Goal: Task Accomplishment & Management: Complete application form

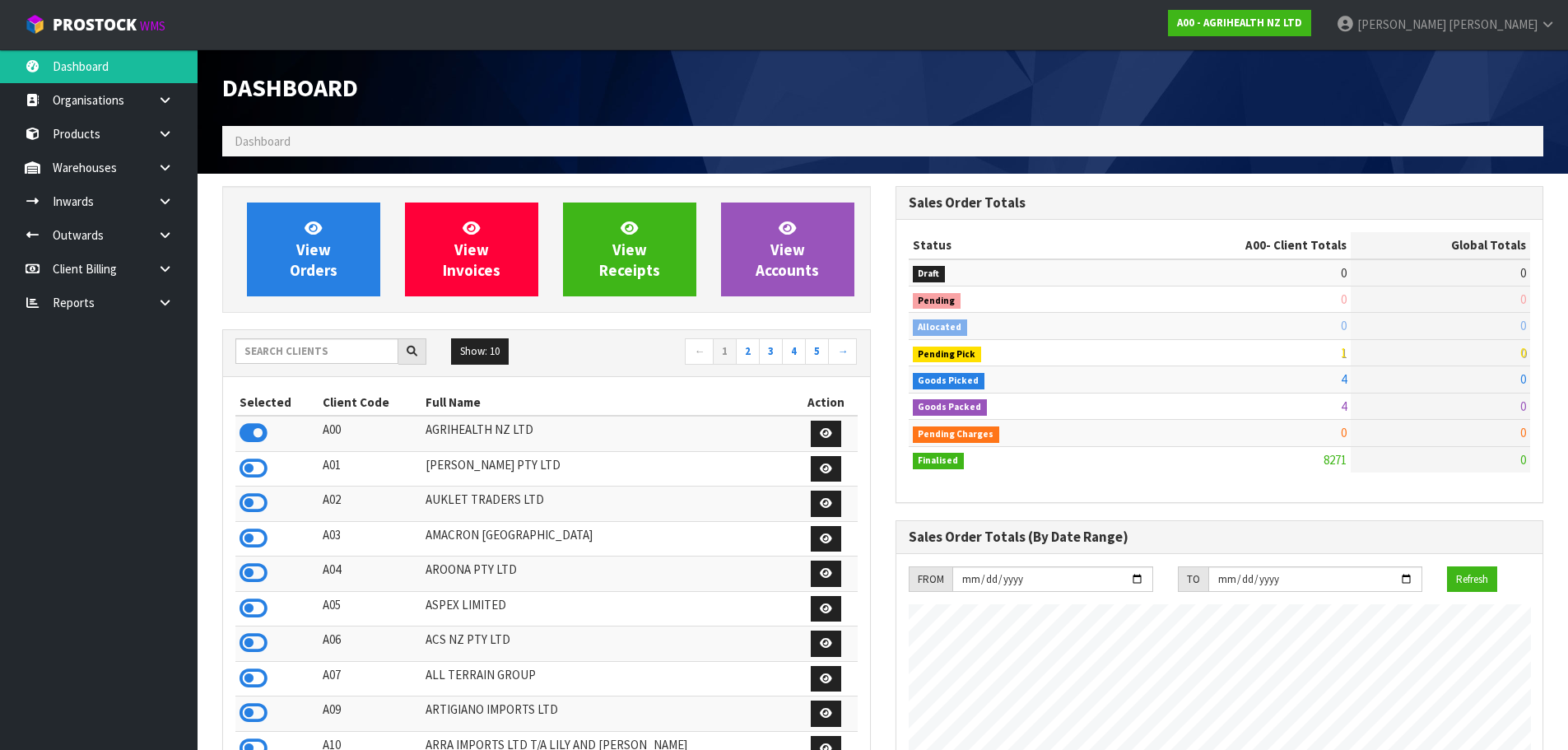
scroll to position [1247, 672]
click at [356, 351] on input "text" at bounding box center [317, 351] width 163 height 26
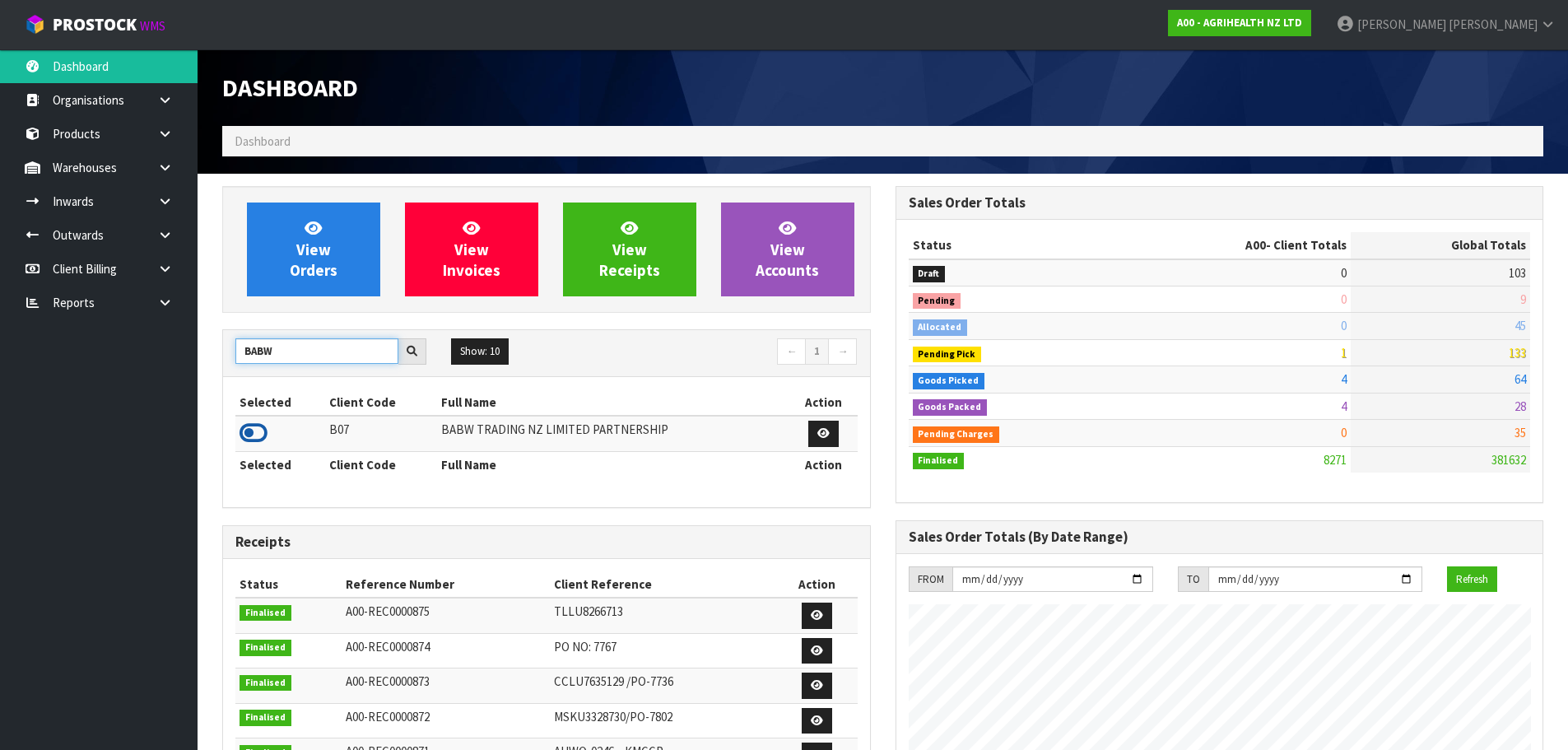
type input "BABW"
click at [247, 439] on icon at bounding box center [254, 433] width 28 height 25
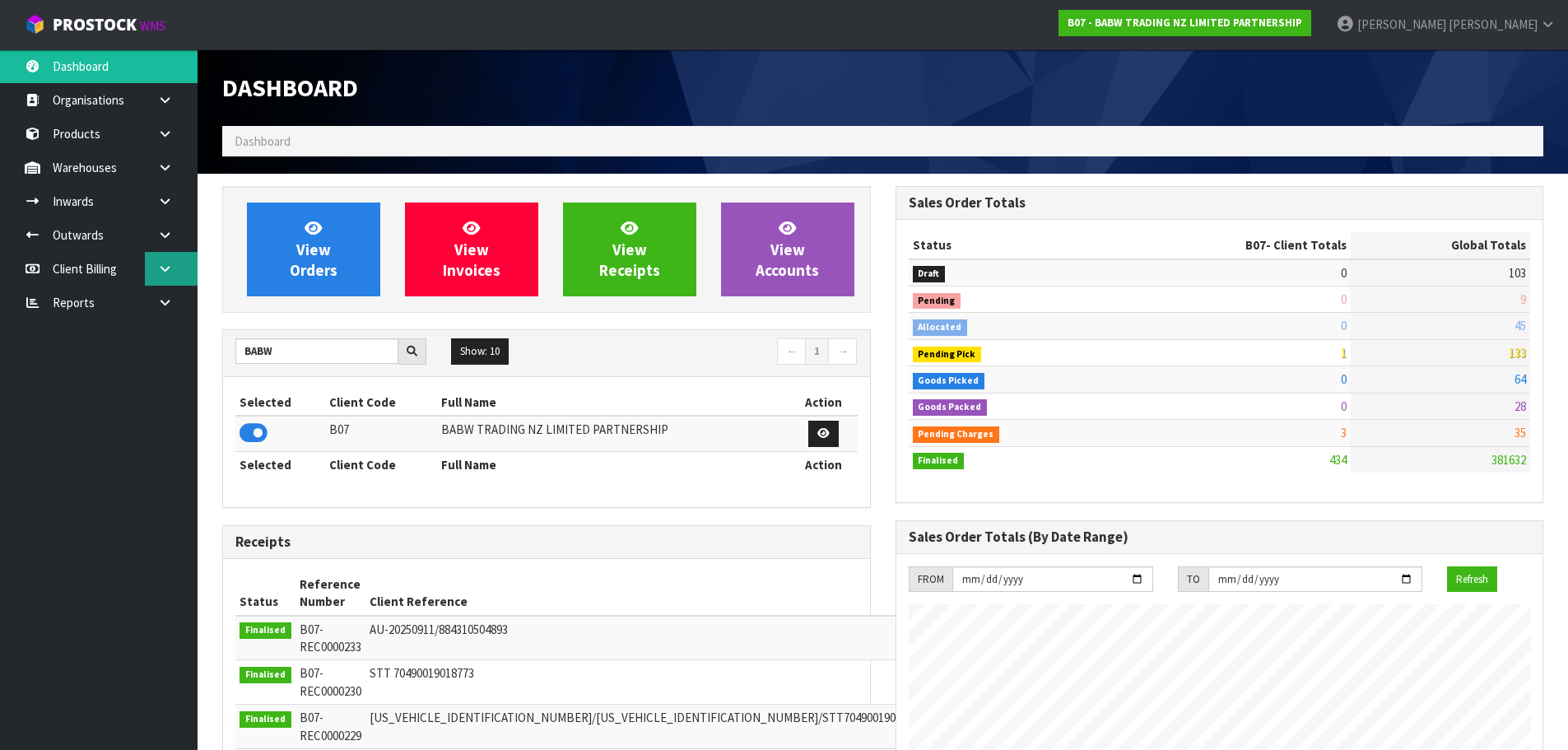
click at [171, 270] on icon at bounding box center [164, 268] width 16 height 12
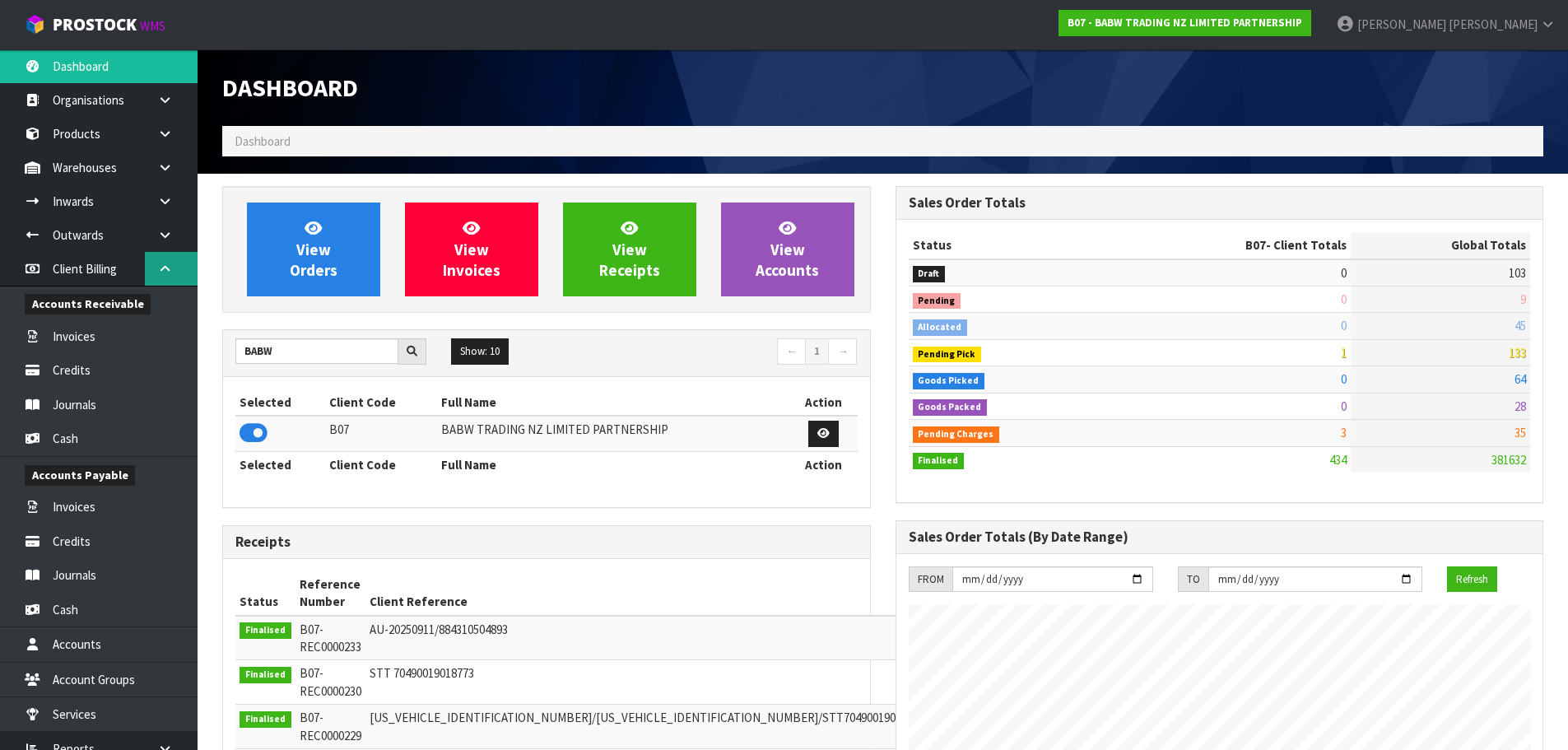
click at [163, 273] on icon at bounding box center [164, 268] width 16 height 12
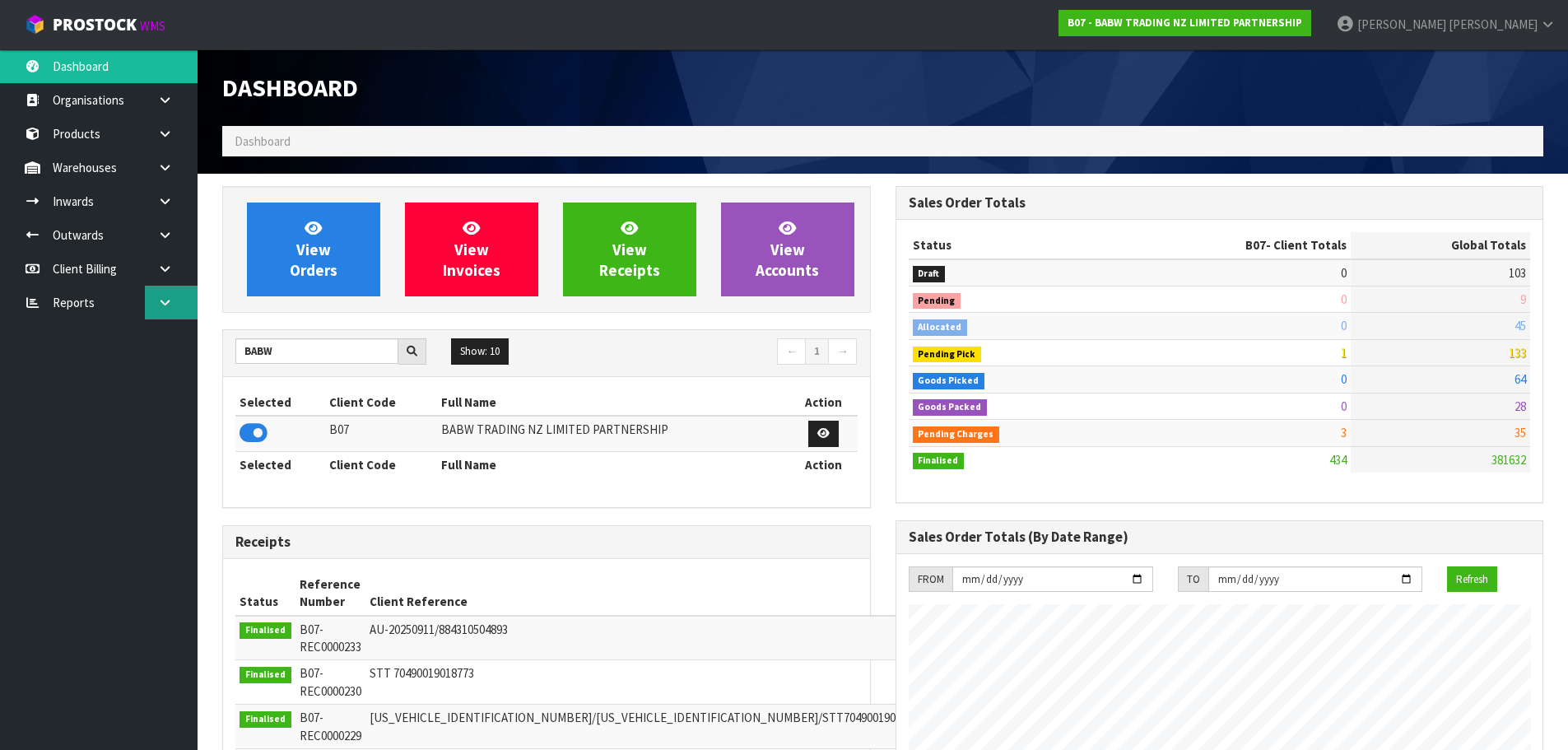
click at [169, 307] on icon at bounding box center [164, 302] width 16 height 12
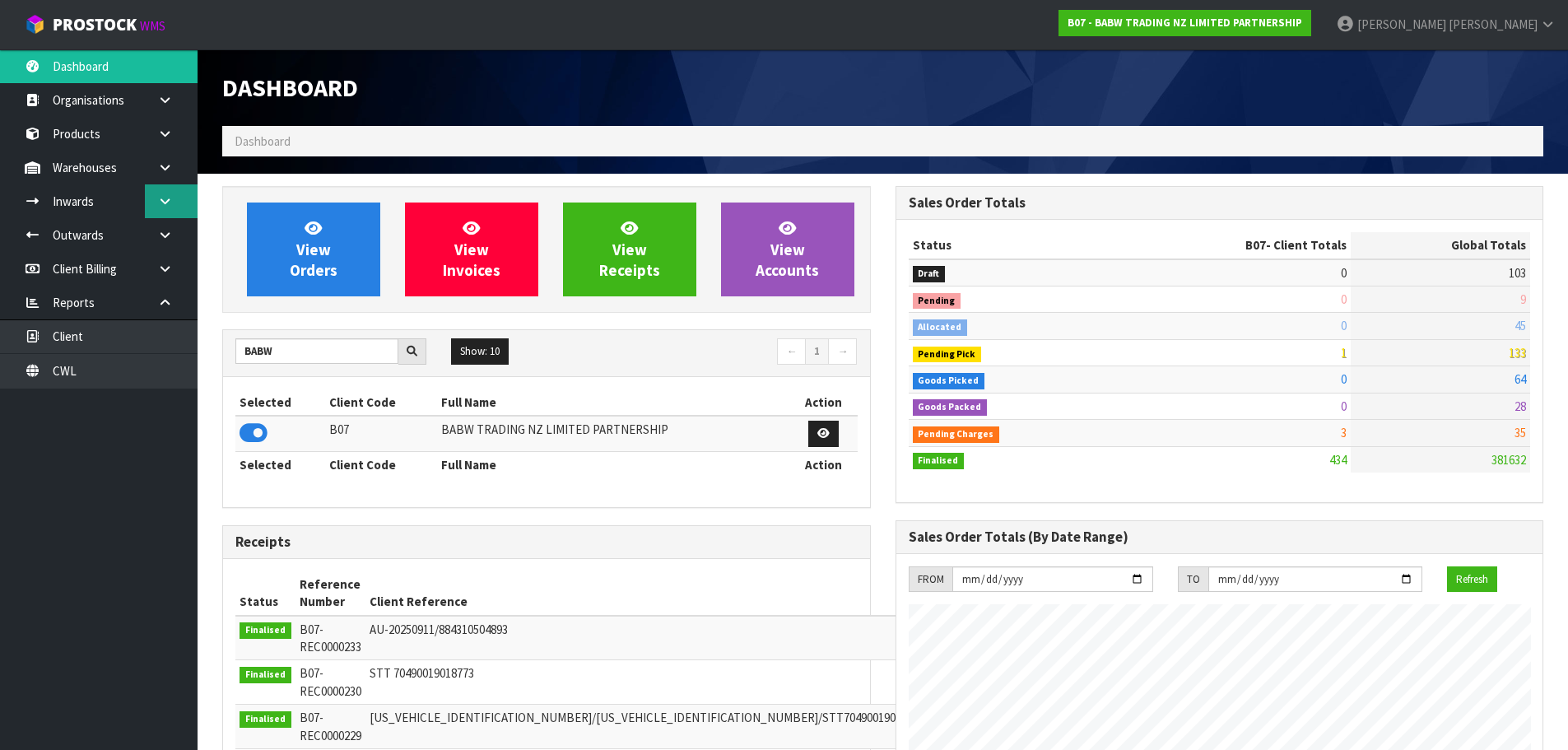
click at [172, 200] on icon at bounding box center [164, 201] width 16 height 12
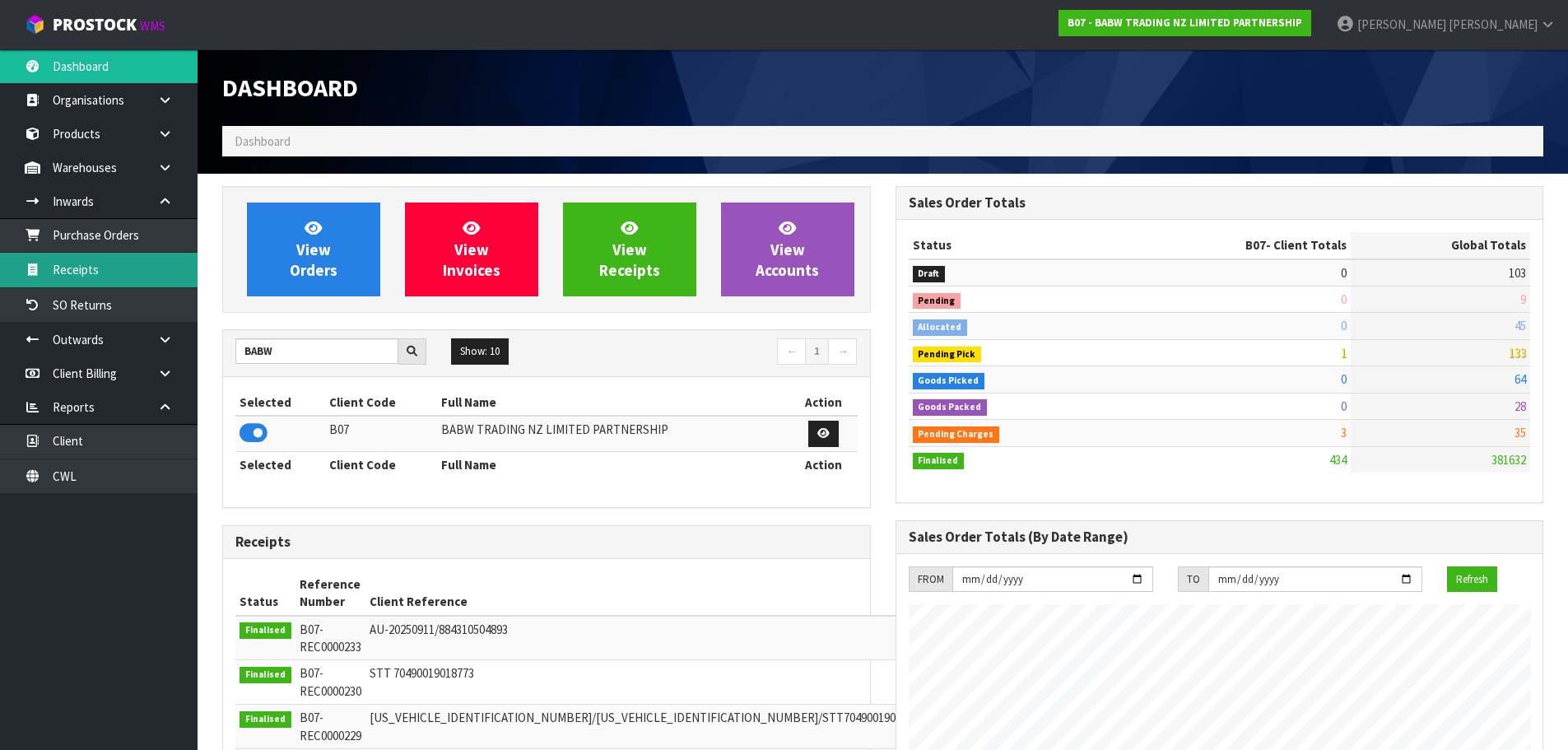
click at [152, 268] on link "Receipts" at bounding box center [99, 270] width 198 height 34
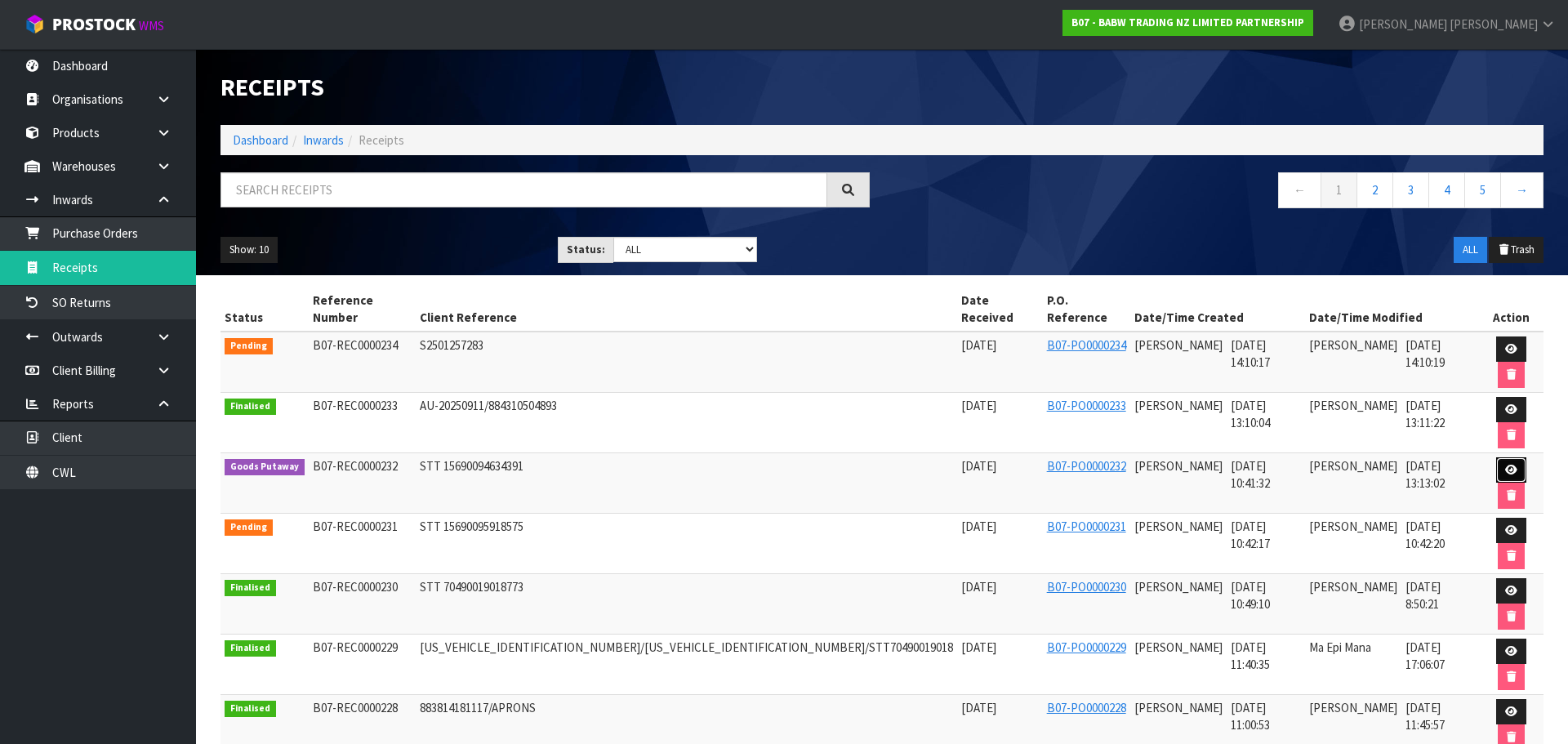
click at [1505, 464] on icon at bounding box center [1511, 469] width 12 height 11
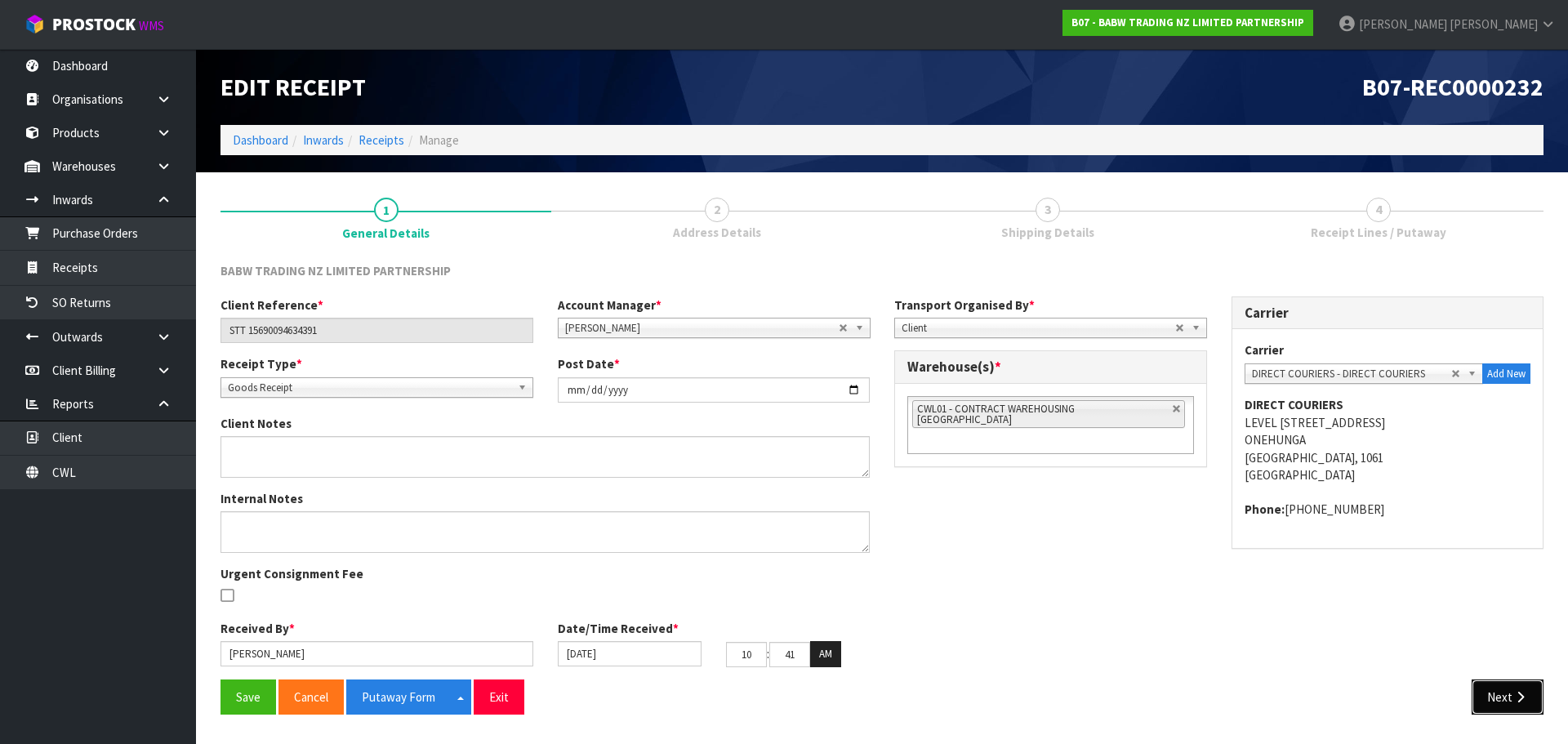
click at [1522, 701] on icon "button" at bounding box center [1520, 696] width 16 height 12
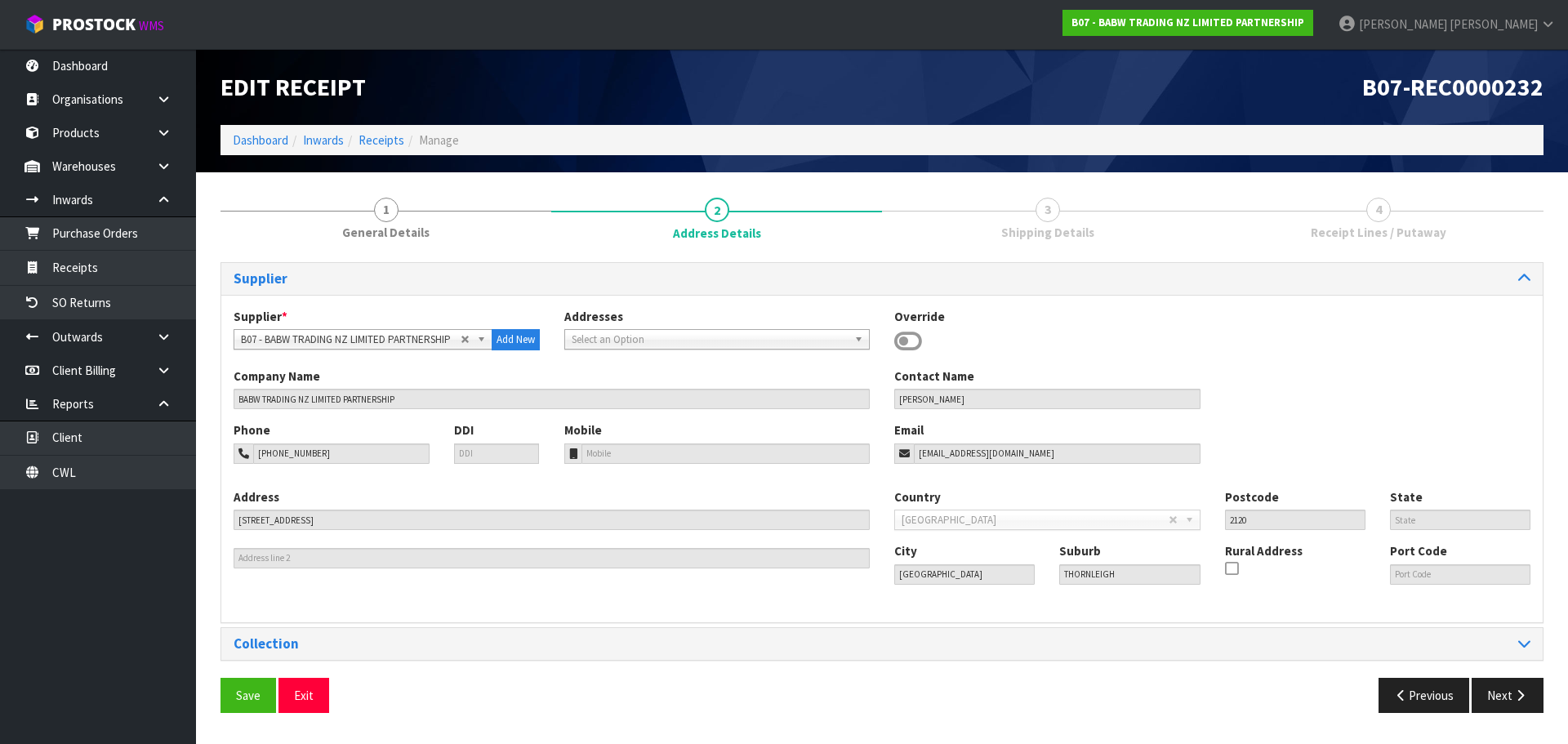
click at [1522, 701] on section "Edit Receipt B07-REC0000232 Dashboard Inwards Receipts Manage 1 General Details…" at bounding box center [784, 372] width 1568 height 744
click at [1522, 701] on button "Next" at bounding box center [1507, 695] width 72 height 35
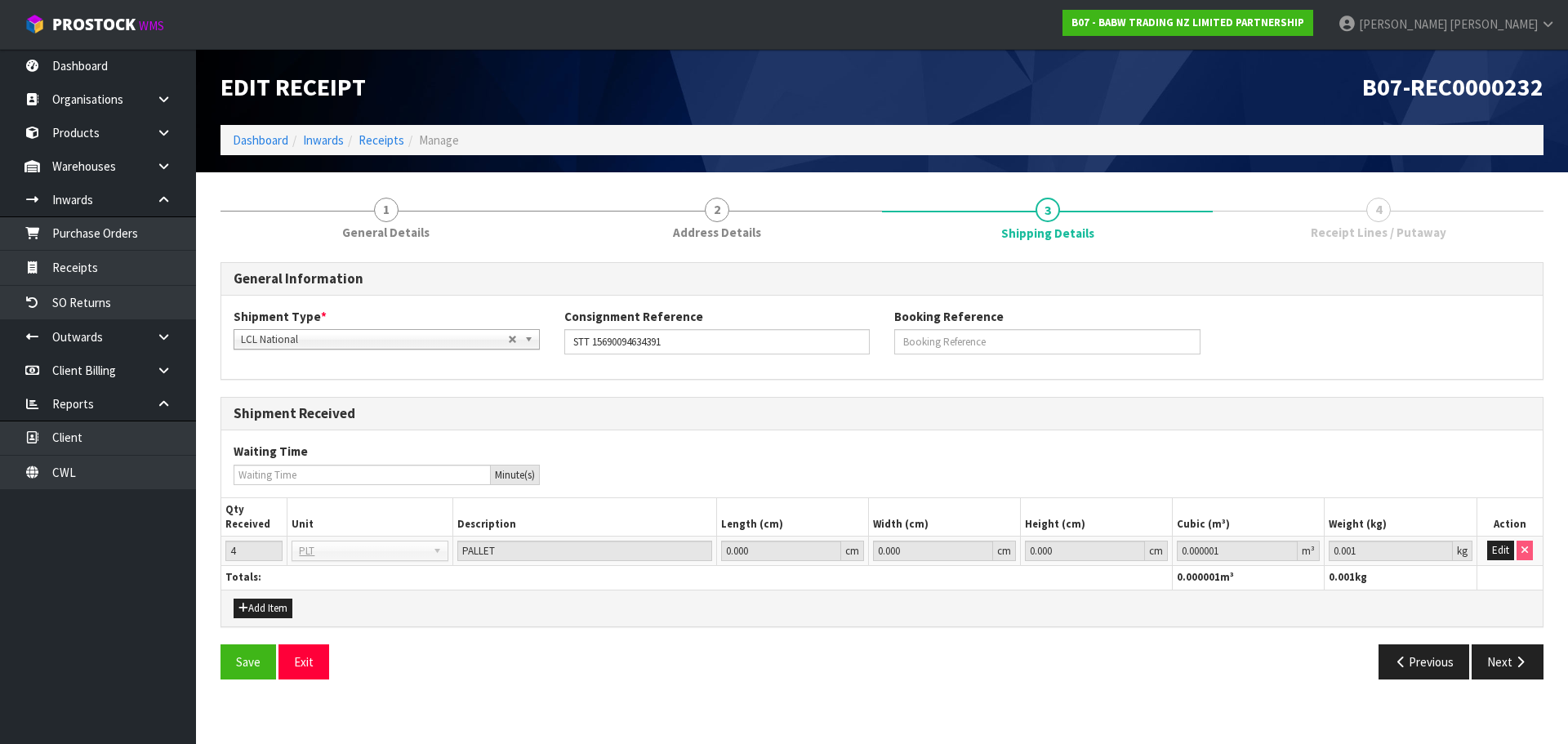
click at [1522, 701] on section "1 General Details 2 Address Details 3 Shipping Details 4 Receipt Lines / Putawa…" at bounding box center [882, 438] width 1372 height 532
click at [1542, 664] on button "Next" at bounding box center [1507, 662] width 72 height 35
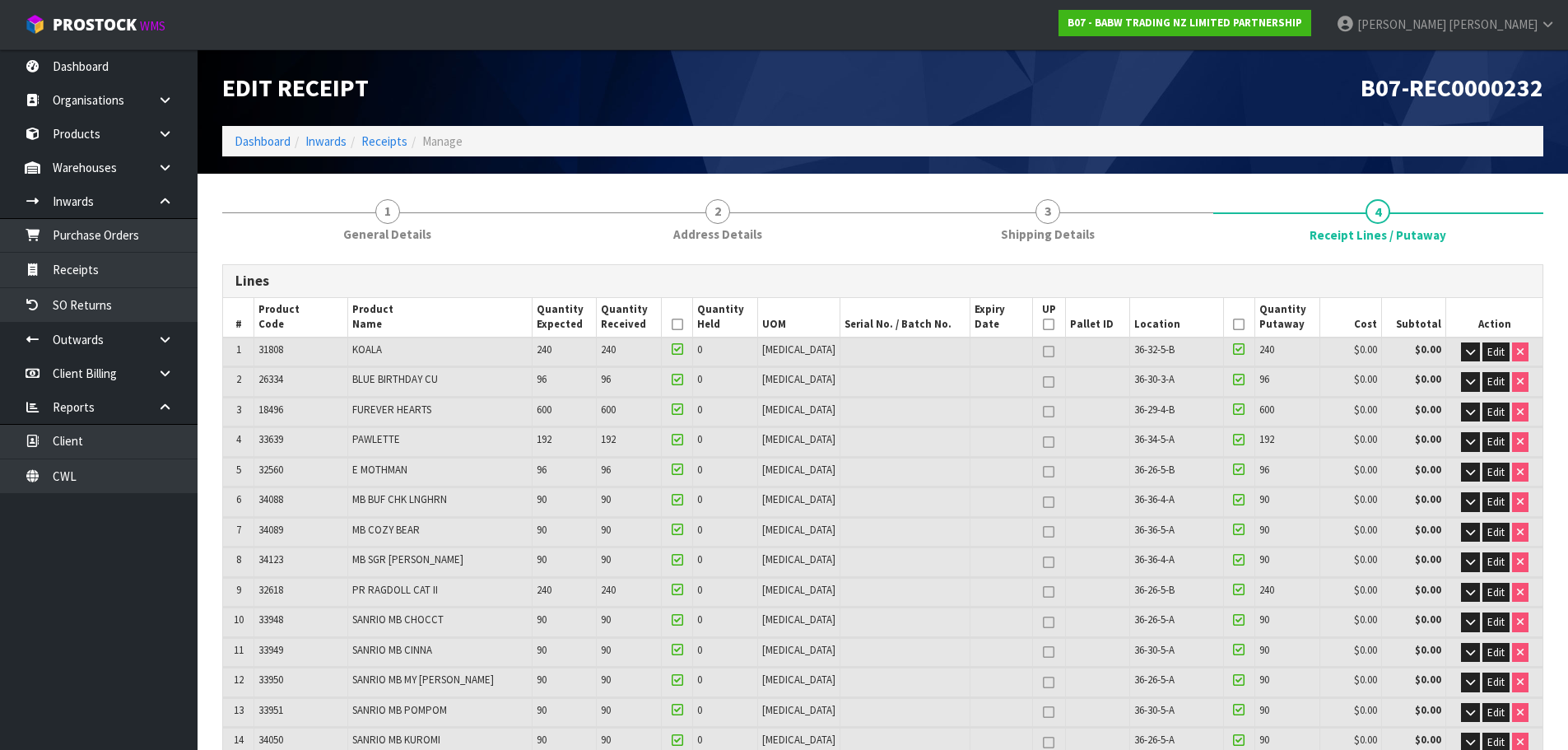
click at [1043, 324] on icon at bounding box center [1049, 324] width 12 height 1
type input "20"
type input "0"
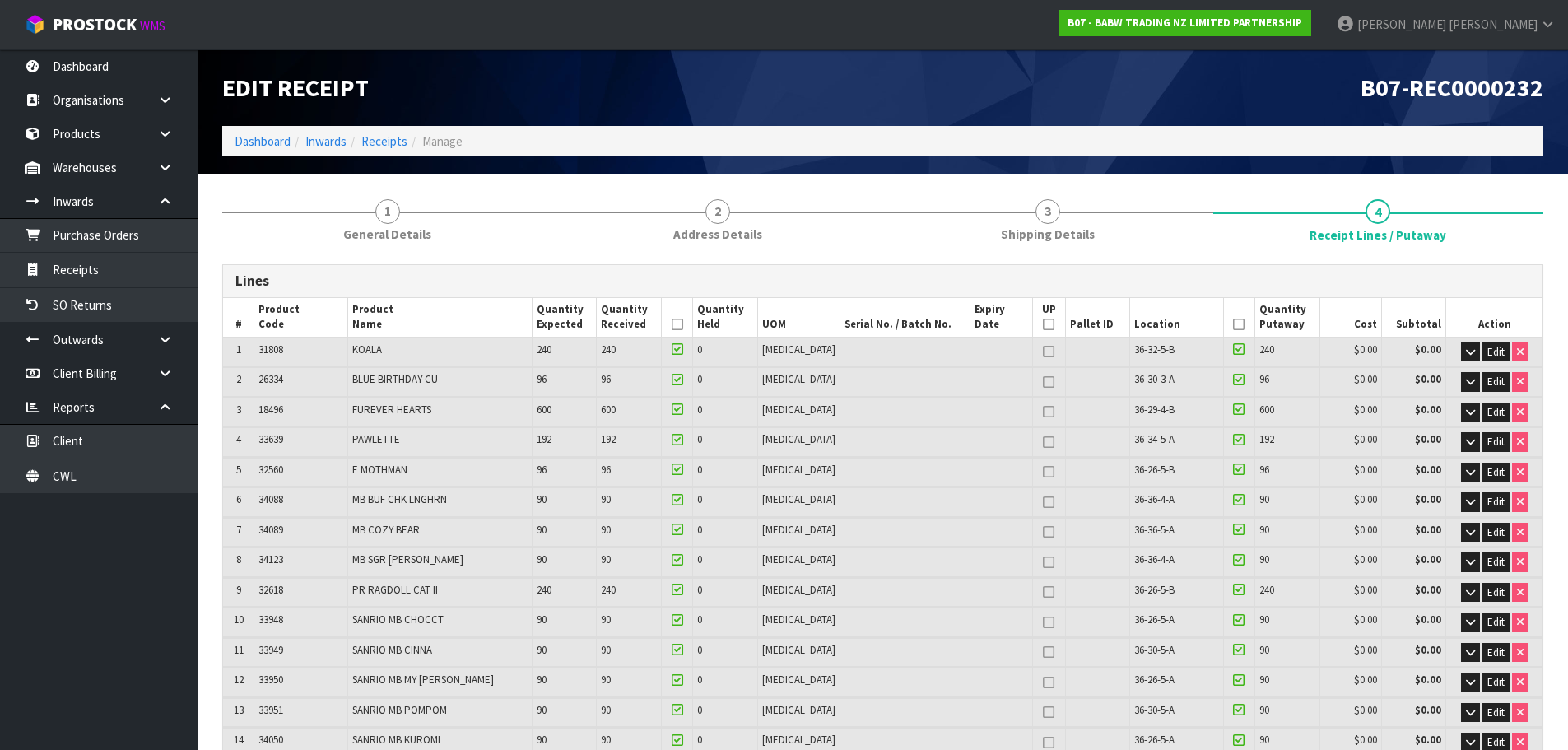
type input "20"
click at [1043, 325] on icon at bounding box center [1049, 324] width 12 height 1
type input "0"
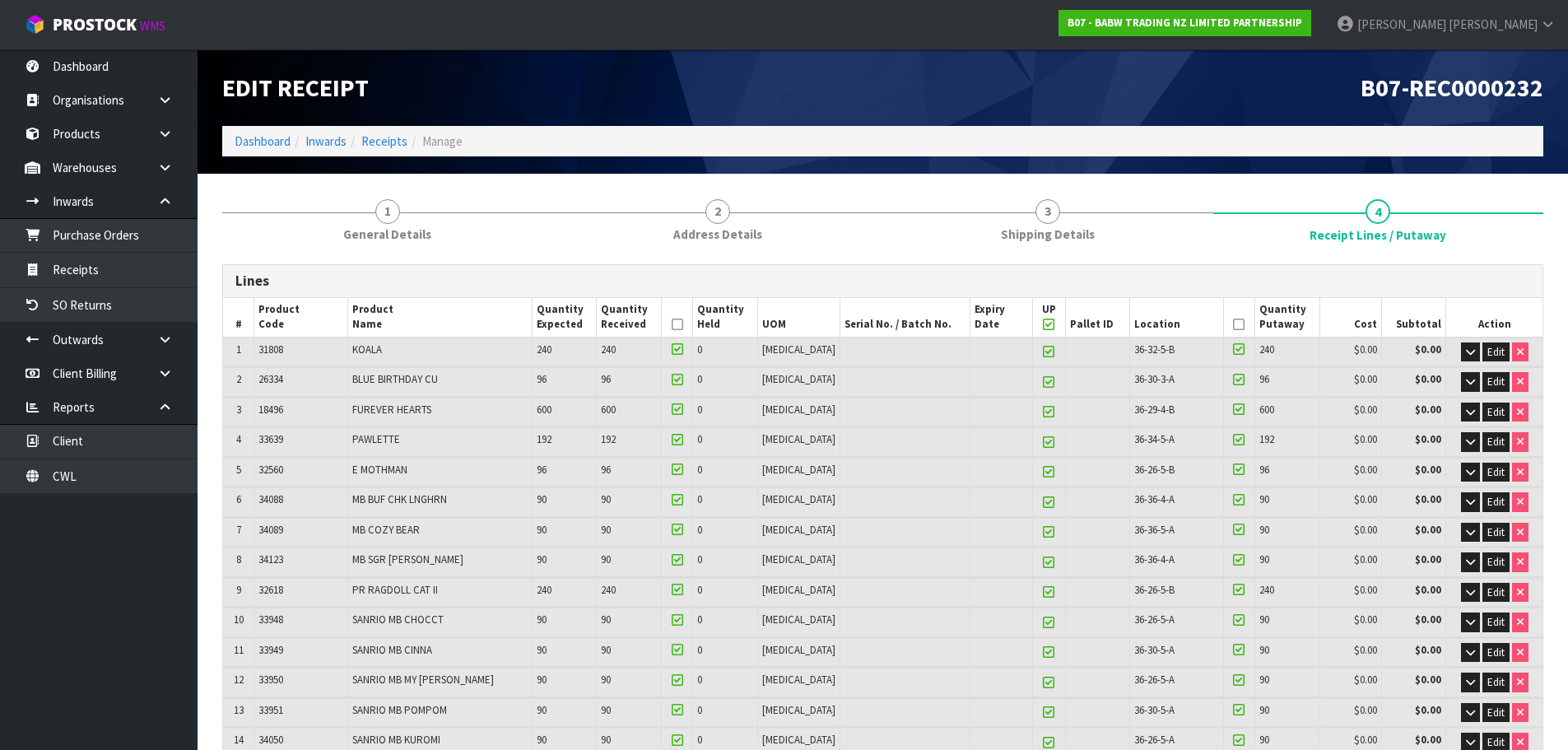
type input "178"
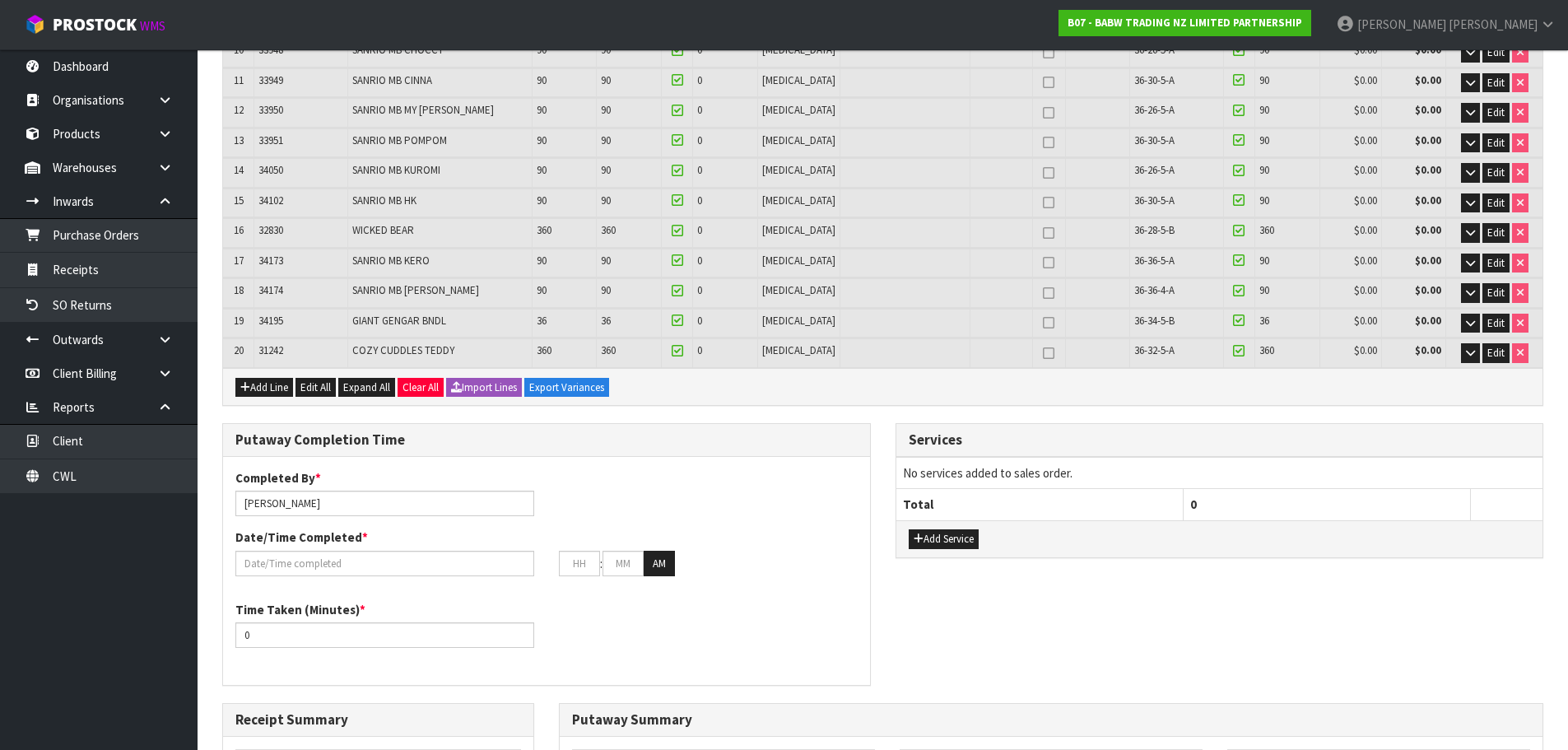
scroll to position [576, 0]
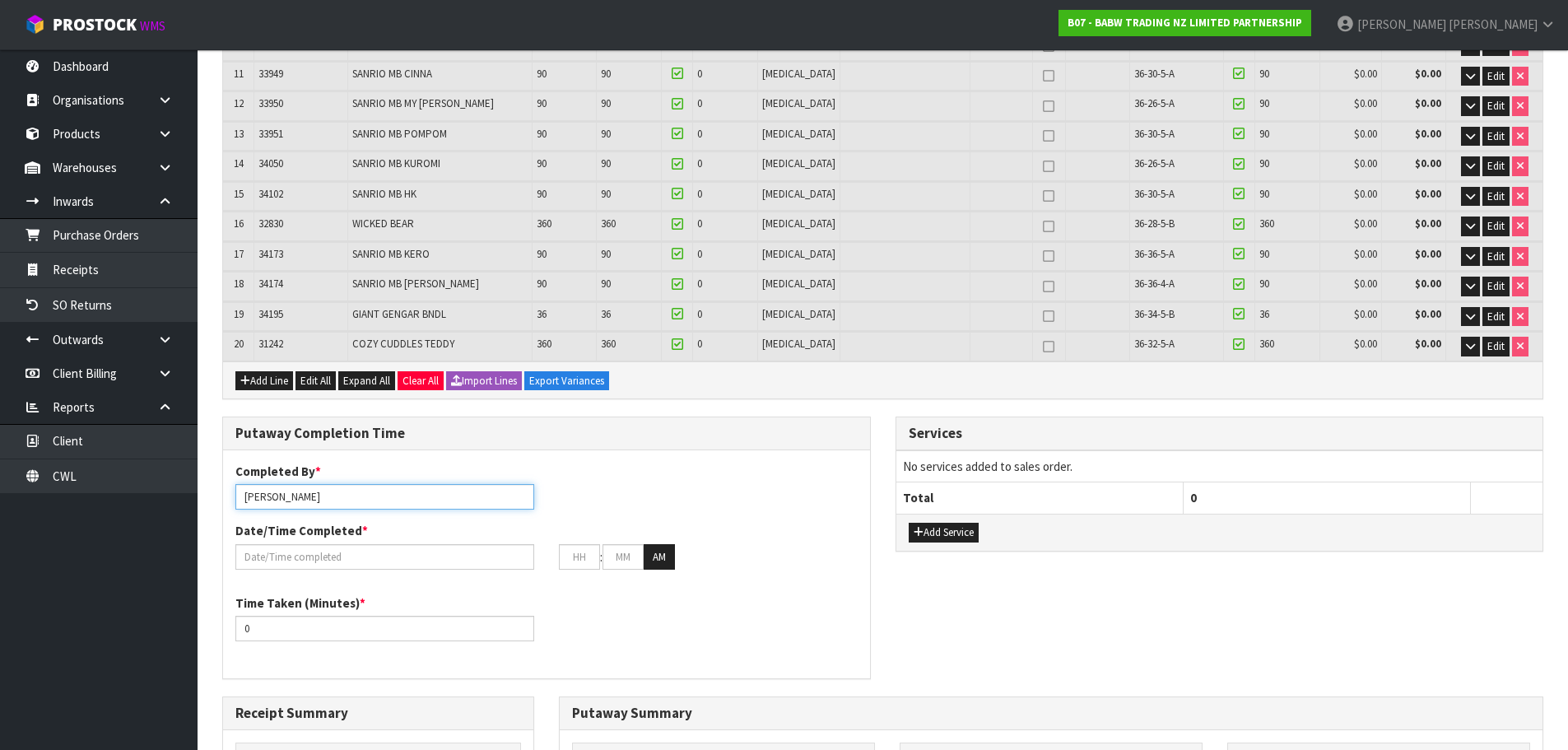
click at [354, 494] on input "[PERSON_NAME]" at bounding box center [385, 496] width 299 height 26
type input "[PERSON_NAME]"
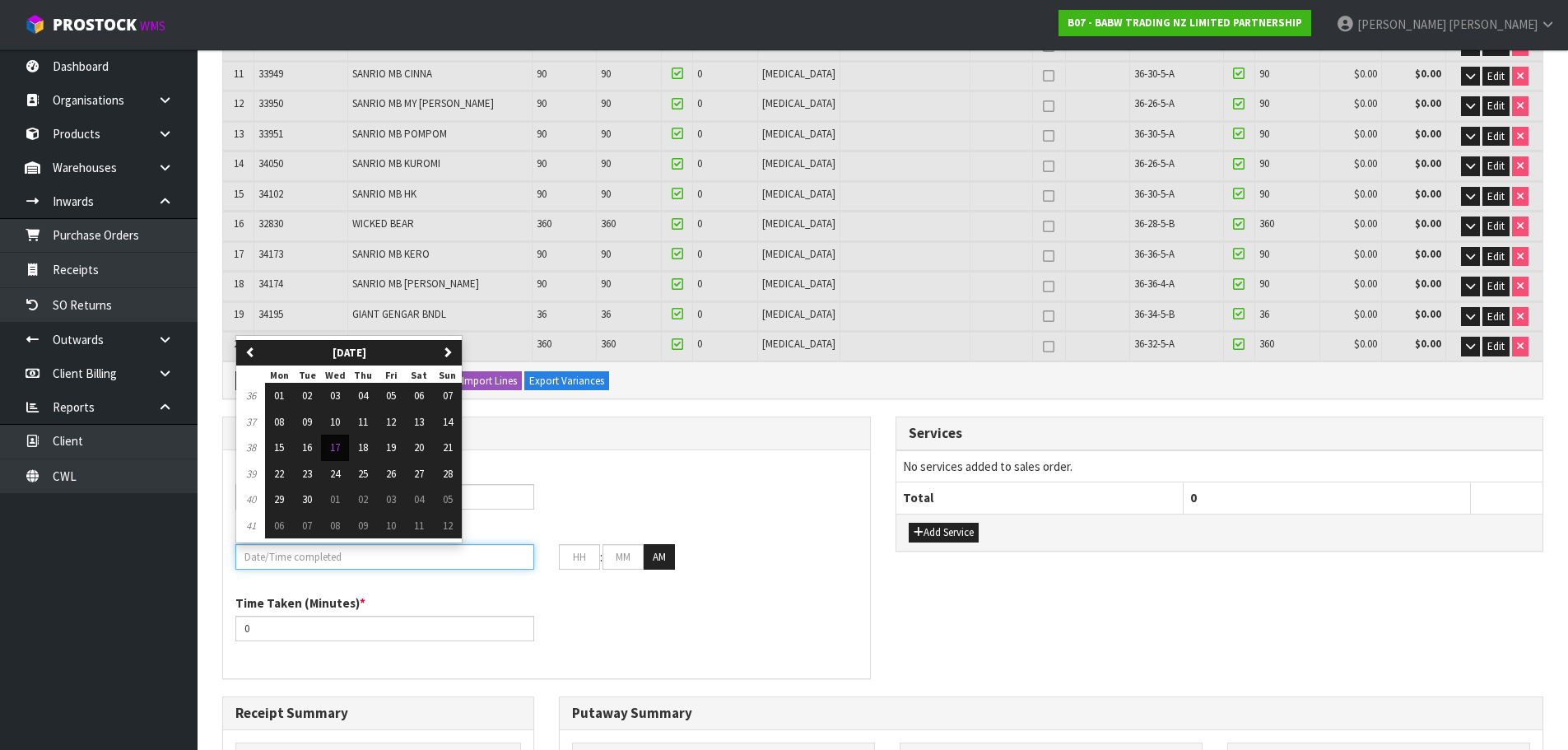
click at [468, 561] on input "text" at bounding box center [385, 557] width 299 height 26
click at [345, 452] on button "17" at bounding box center [335, 448] width 28 height 27
type input "[DATE]"
type input "12"
type input "00"
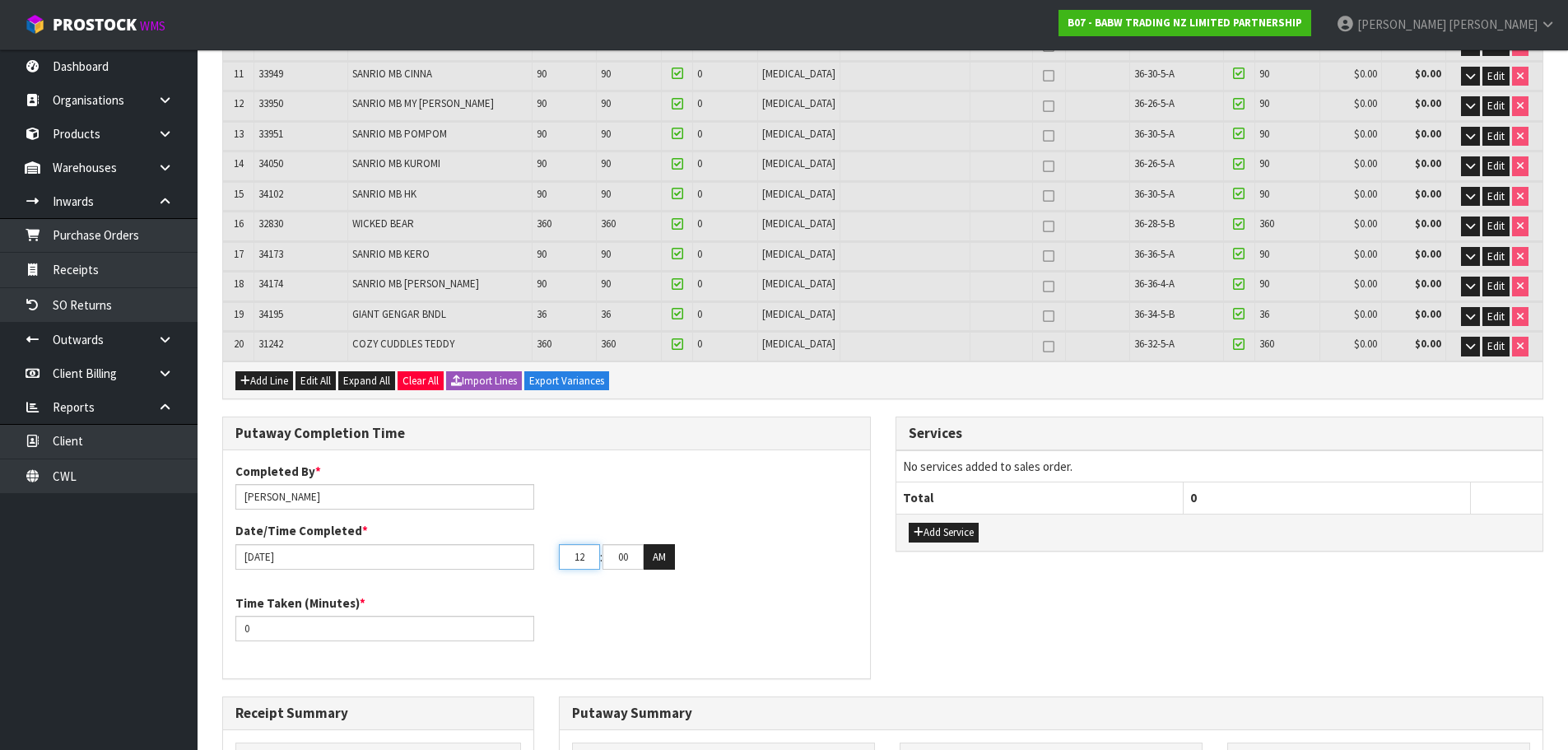
click at [585, 555] on input "12" at bounding box center [579, 557] width 42 height 26
click at [584, 558] on input "12" at bounding box center [579, 557] width 42 height 26
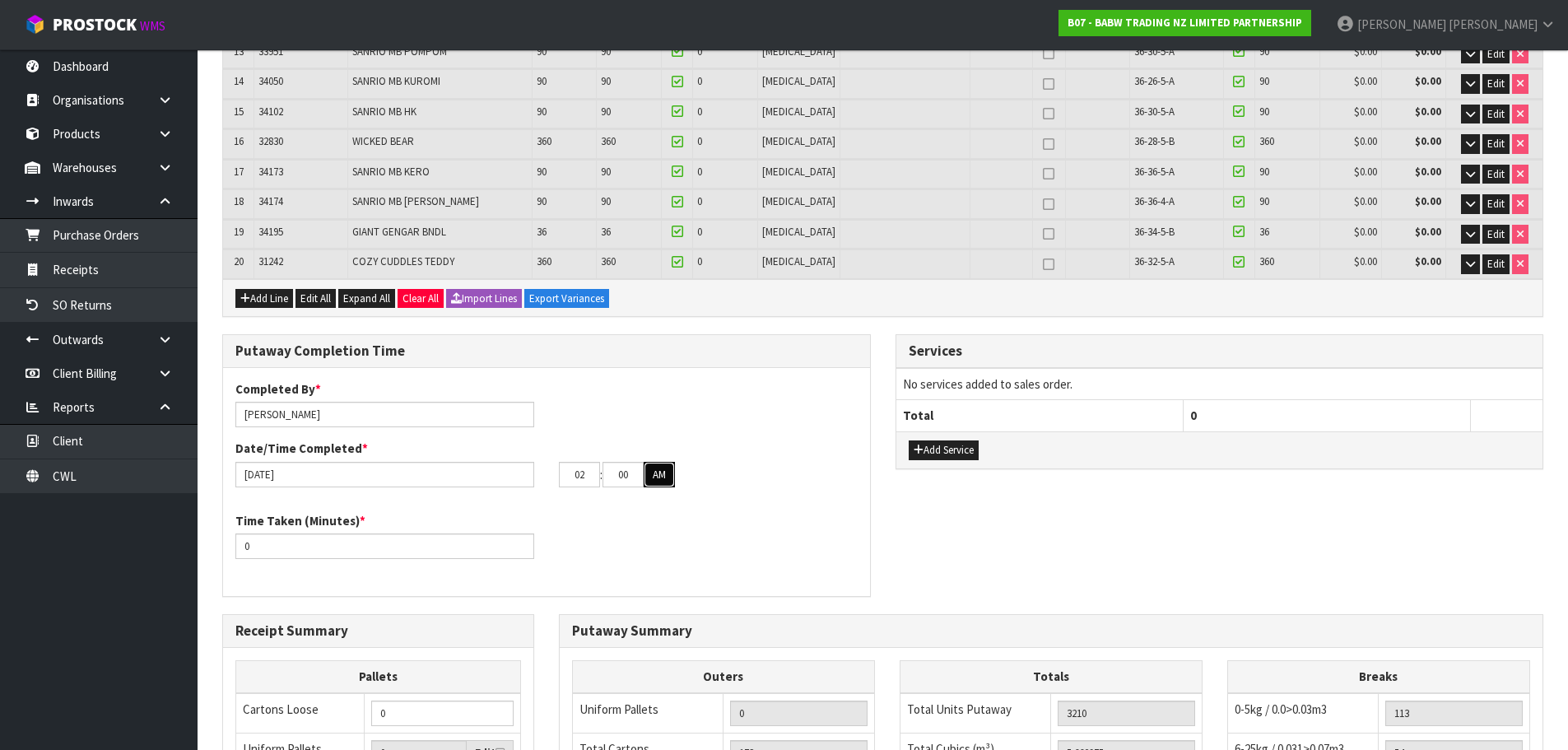
click at [661, 477] on button "AM" at bounding box center [660, 475] width 32 height 27
type input "01"
type input "45"
type input "02"
type input "00"
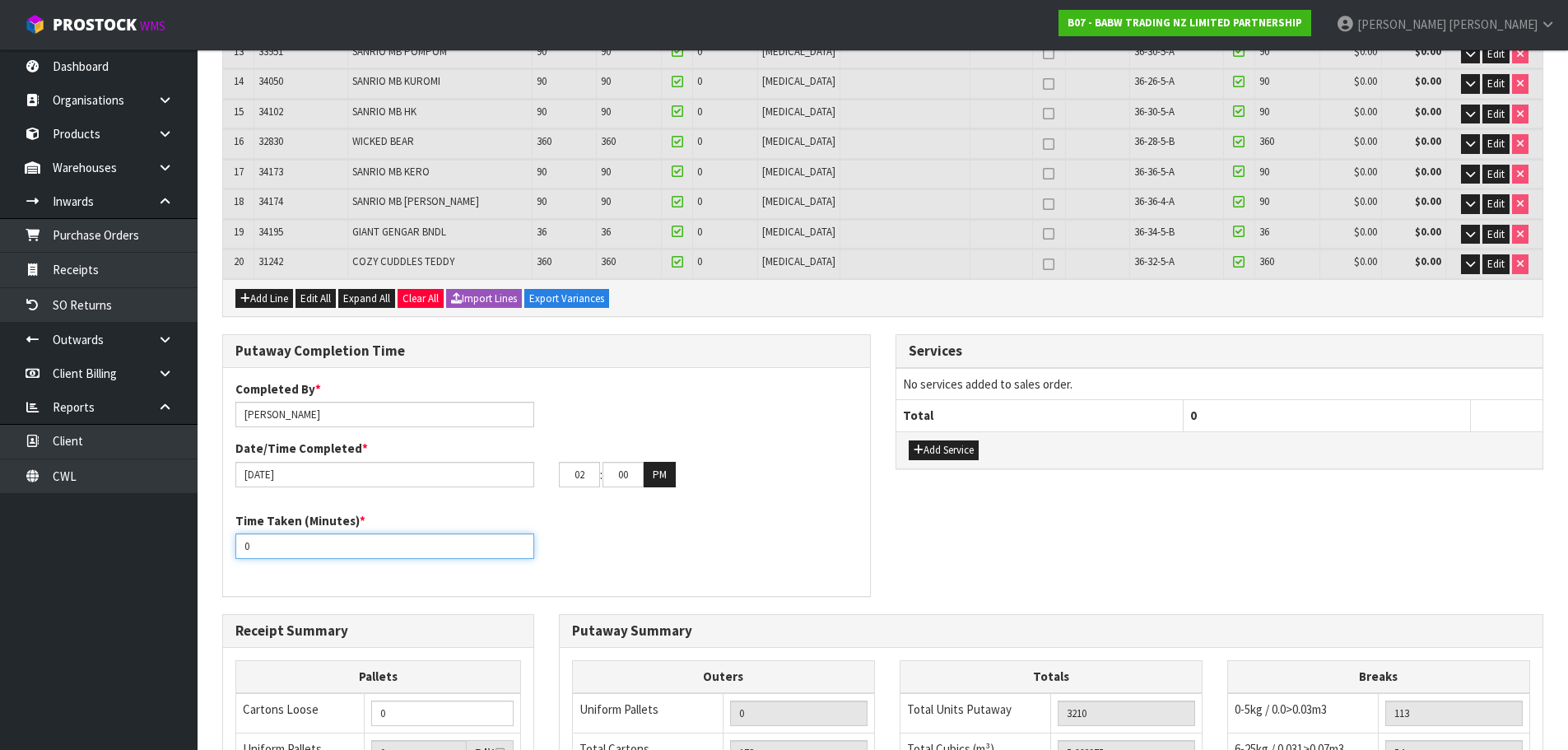
click at [320, 546] on input "0" at bounding box center [385, 546] width 299 height 26
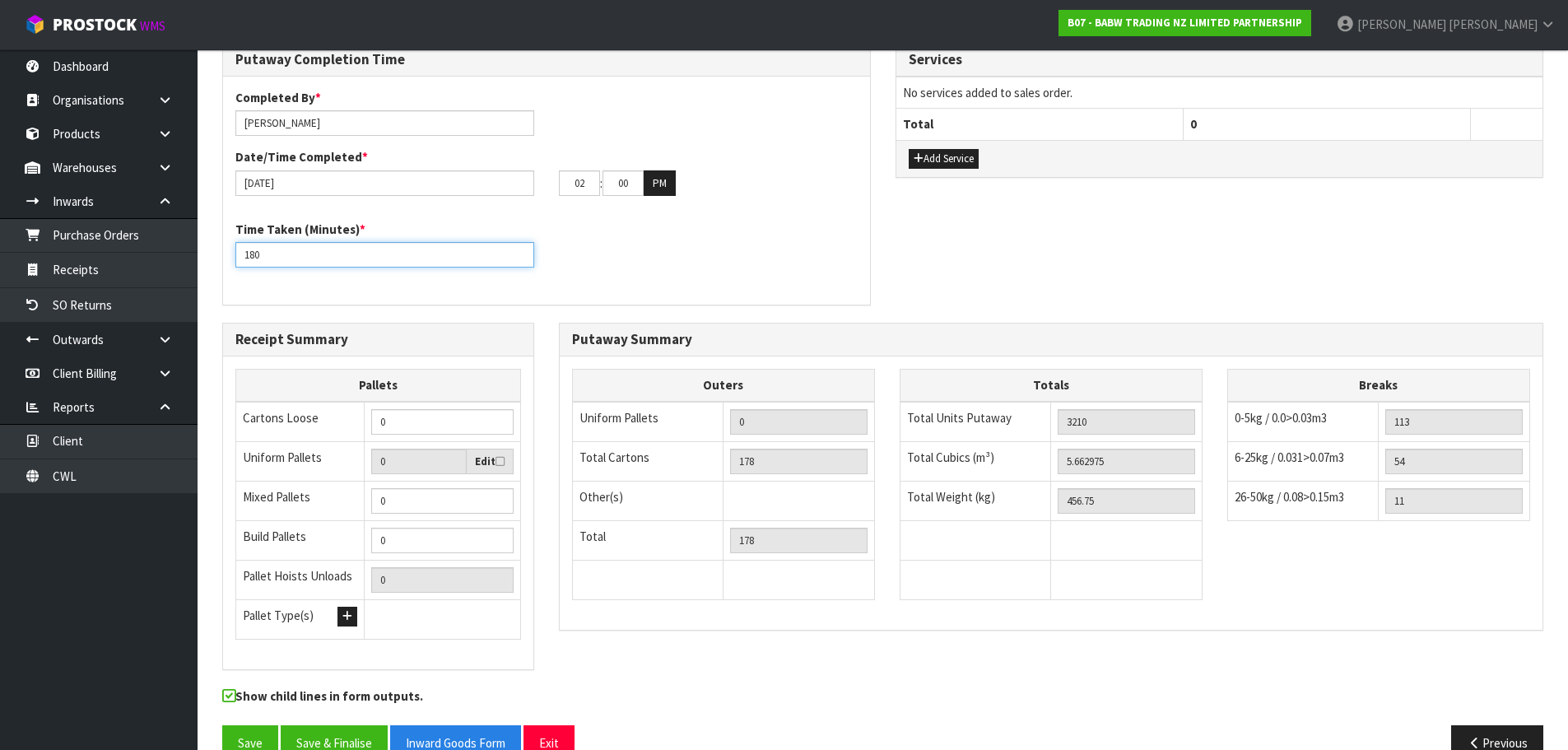
scroll to position [986, 0]
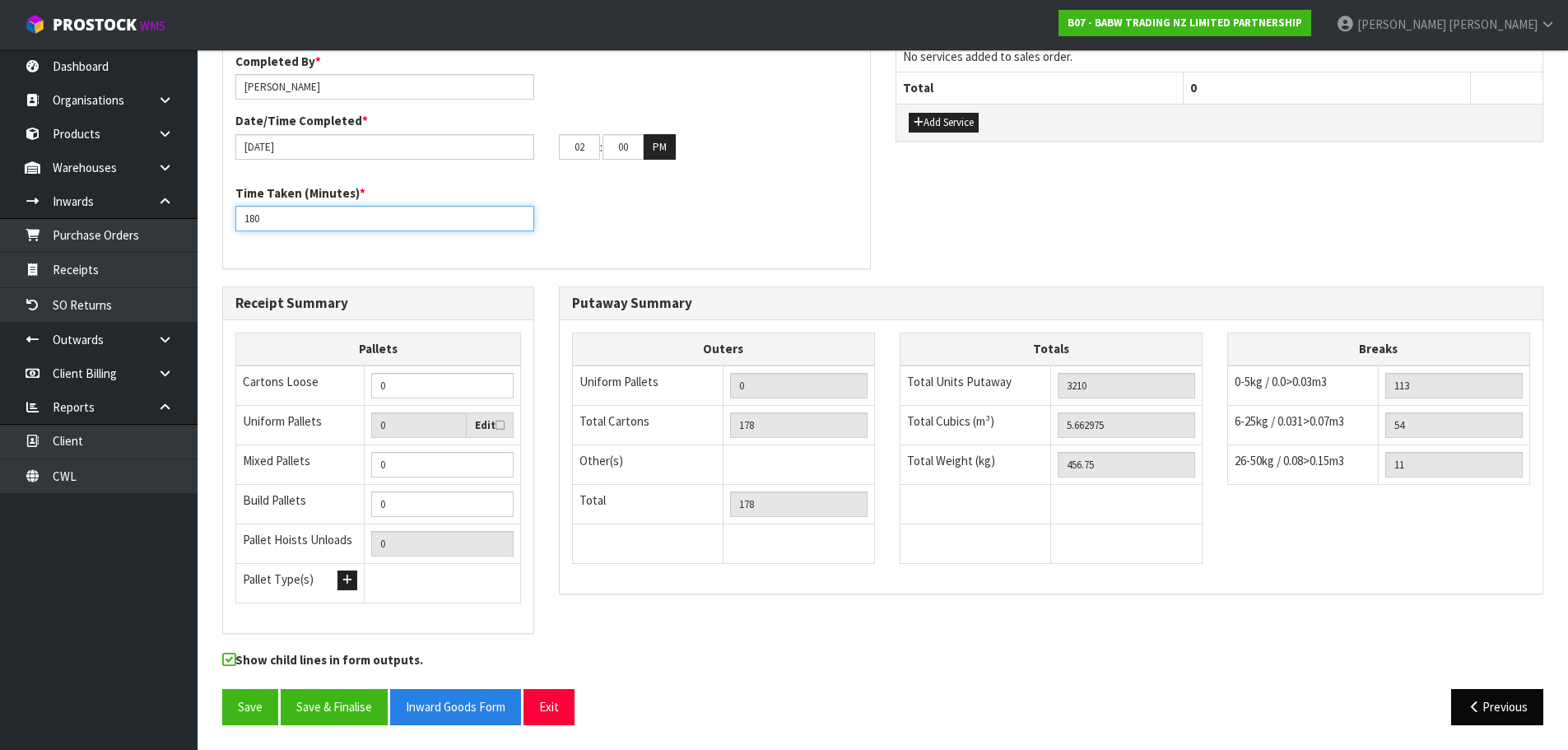
type input "180"
click at [1478, 700] on icon "button" at bounding box center [1474, 706] width 16 height 12
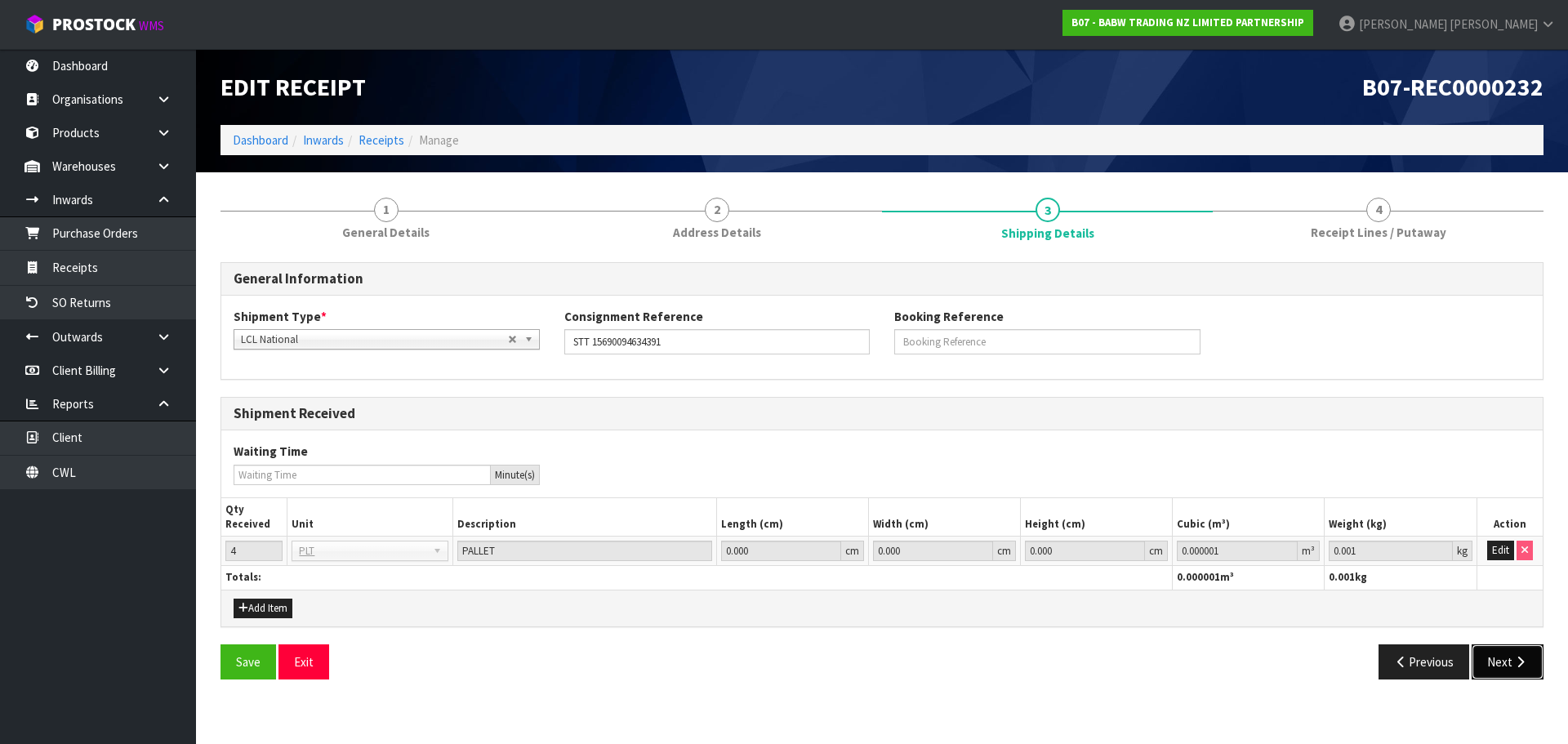
click at [1492, 662] on button "Next" at bounding box center [1507, 662] width 72 height 35
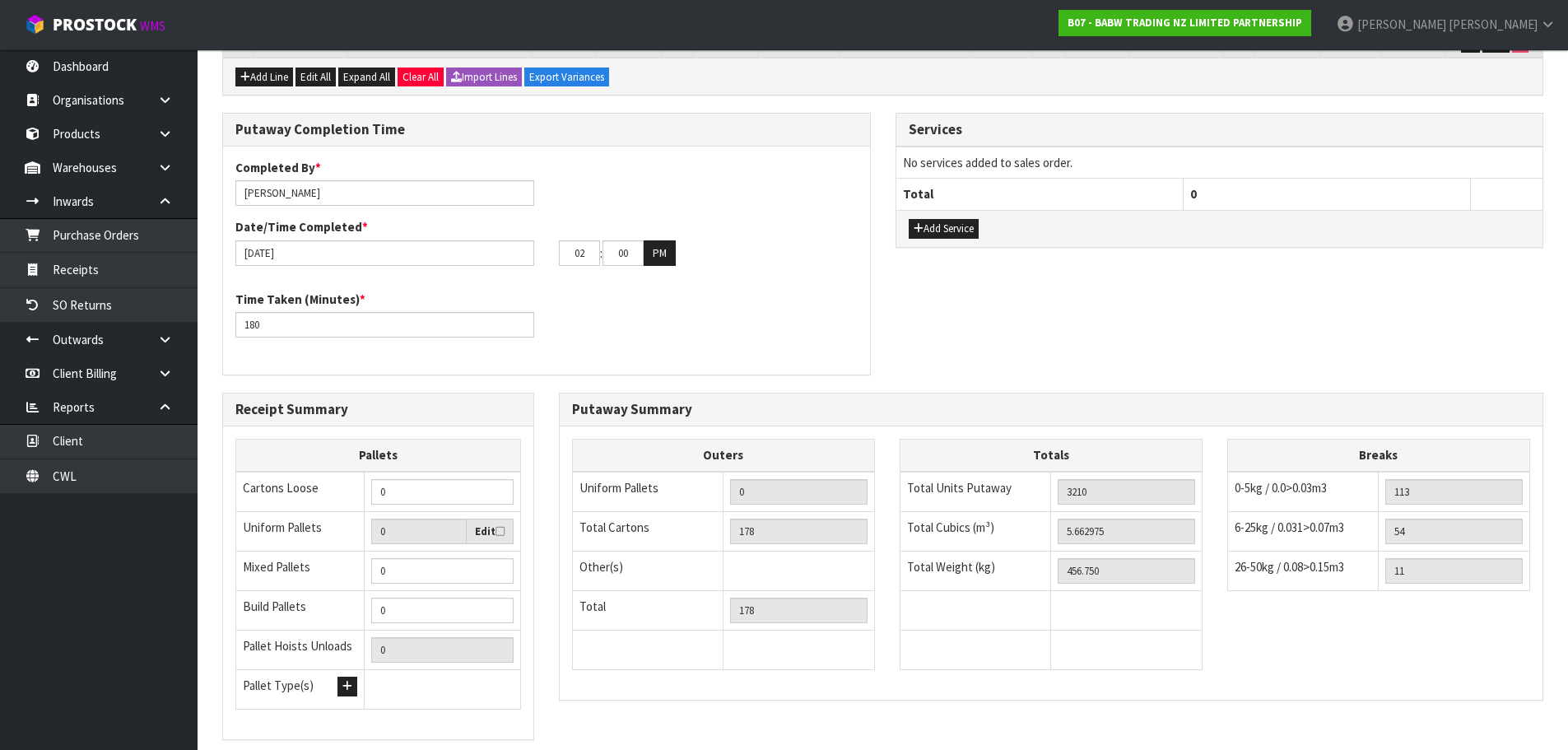
scroll to position [905, 0]
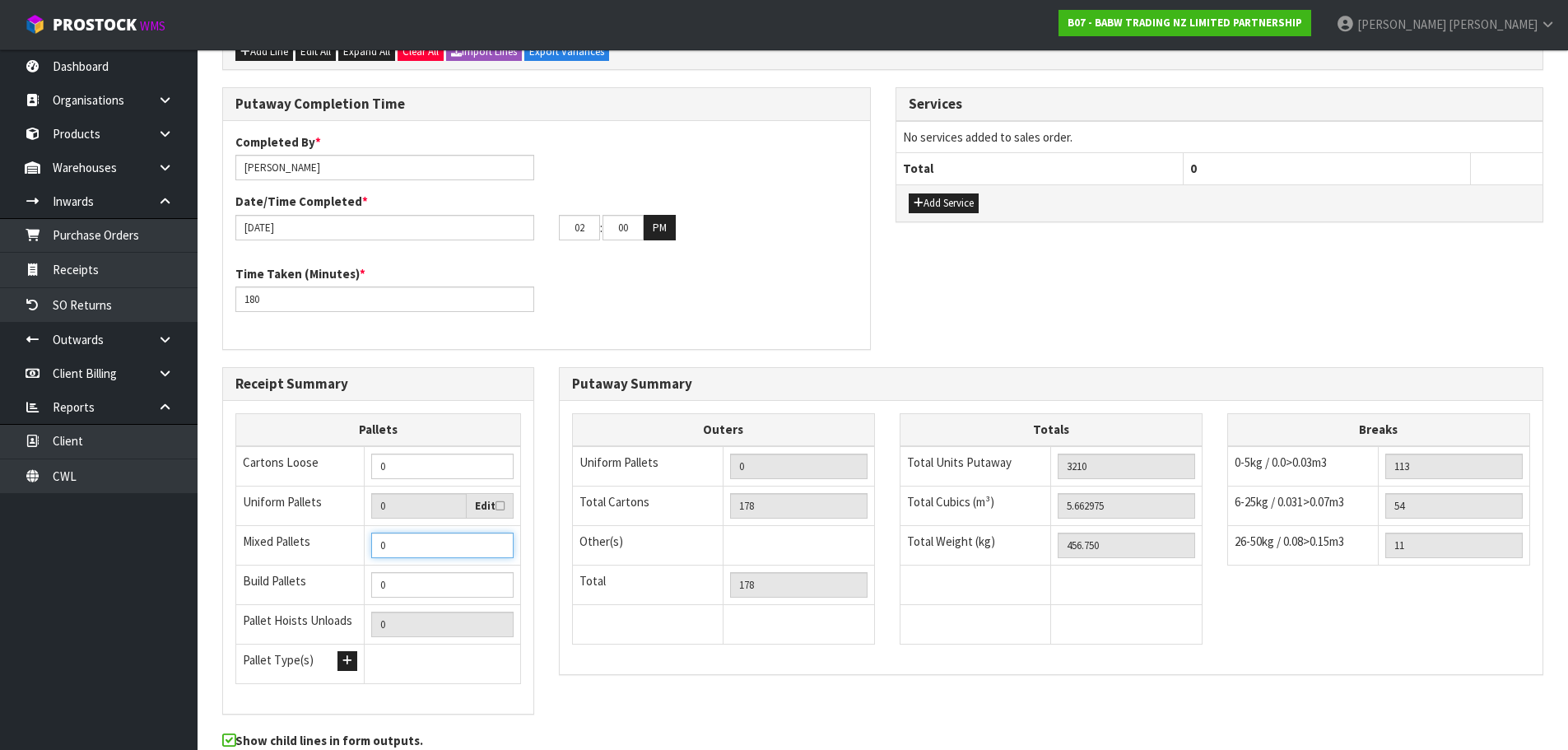
click at [407, 545] on input "0" at bounding box center [442, 545] width 143 height 26
type input "4"
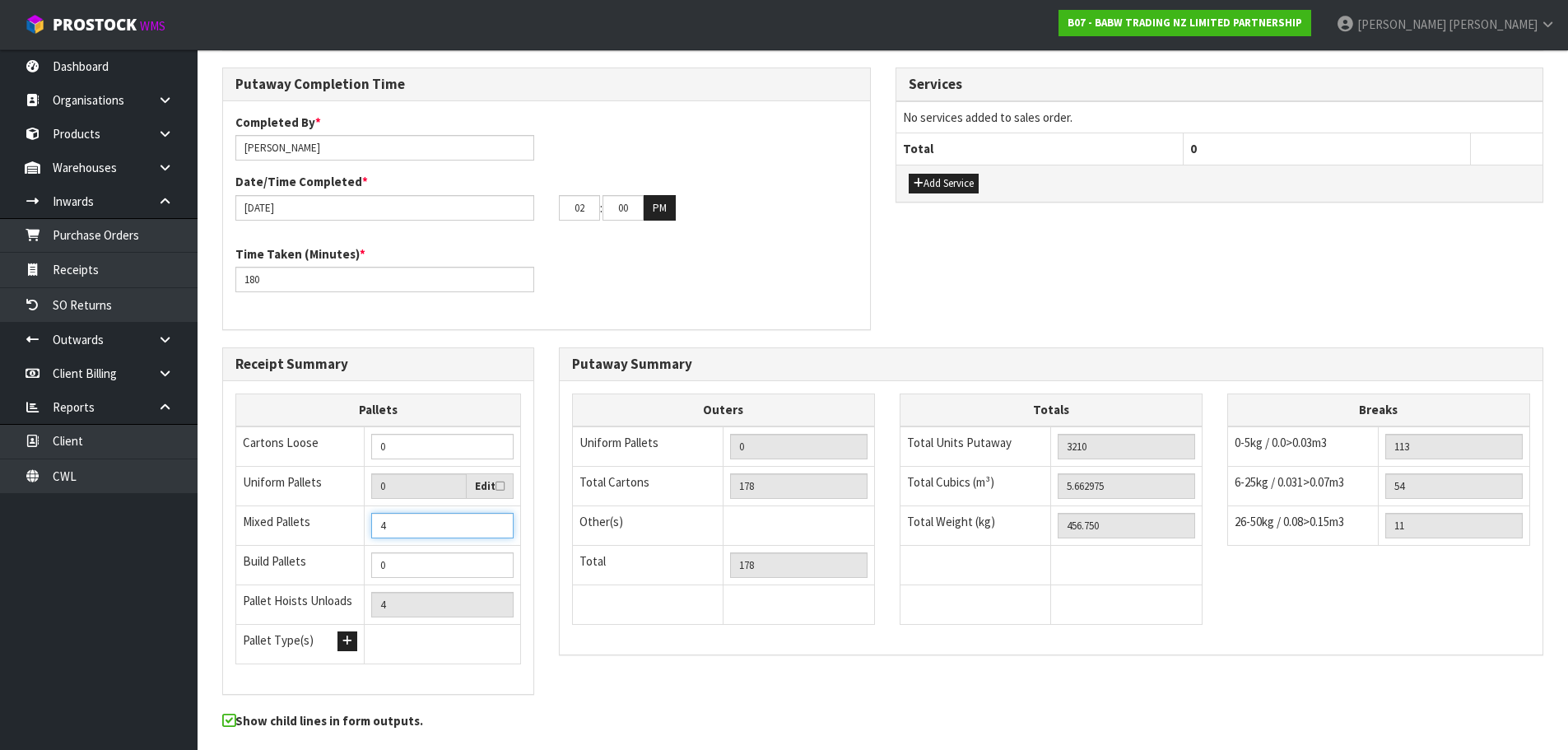
scroll to position [986, 0]
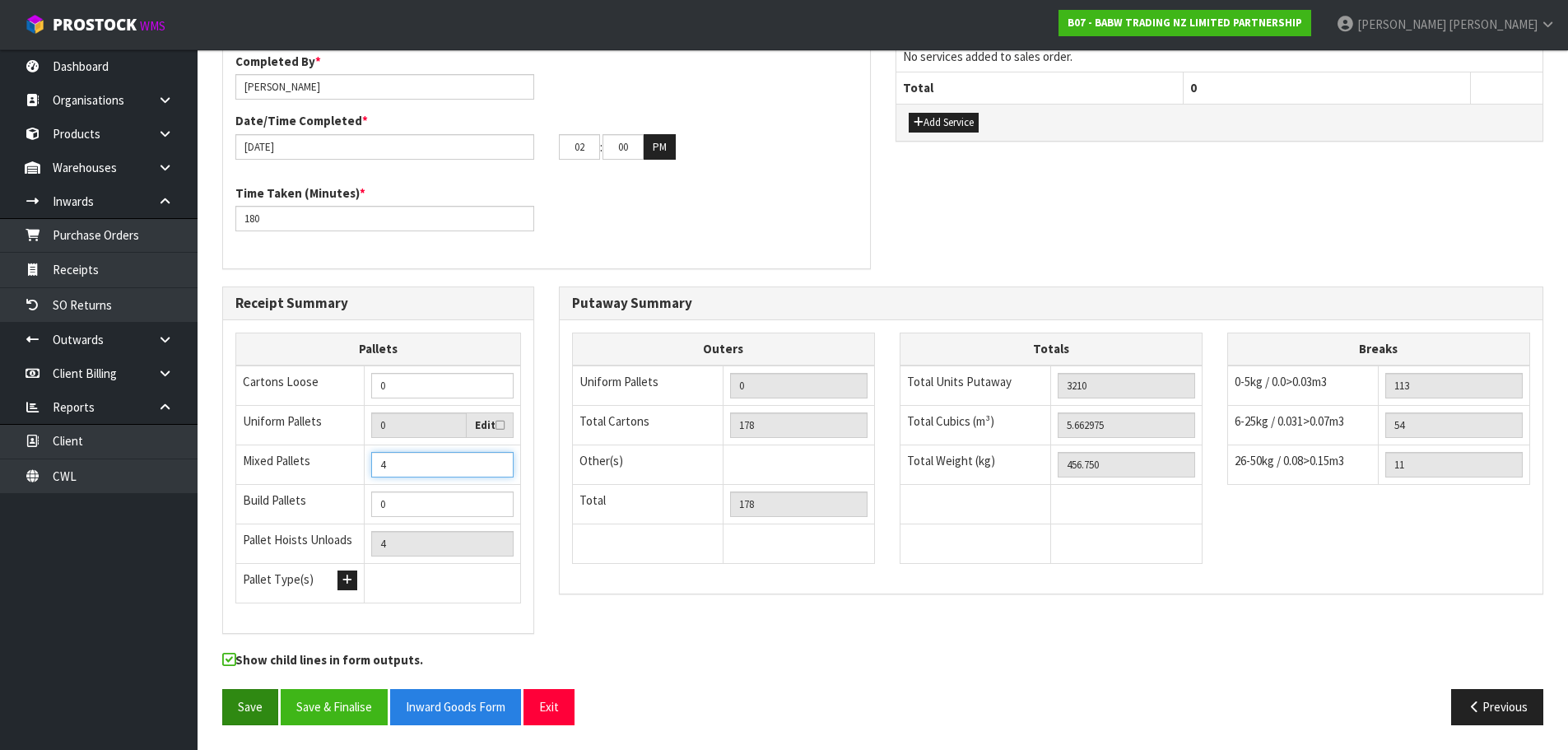
type input "4"
click at [237, 709] on button "Save" at bounding box center [250, 706] width 56 height 36
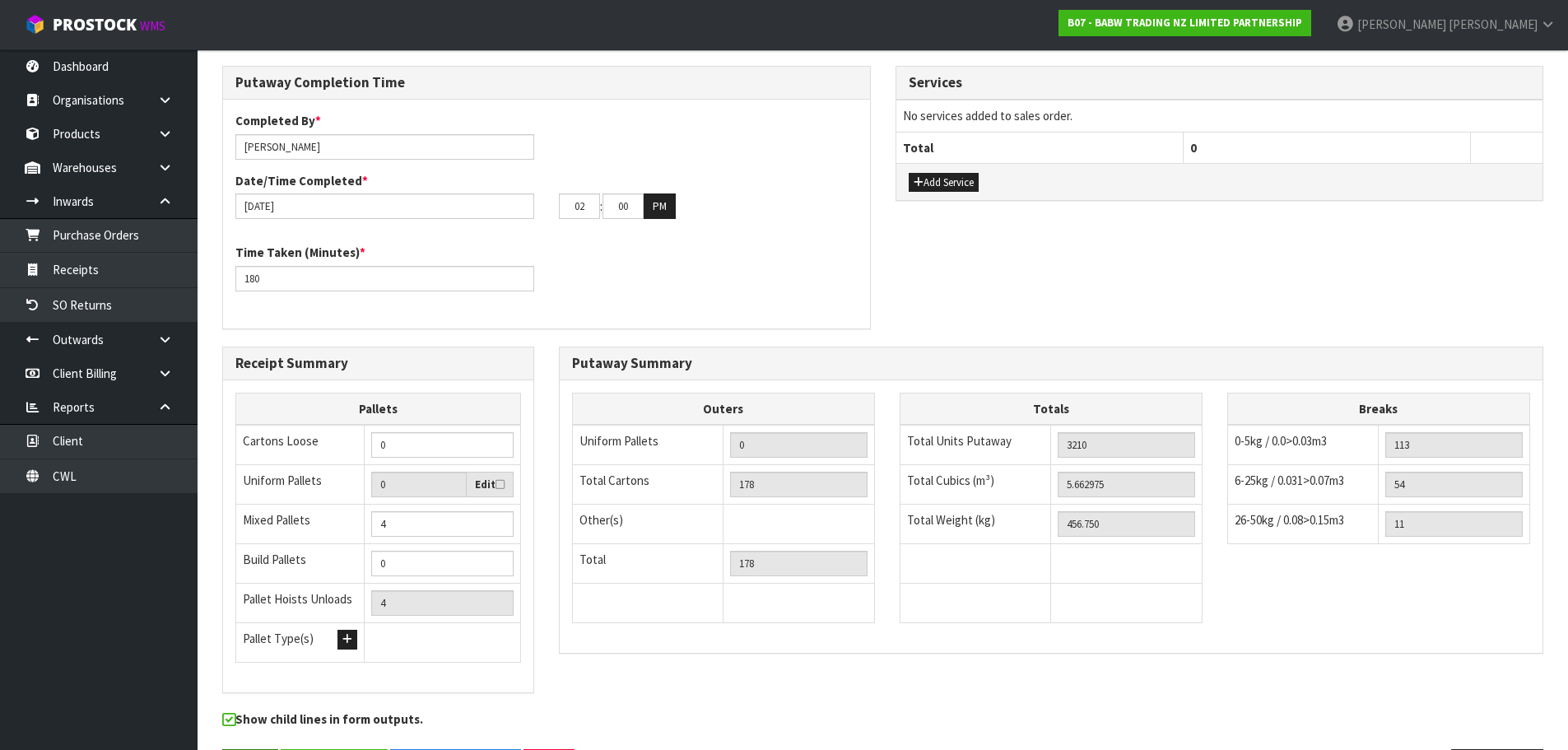
scroll to position [0, 0]
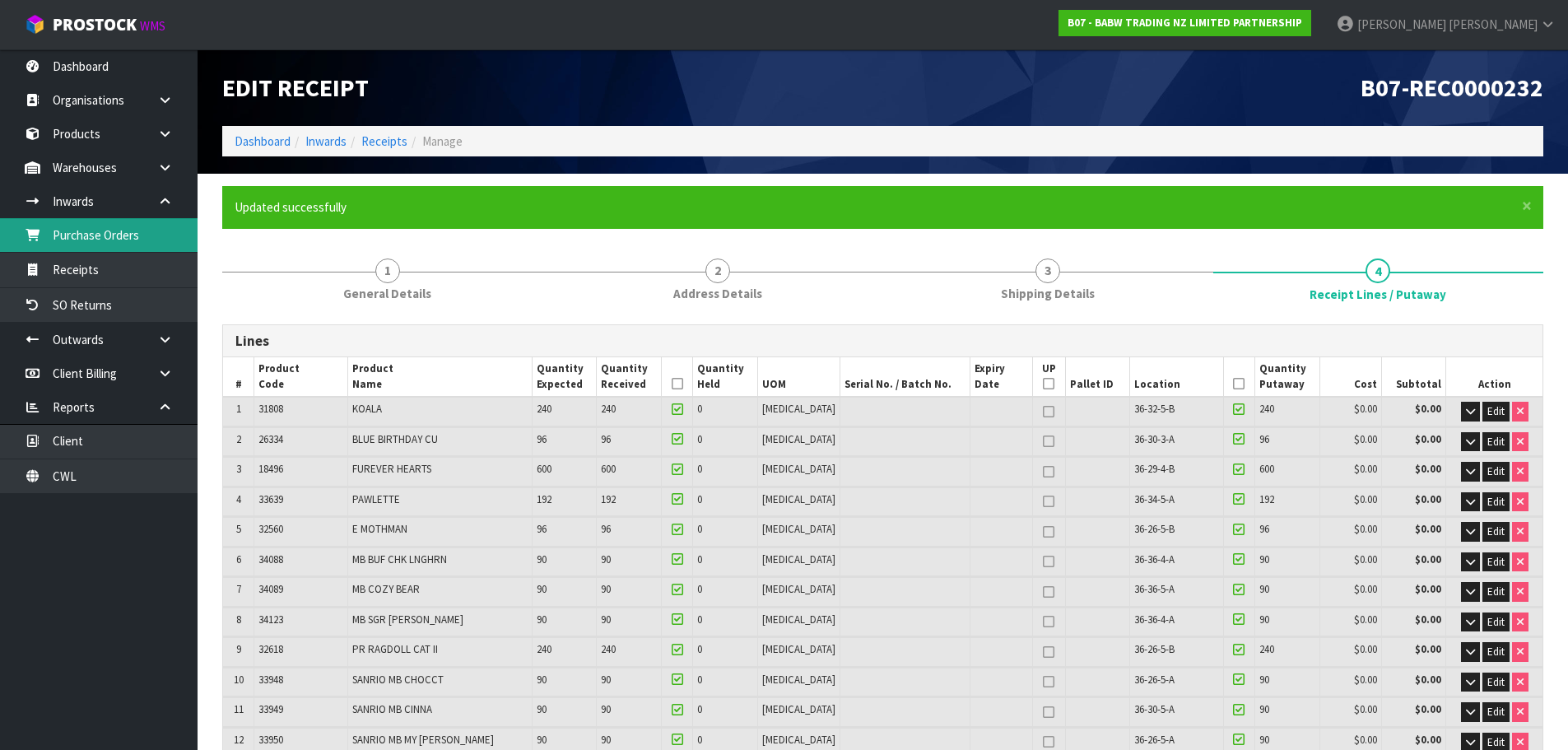
click at [144, 241] on link "Purchase Orders" at bounding box center [99, 235] width 198 height 34
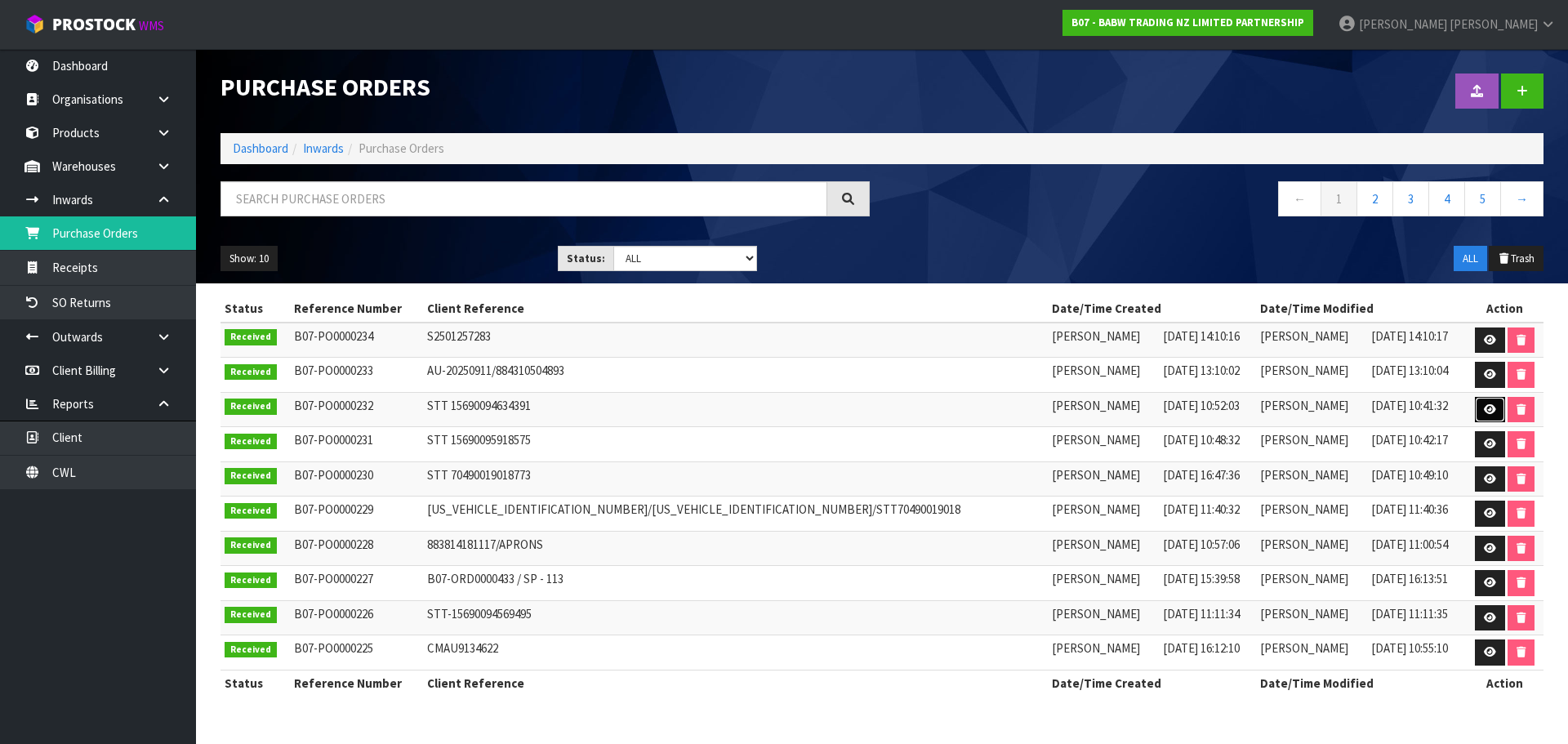
click at [1481, 415] on link at bounding box center [1490, 410] width 30 height 26
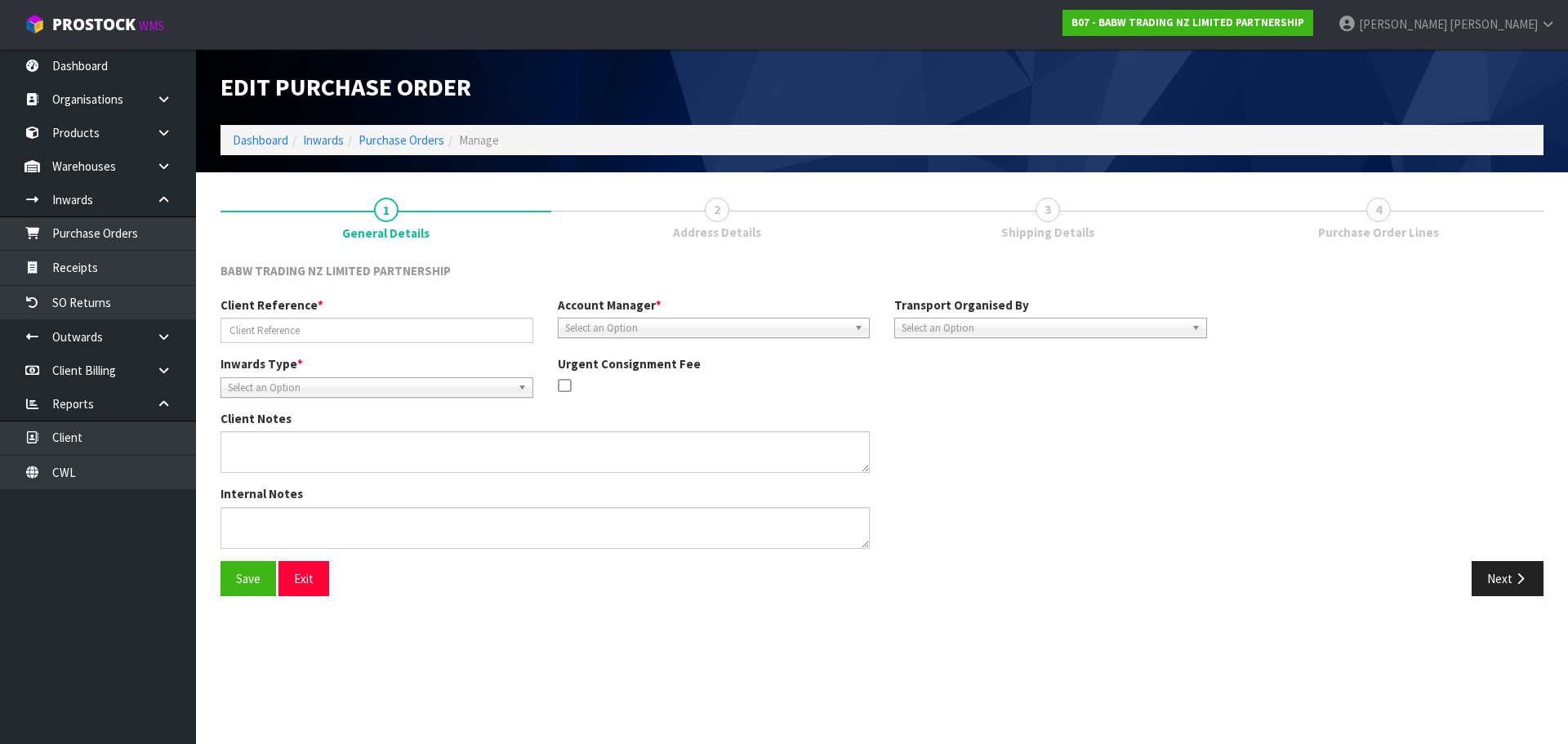
type input "STT 15690094634391"
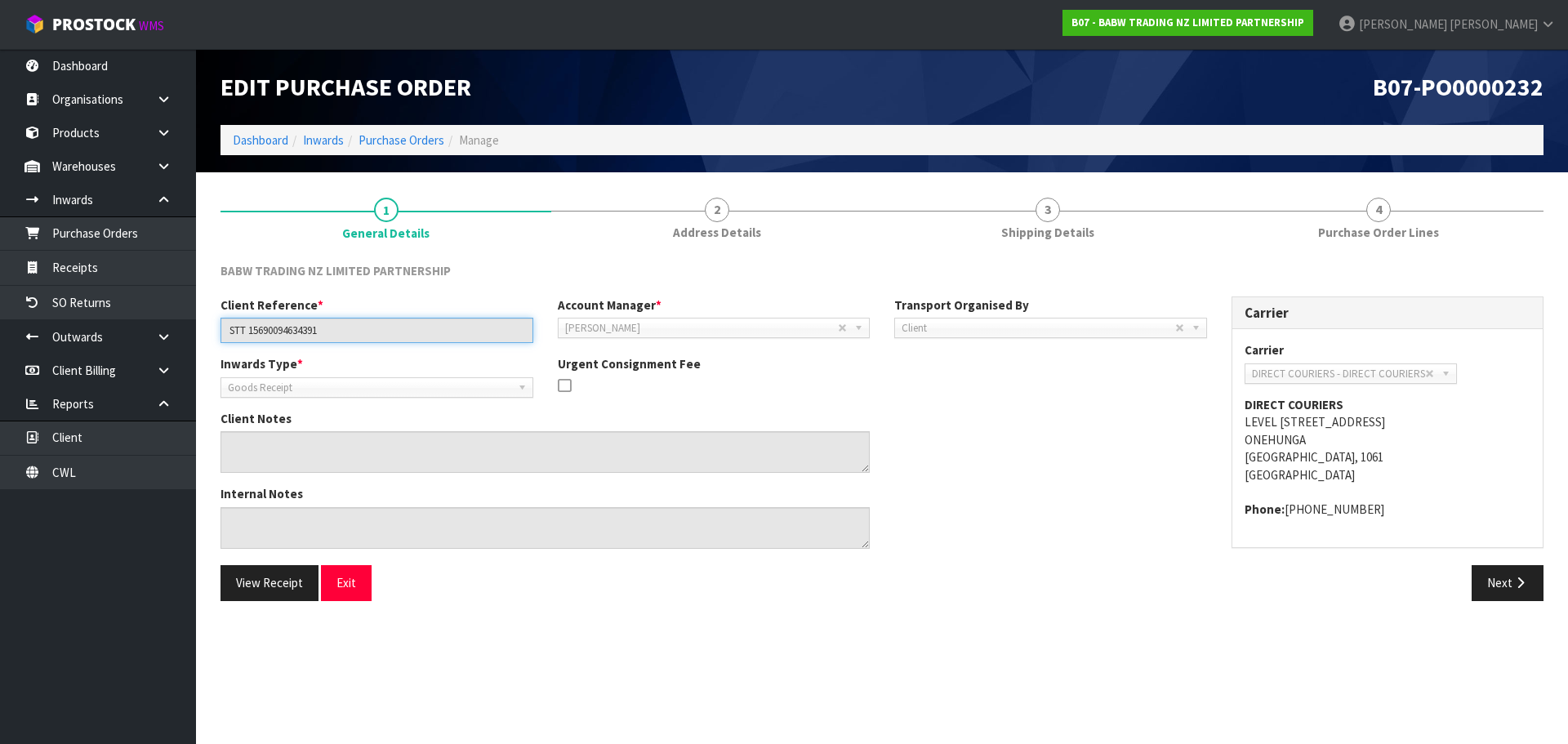
click at [301, 335] on input "STT 15690094634391" at bounding box center [377, 330] width 313 height 26
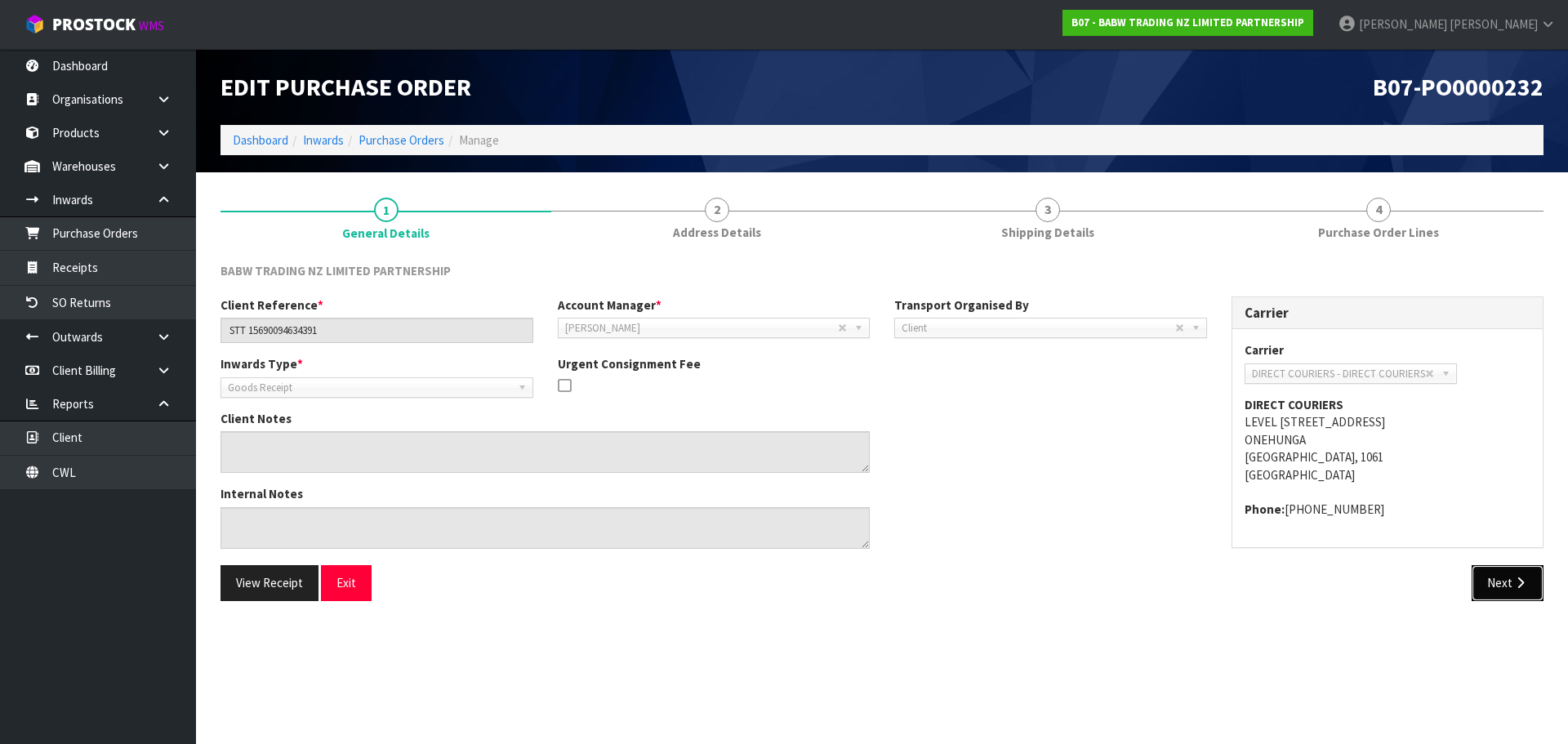
click at [1499, 598] on button "Next" at bounding box center [1507, 582] width 72 height 35
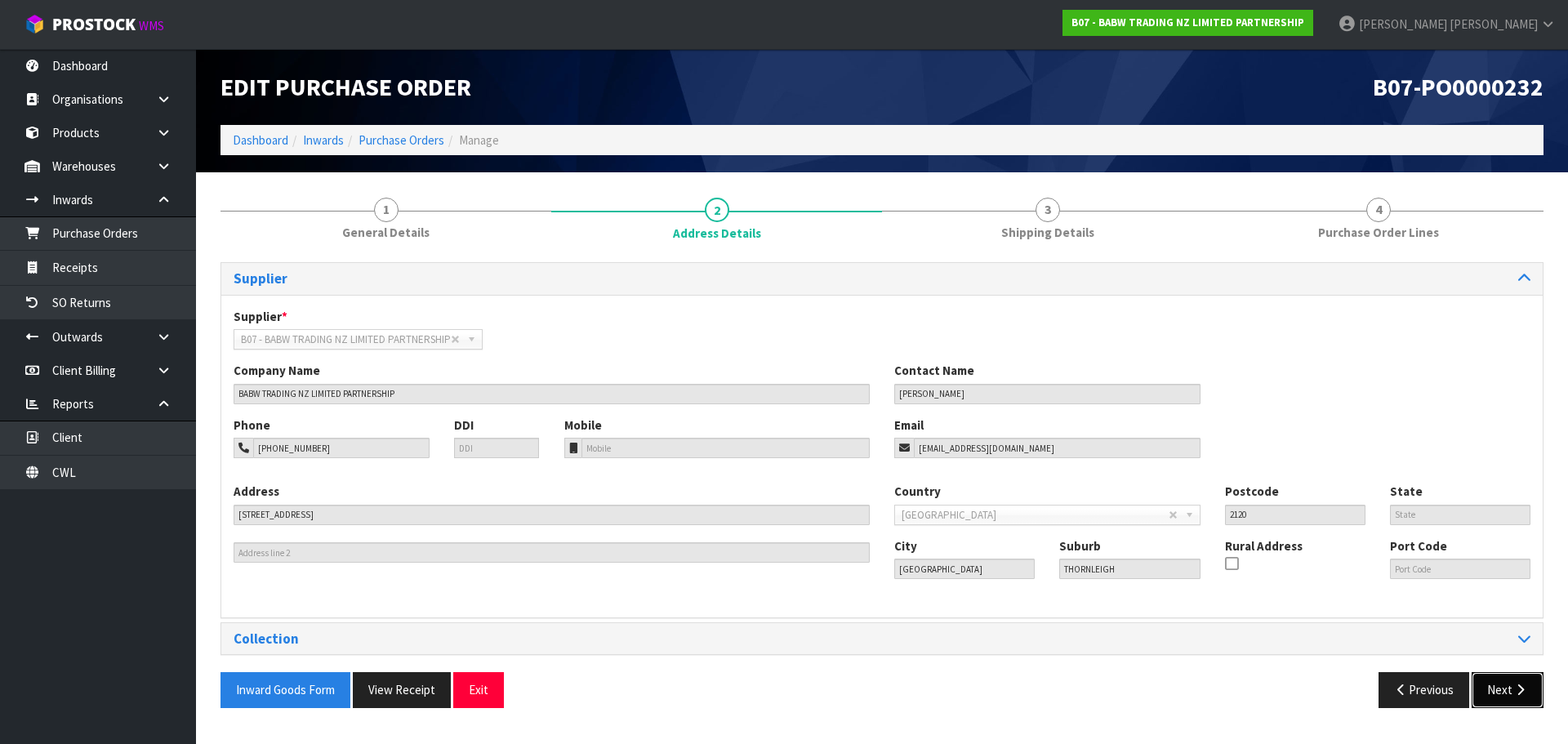
click at [1518, 694] on icon "button" at bounding box center [1520, 689] width 16 height 12
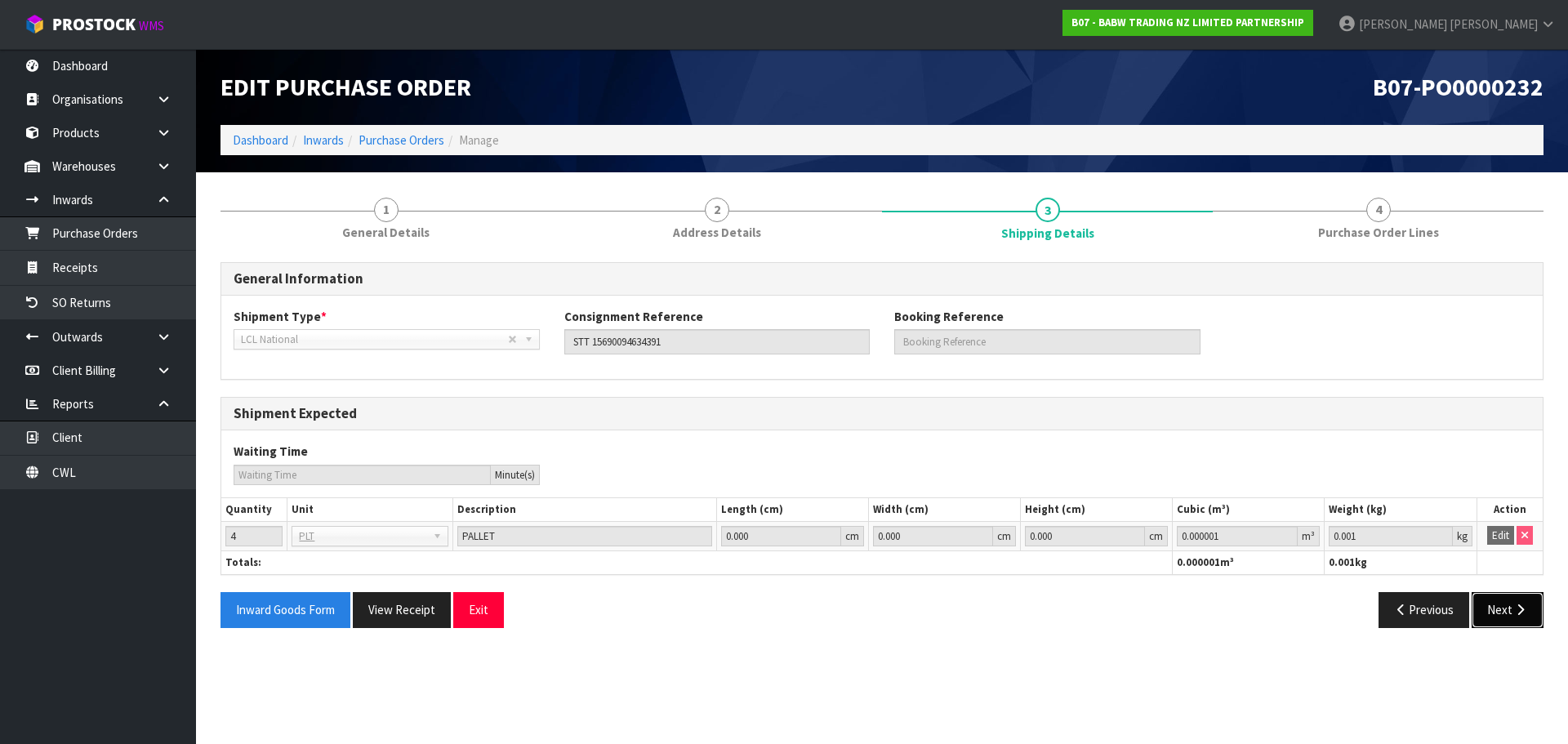
click at [1514, 611] on icon "button" at bounding box center [1520, 609] width 16 height 12
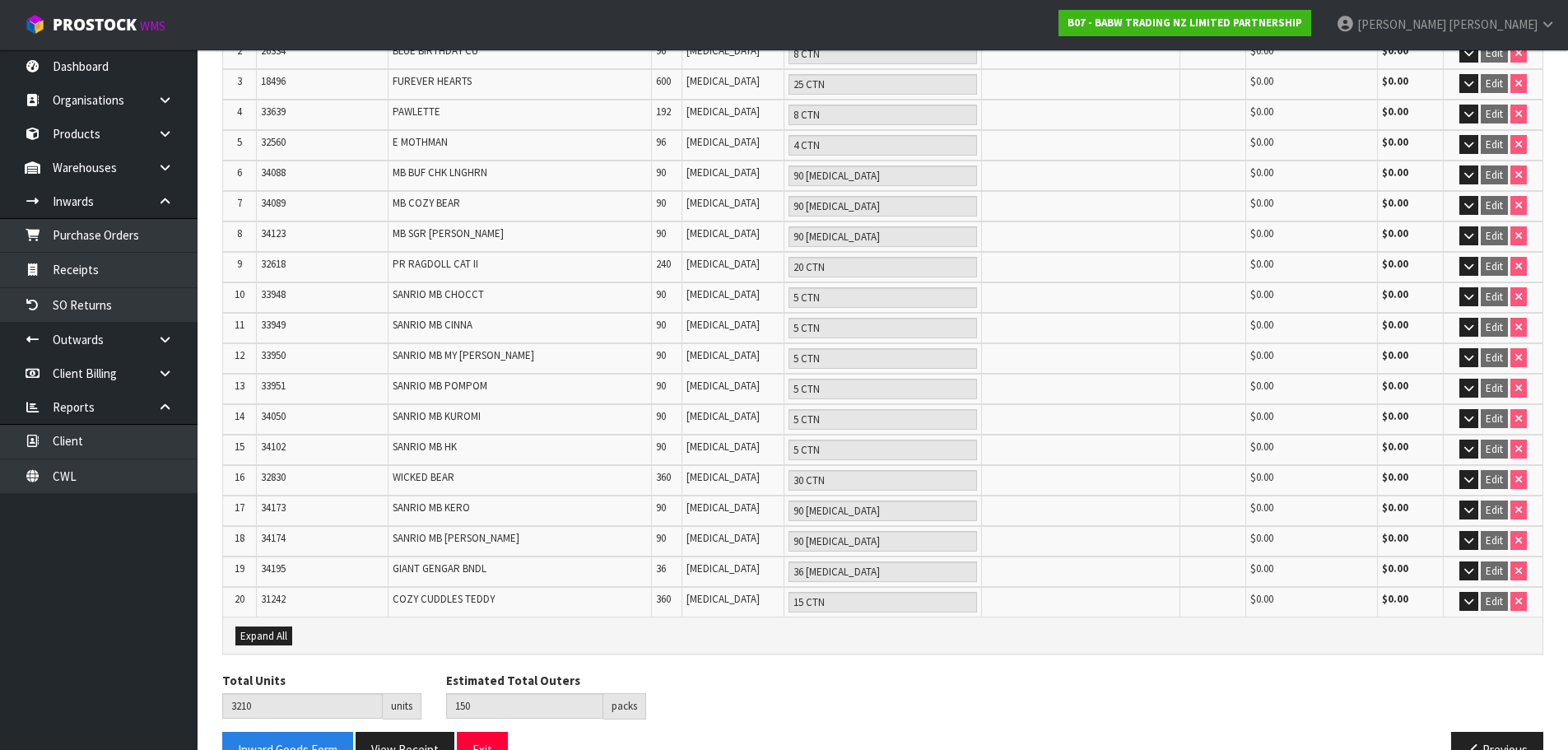
scroll to position [356, 0]
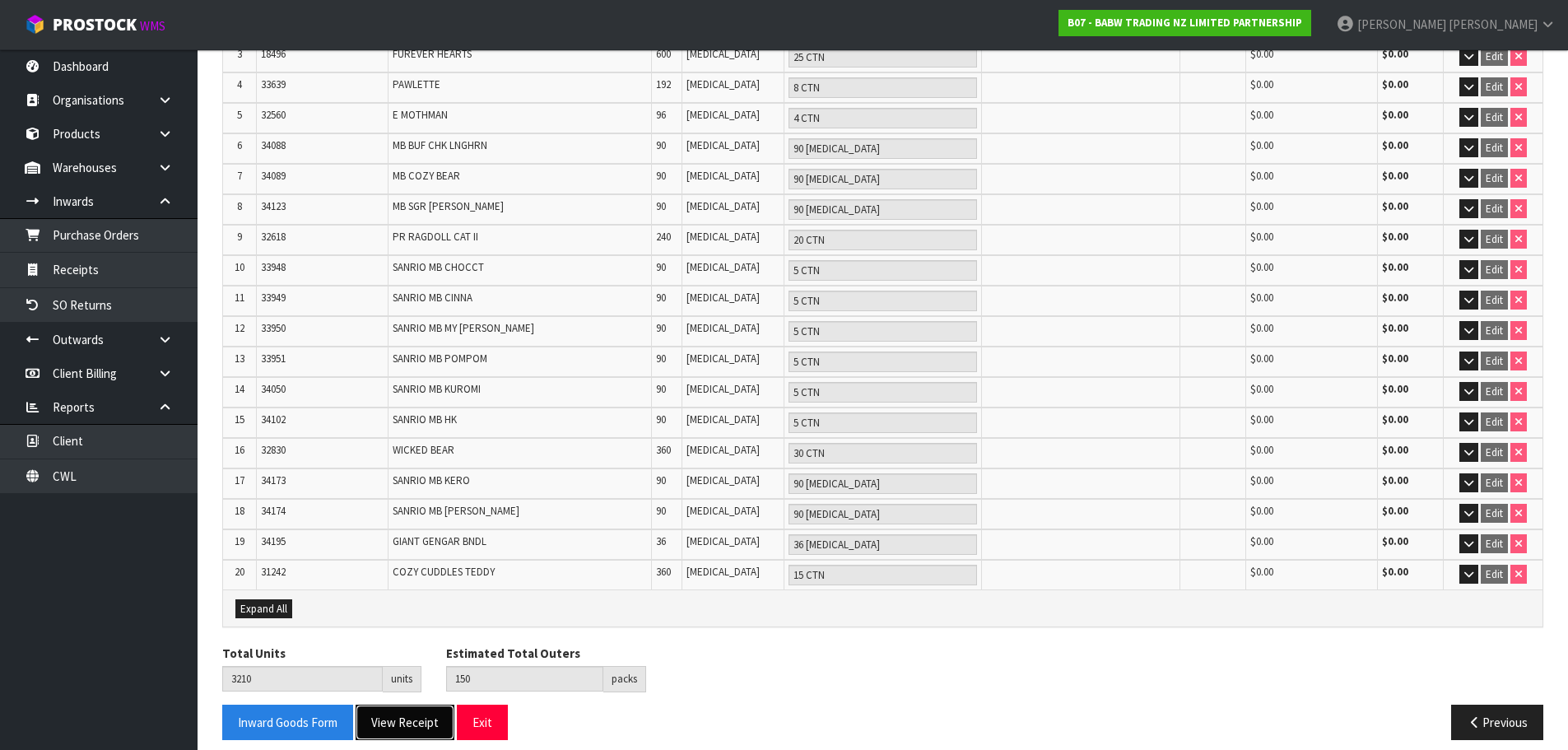
click at [374, 713] on button "View Receipt" at bounding box center [404, 722] width 99 height 36
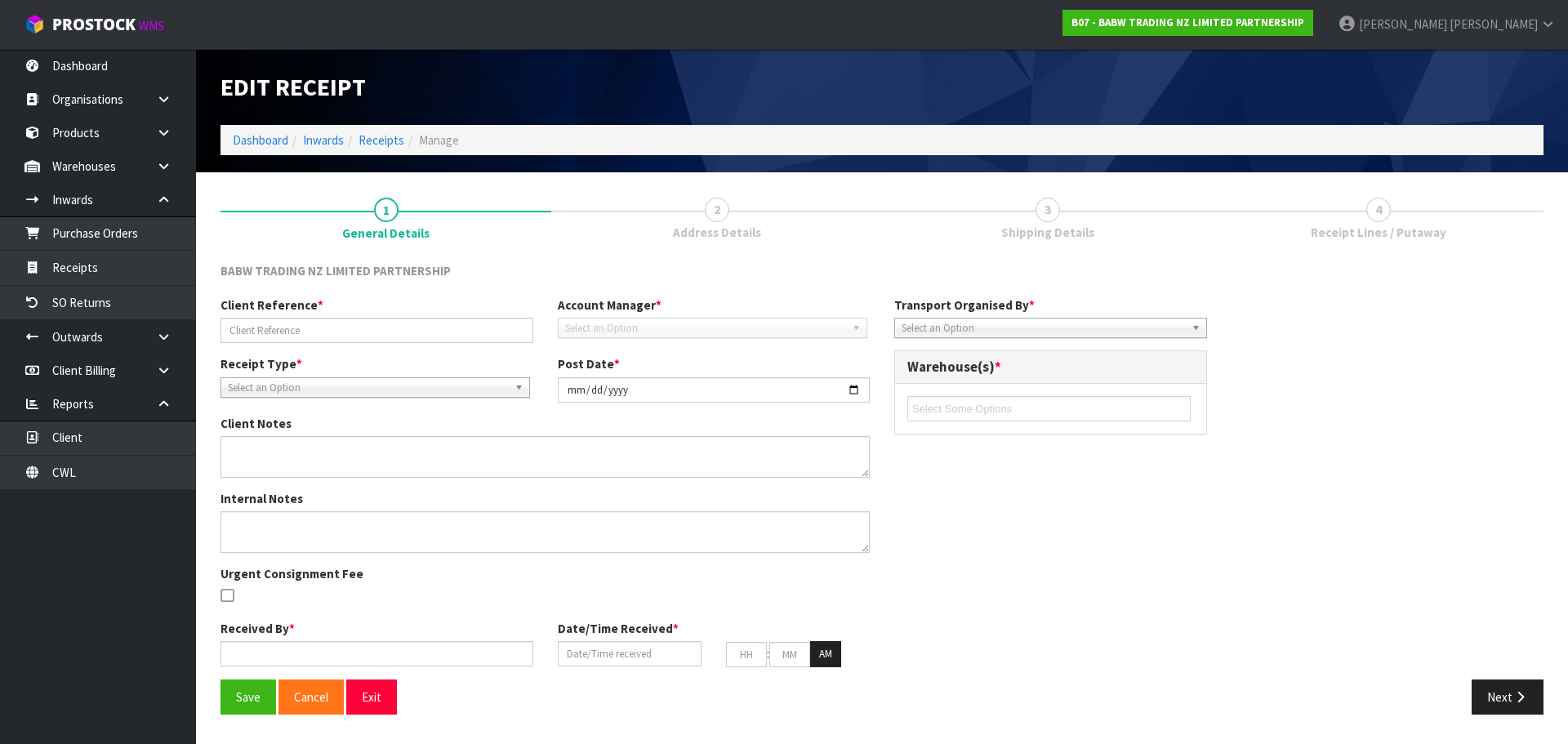
type input "STT 15690094634391"
type input "[DATE]"
type input "[PERSON_NAME]"
type input "[DATE]"
type input "10"
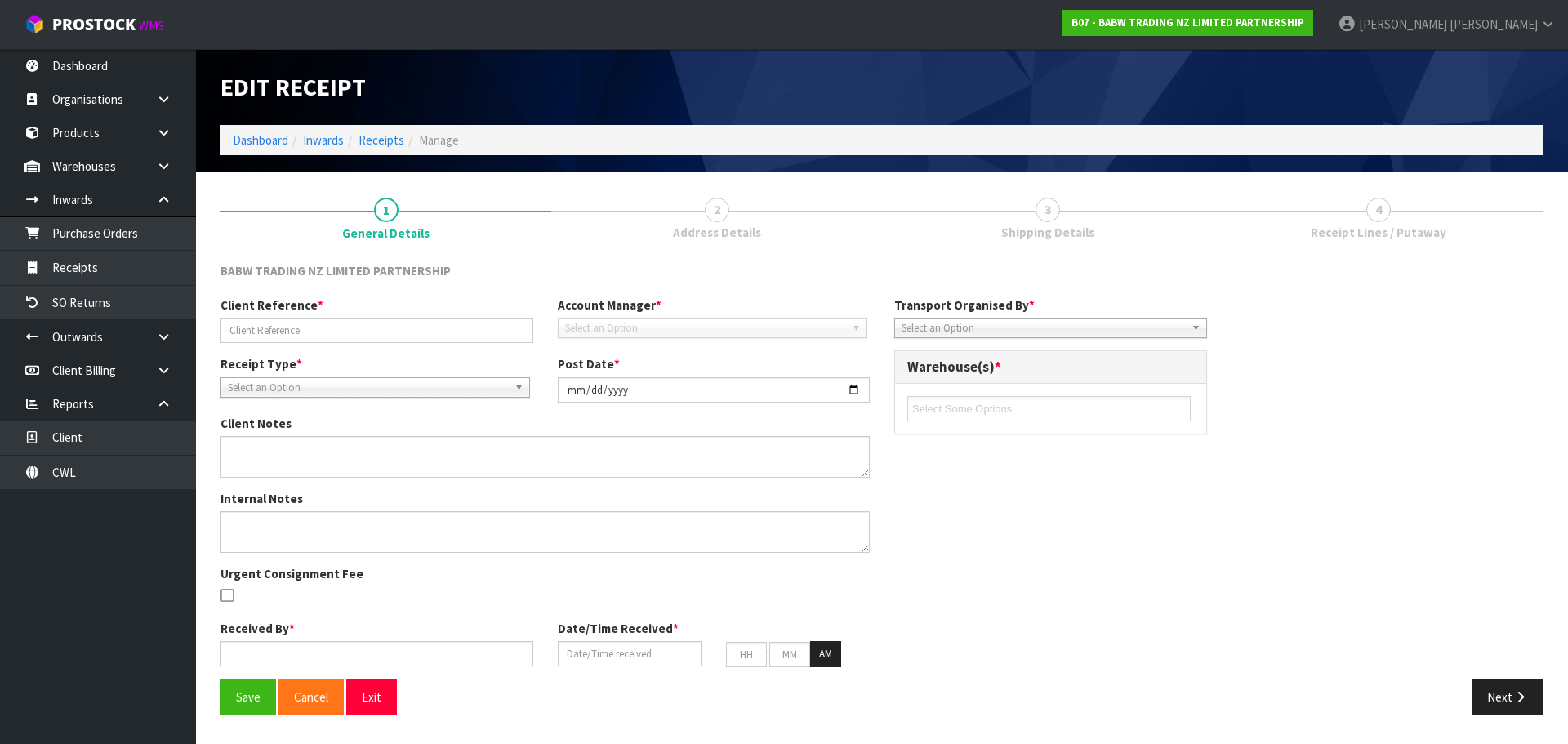
type input "41"
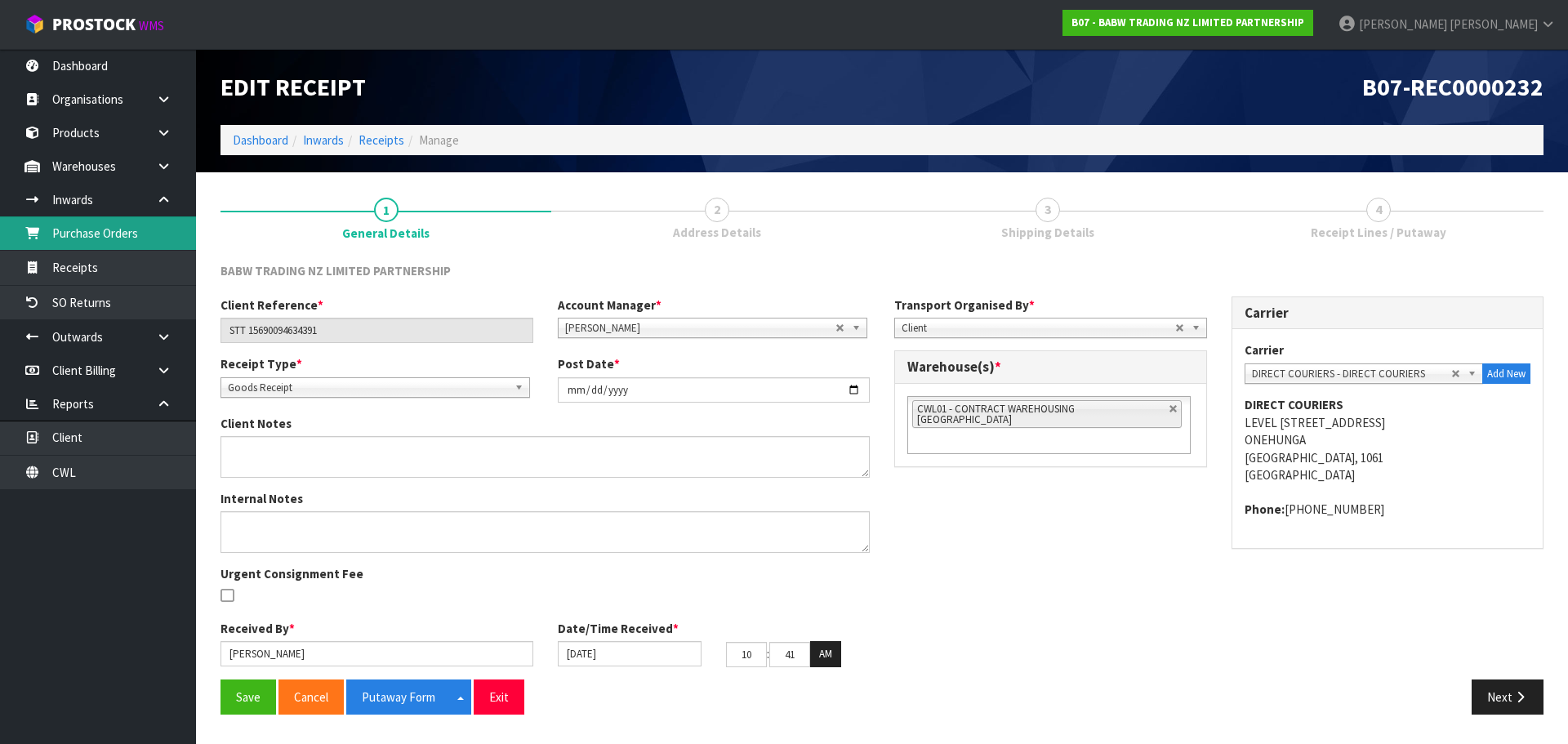
click at [159, 239] on link "Purchase Orders" at bounding box center [98, 233] width 196 height 34
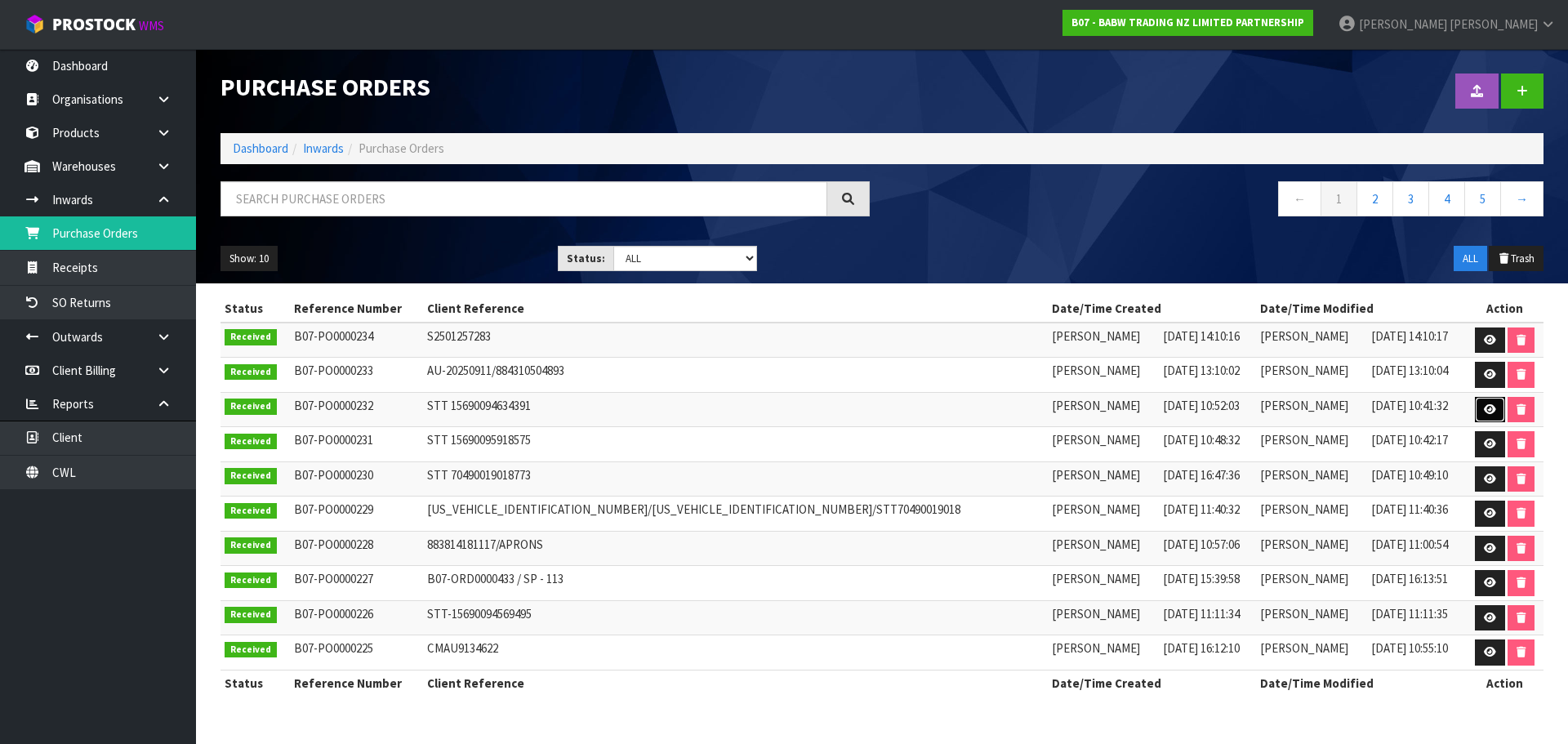
click at [1483, 401] on link at bounding box center [1490, 410] width 30 height 26
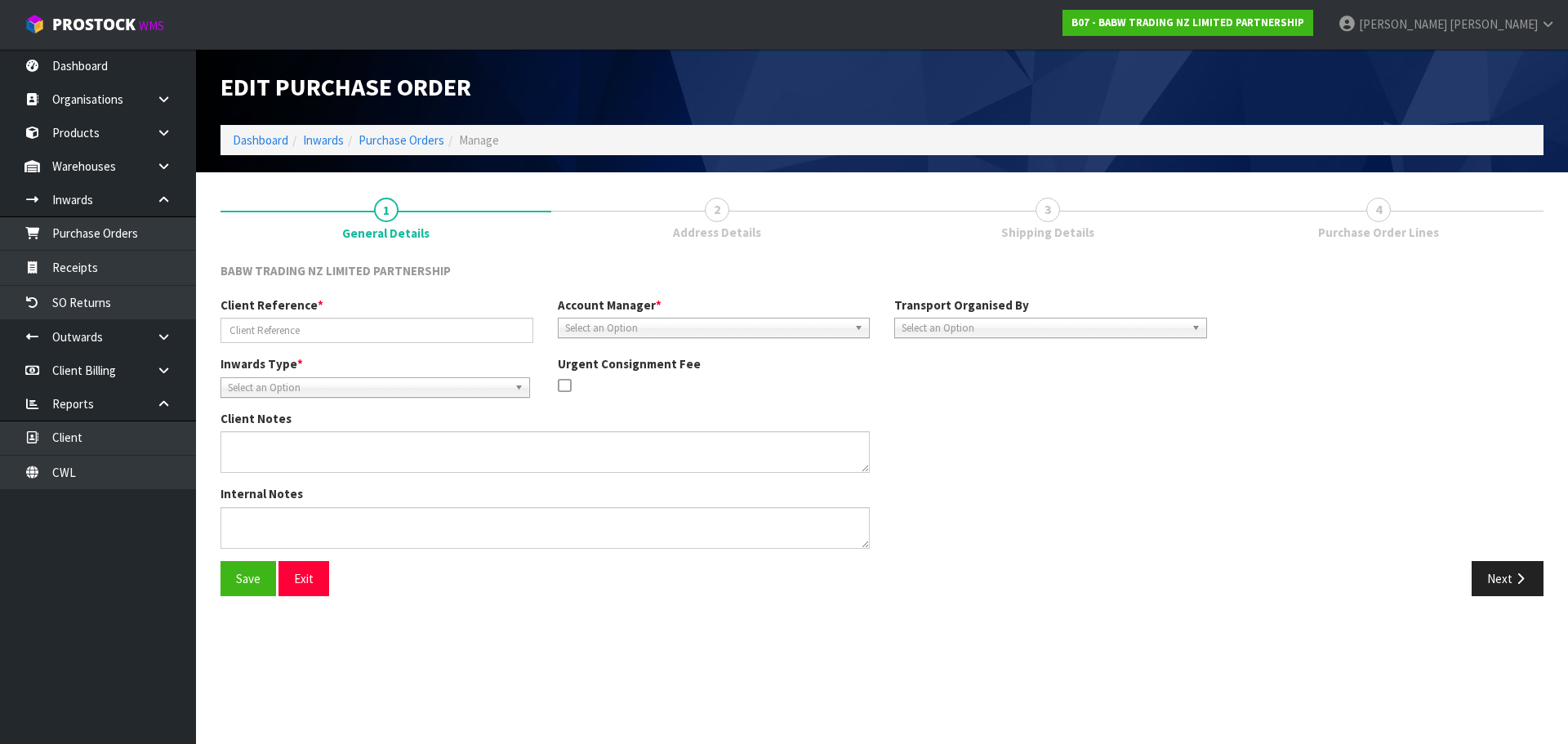
type input "STT 15690094634391"
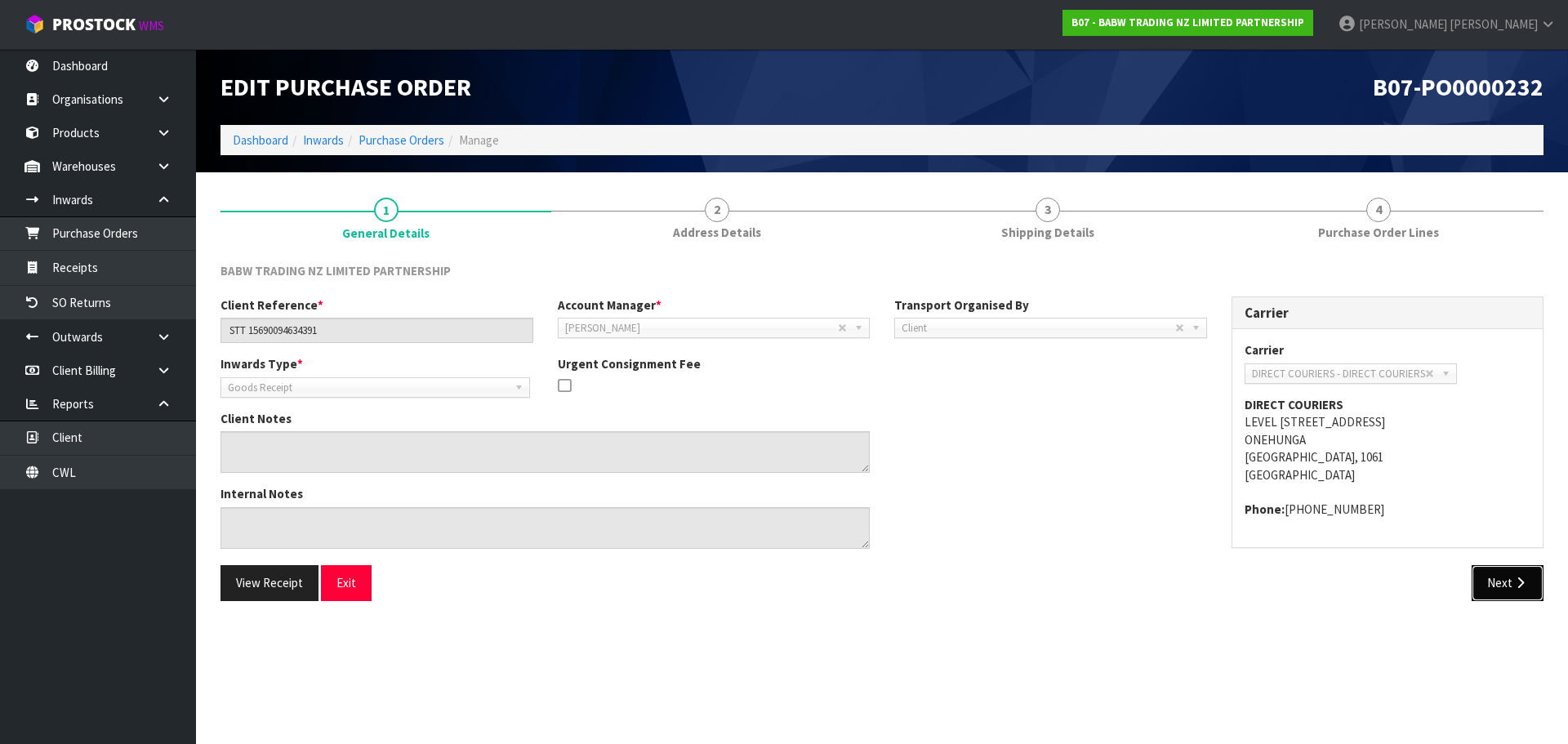
click at [1520, 588] on icon "button" at bounding box center [1520, 582] width 16 height 12
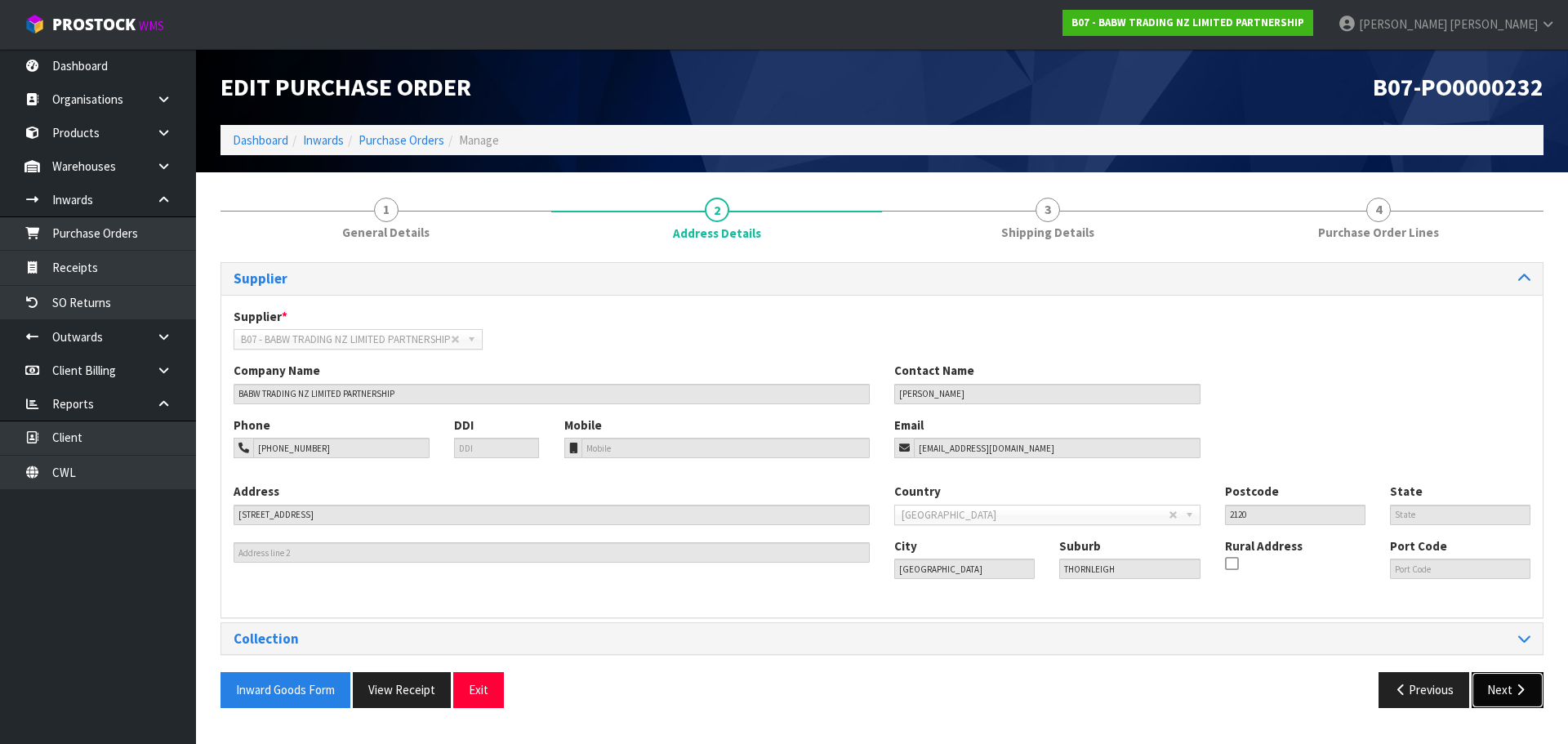
click at [1503, 690] on button "Next" at bounding box center [1507, 689] width 72 height 35
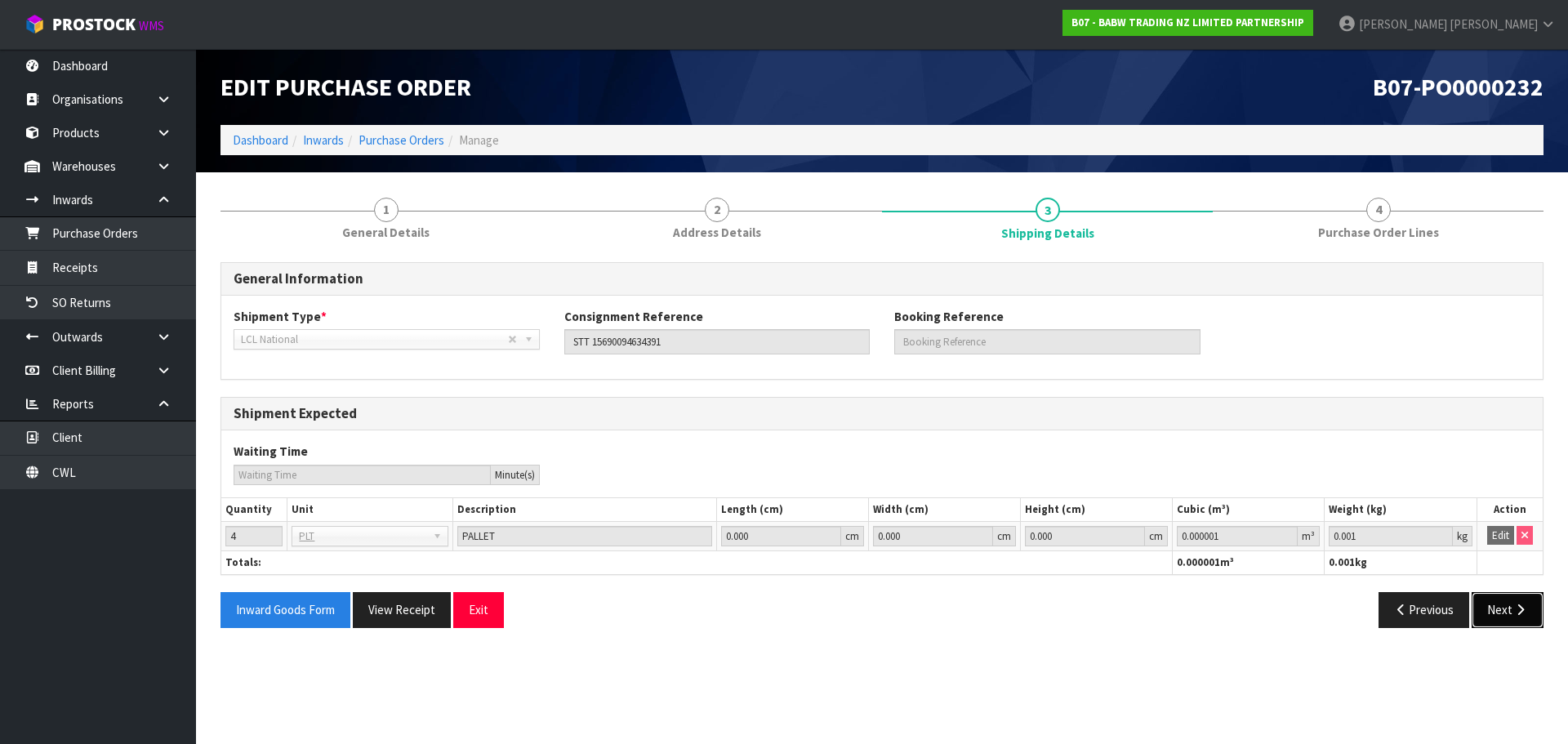
click at [1506, 611] on button "Next" at bounding box center [1507, 609] width 72 height 35
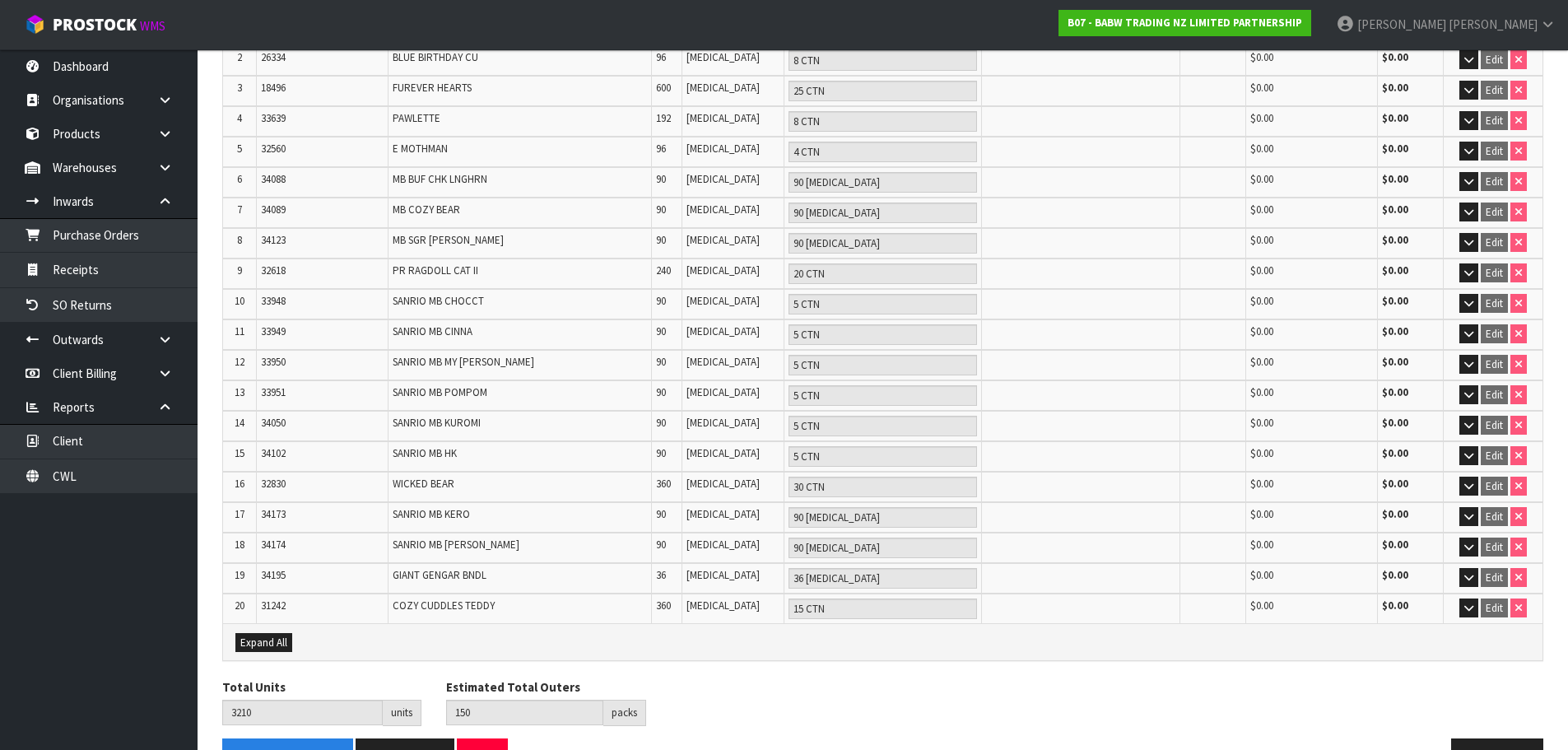
scroll to position [356, 0]
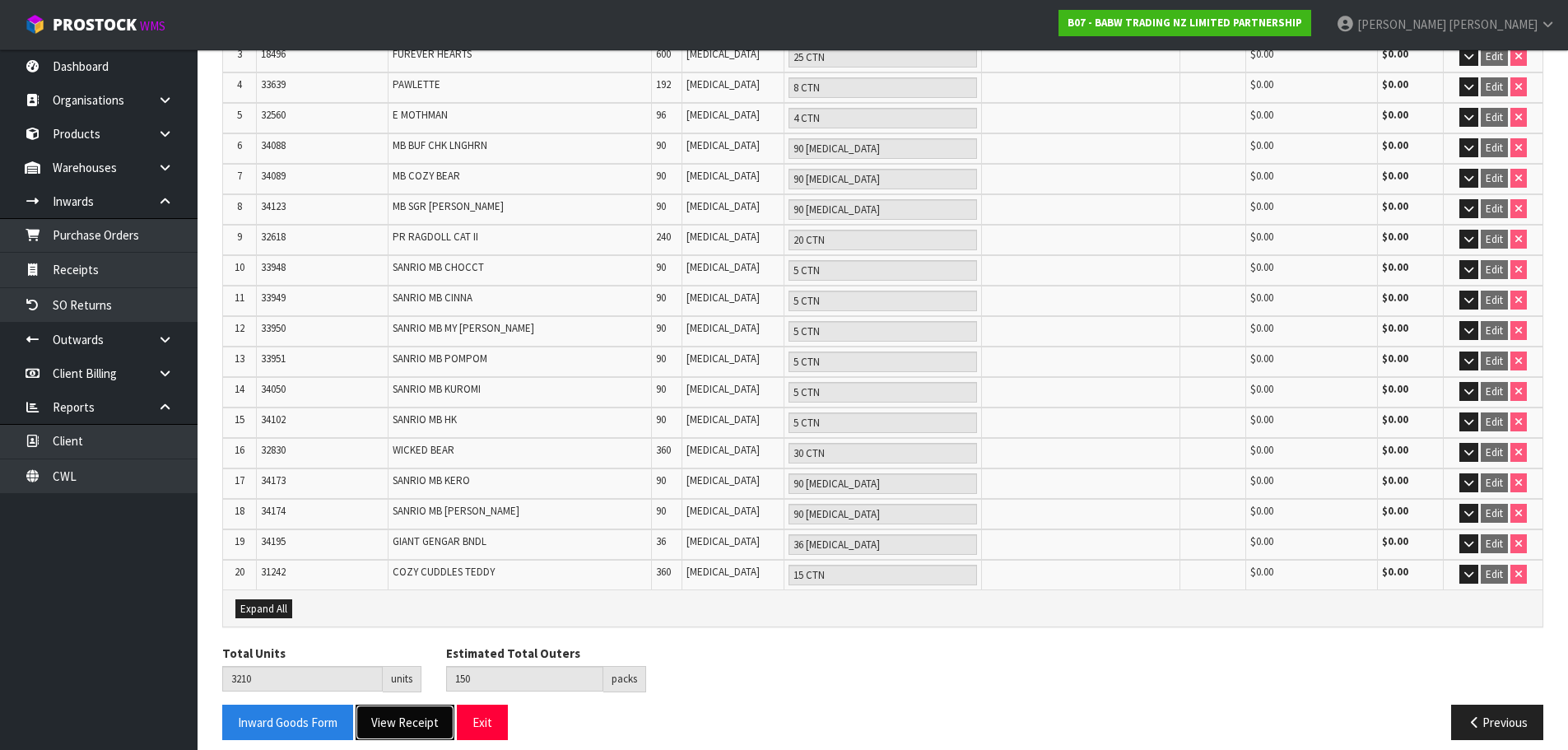
click at [399, 717] on button "View Receipt" at bounding box center [404, 722] width 99 height 36
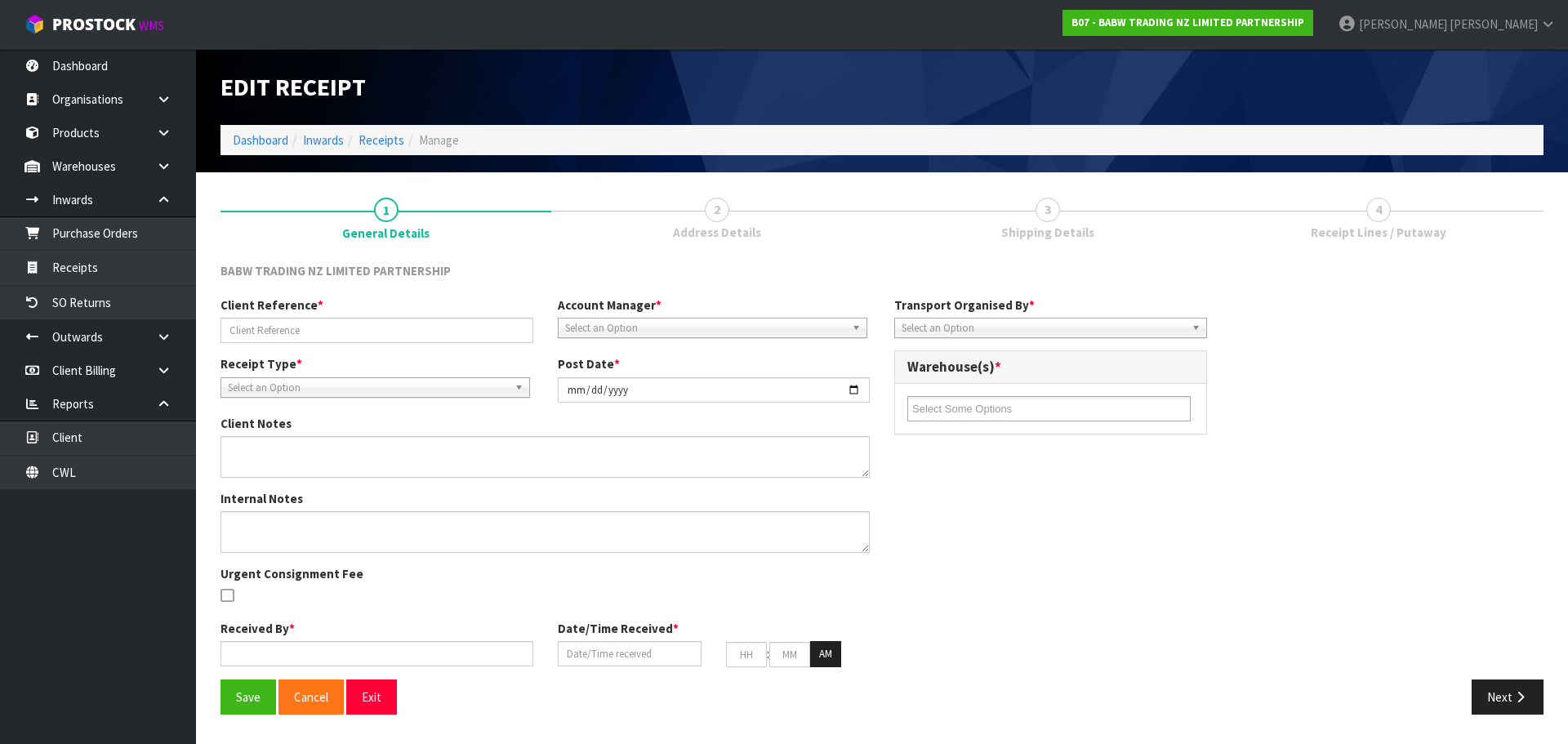
type input "STT 15690094634391"
type input "[DATE]"
type input "[PERSON_NAME]"
type input "[DATE]"
type input "10"
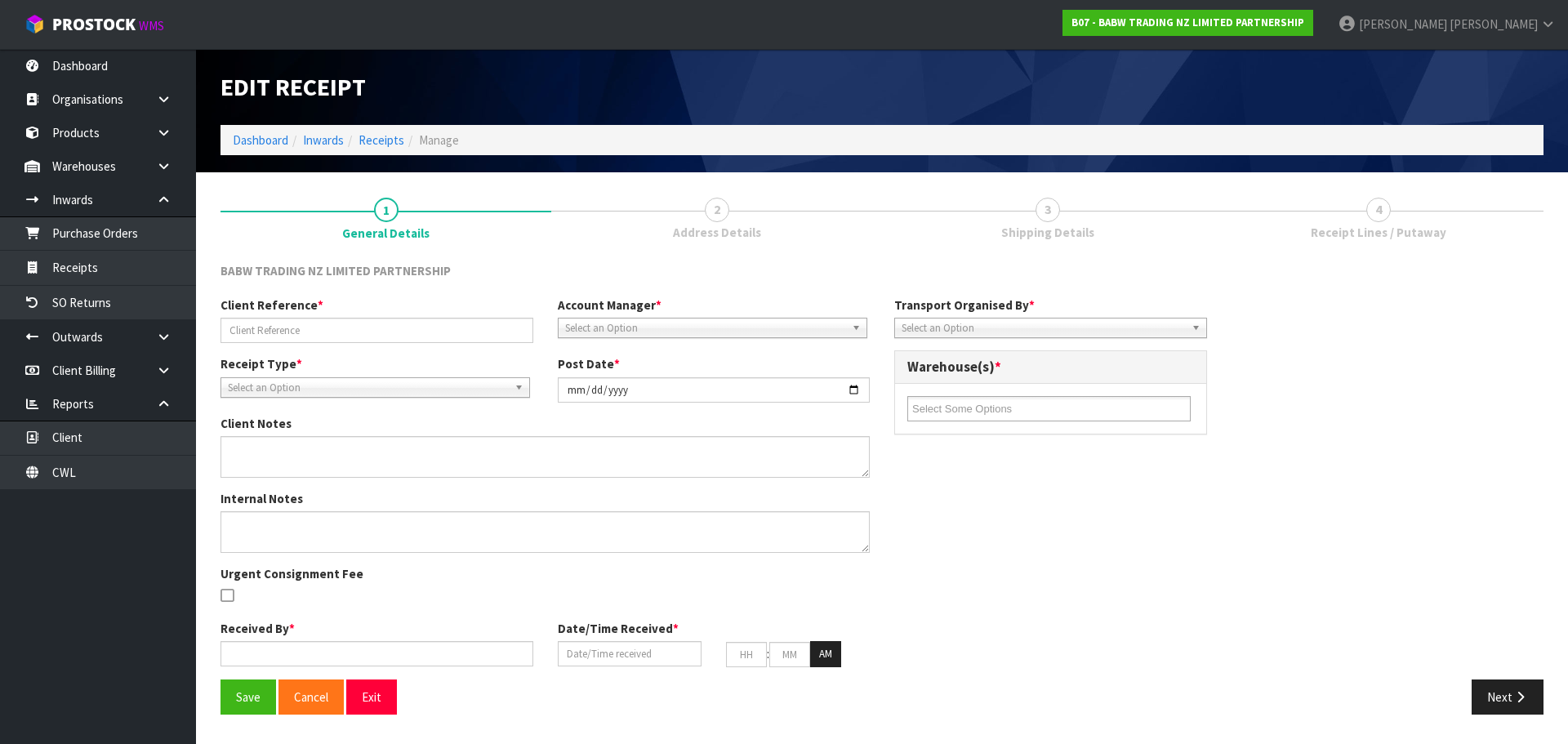
type input "41"
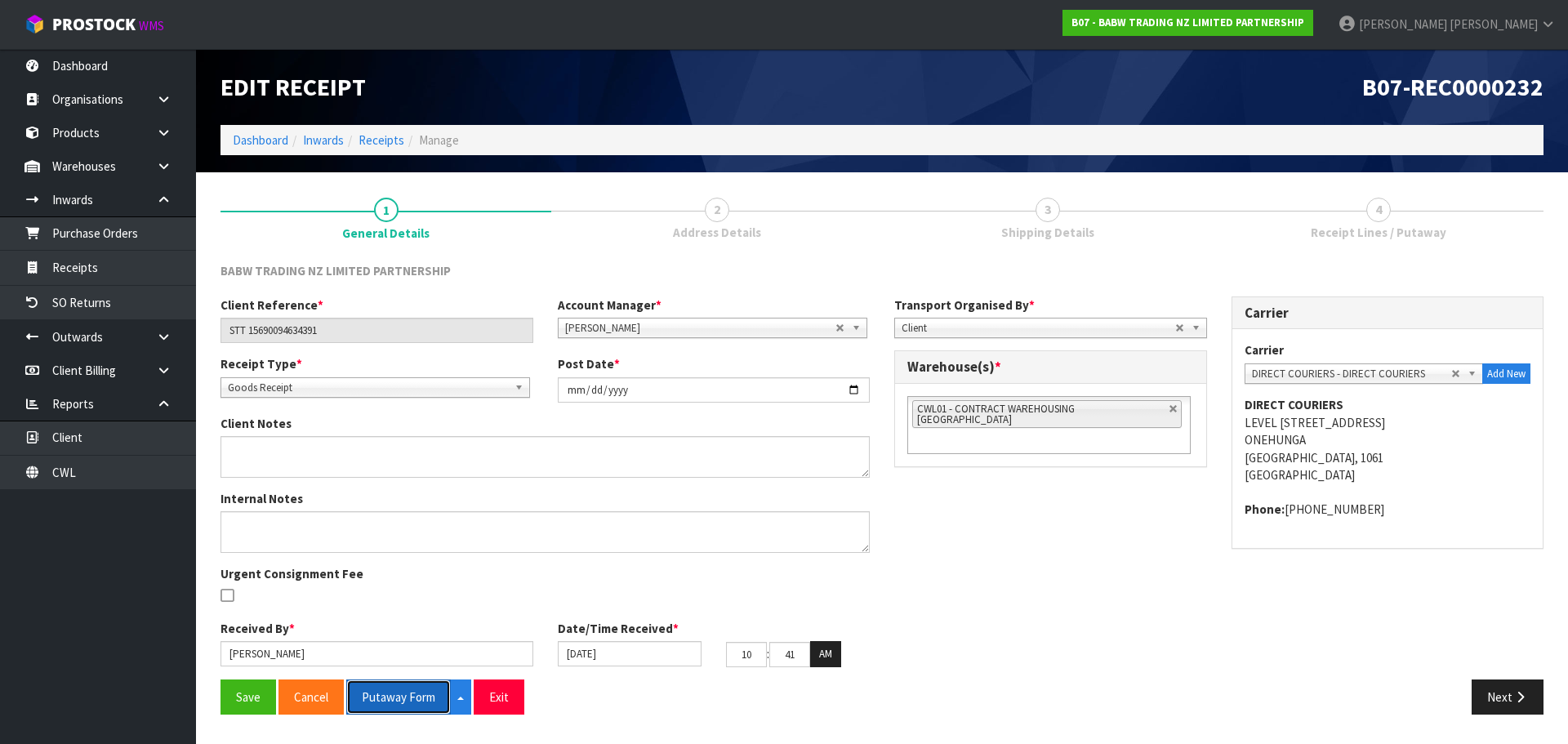
click at [404, 697] on button "Putaway Form" at bounding box center [399, 696] width 105 height 35
click at [1488, 691] on button "Next" at bounding box center [1507, 696] width 72 height 35
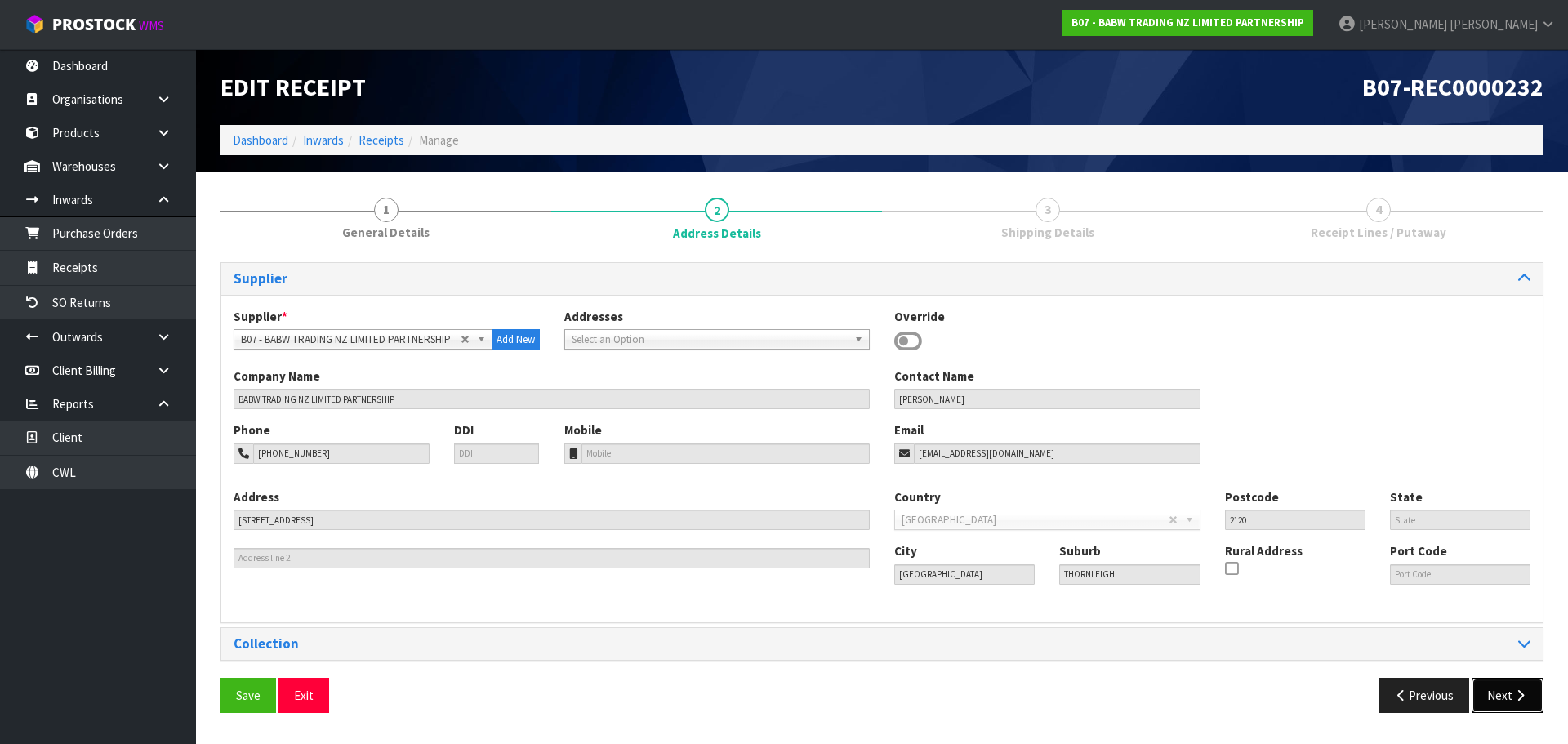
click at [1488, 691] on button "Next" at bounding box center [1507, 695] width 72 height 35
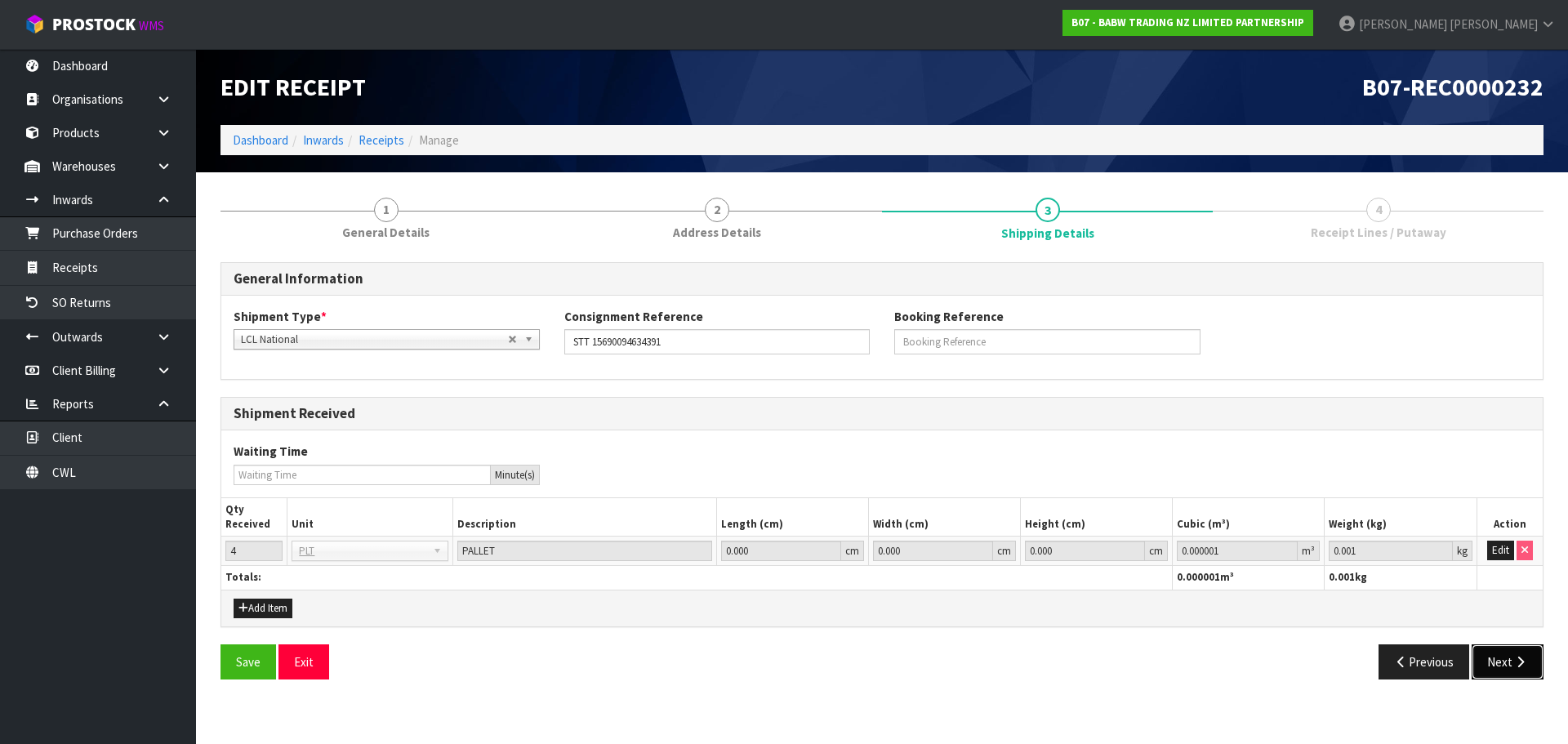
click at [1504, 677] on button "Next" at bounding box center [1507, 662] width 72 height 35
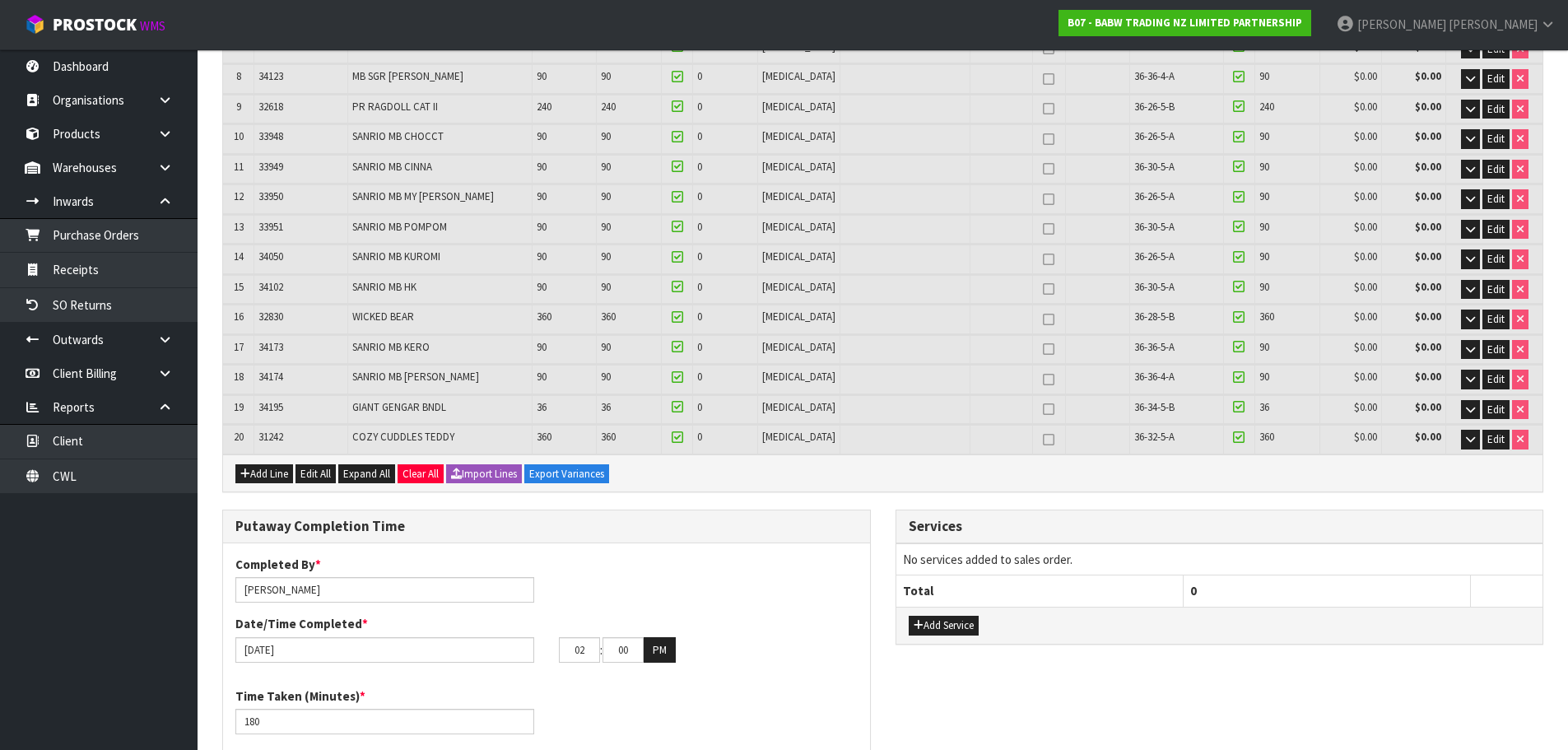
scroll to position [492, 0]
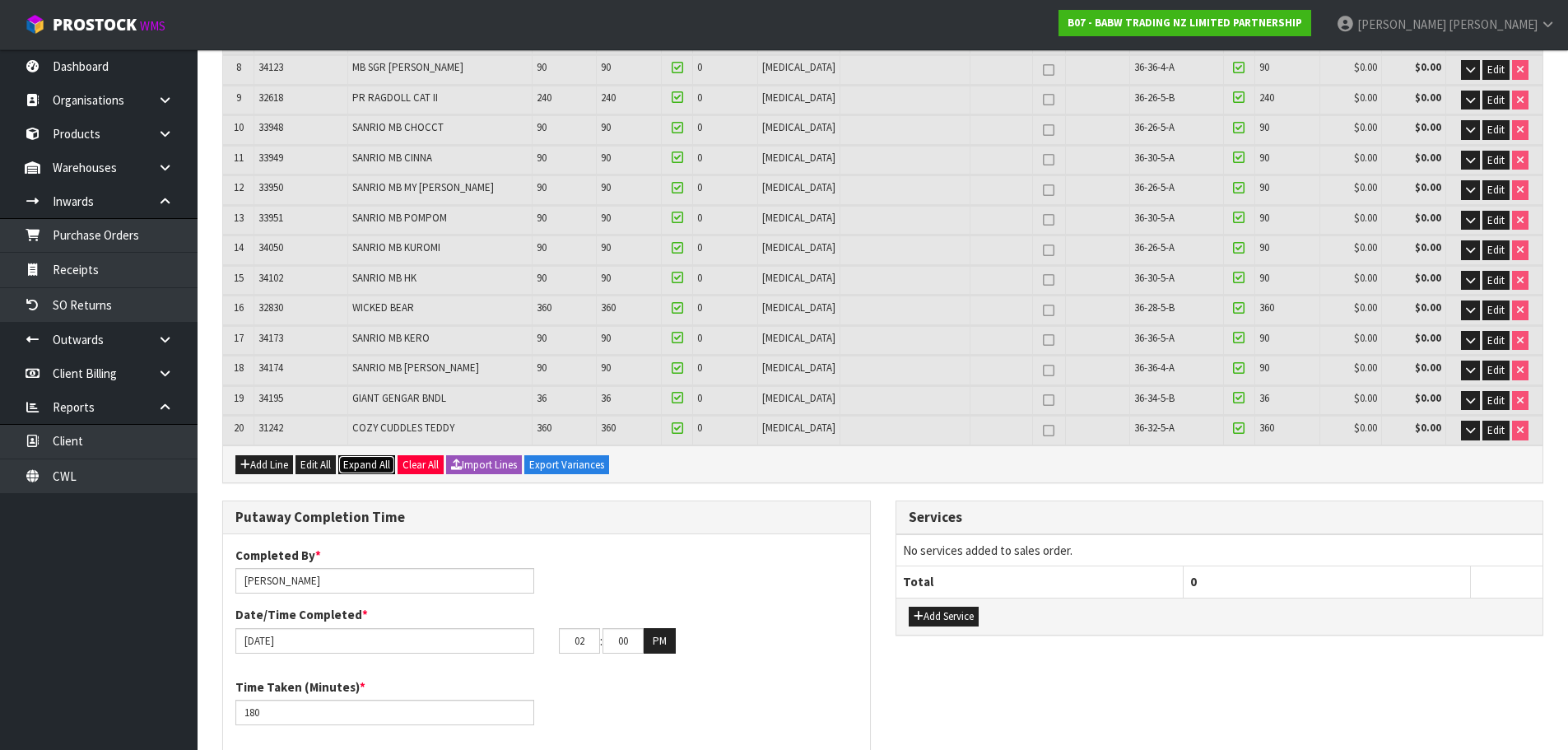
click at [379, 462] on span "Expand All" at bounding box center [367, 464] width 47 height 14
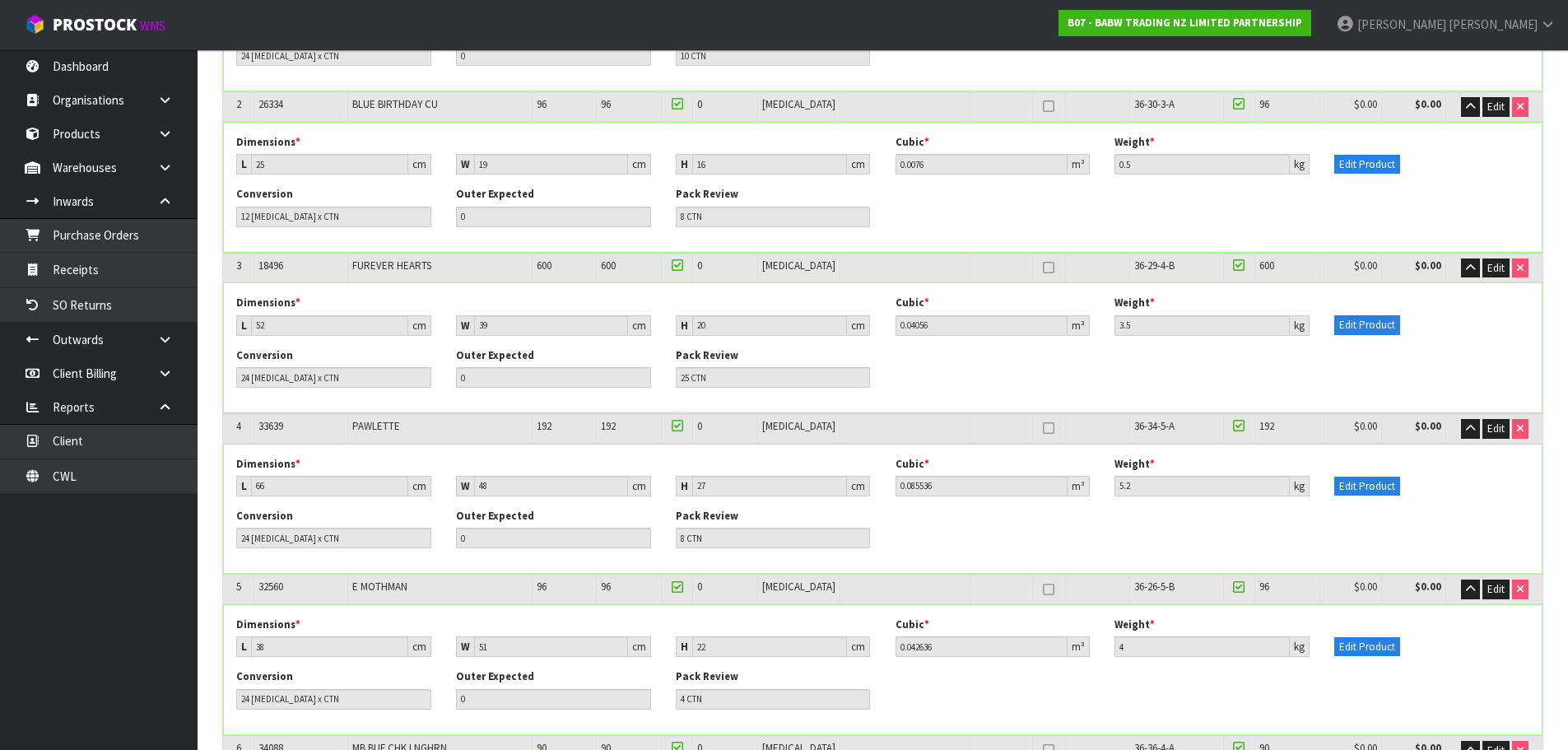
scroll to position [488, 0]
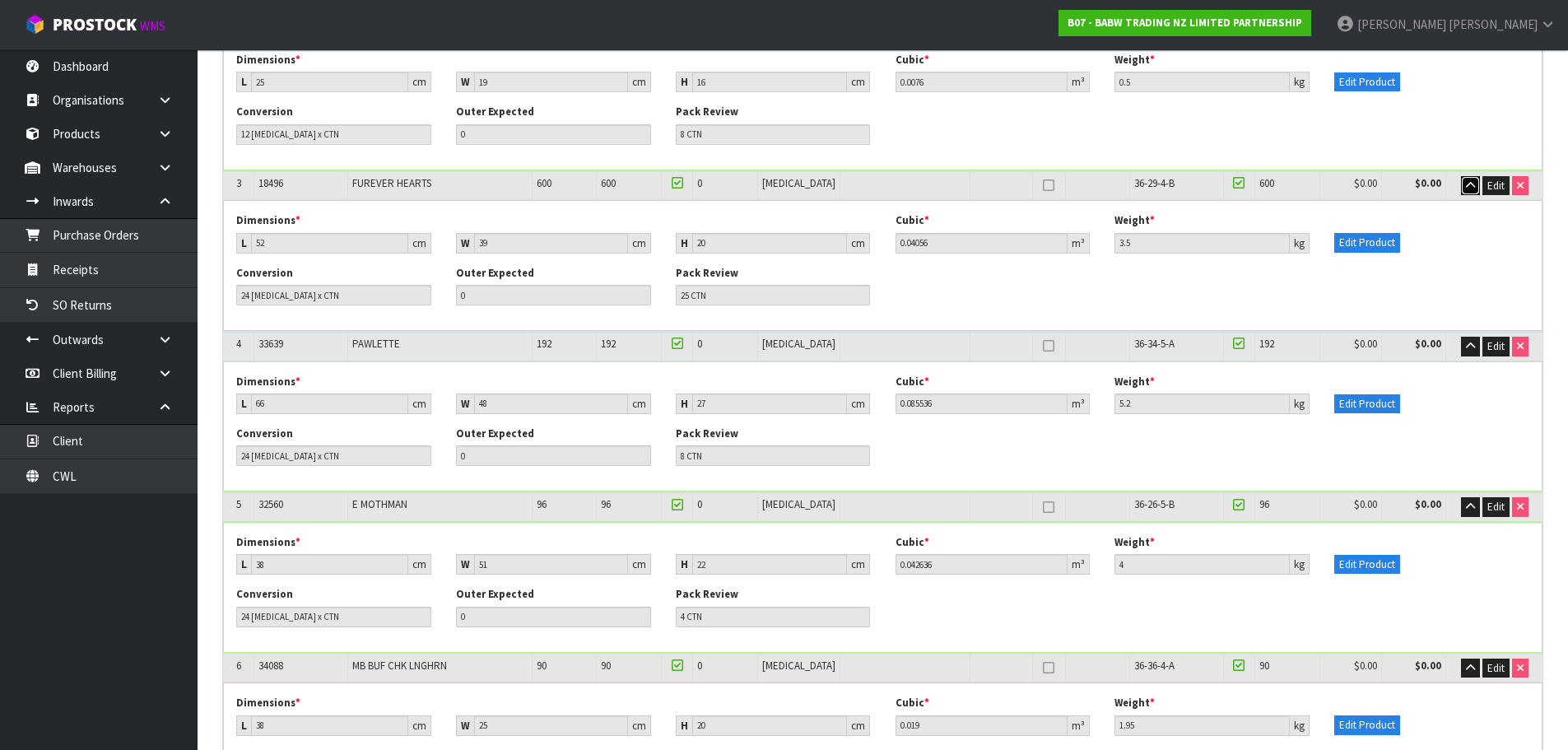
click at [1468, 184] on icon "button" at bounding box center [1471, 185] width 9 height 11
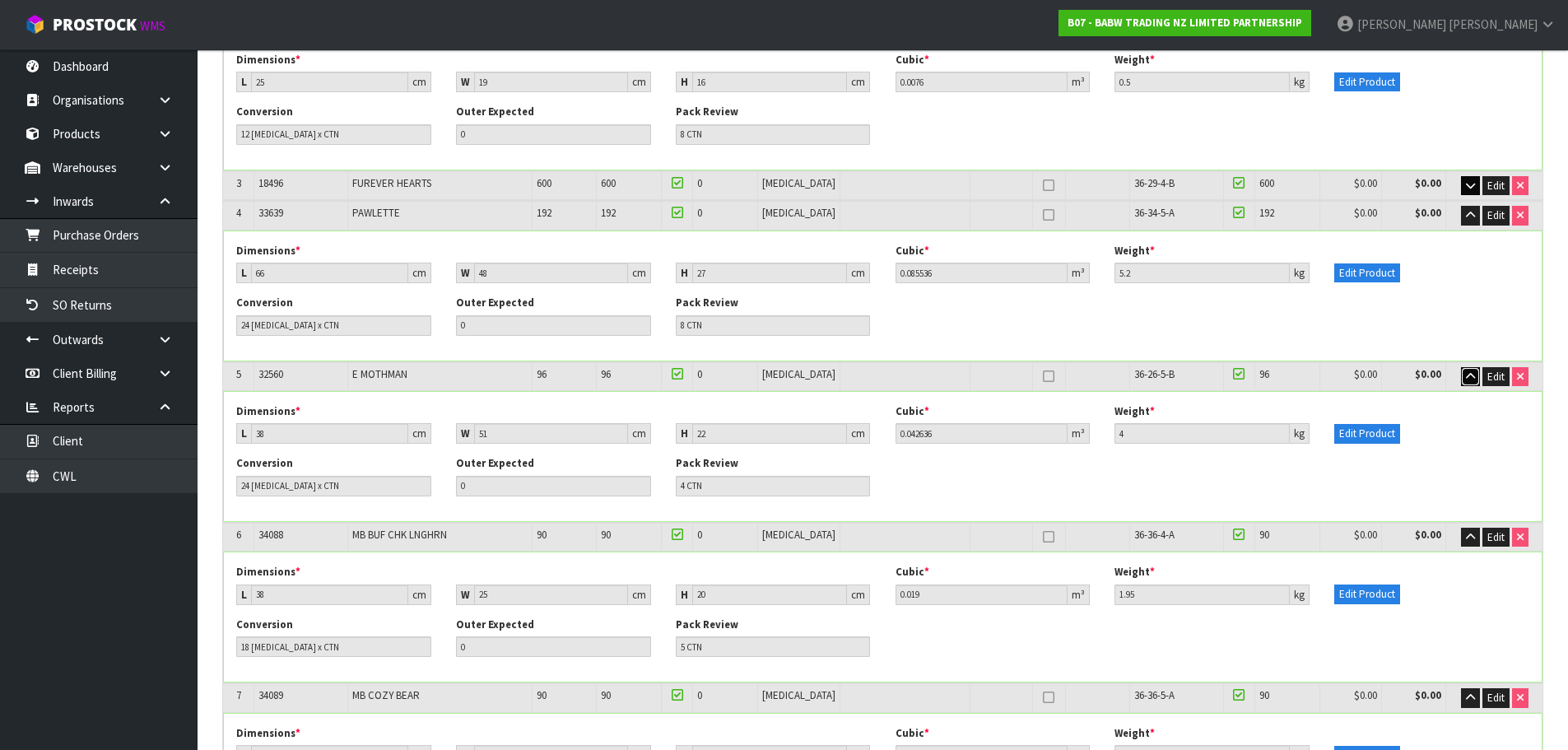
click at [1467, 372] on icon "button" at bounding box center [1471, 376] width 9 height 11
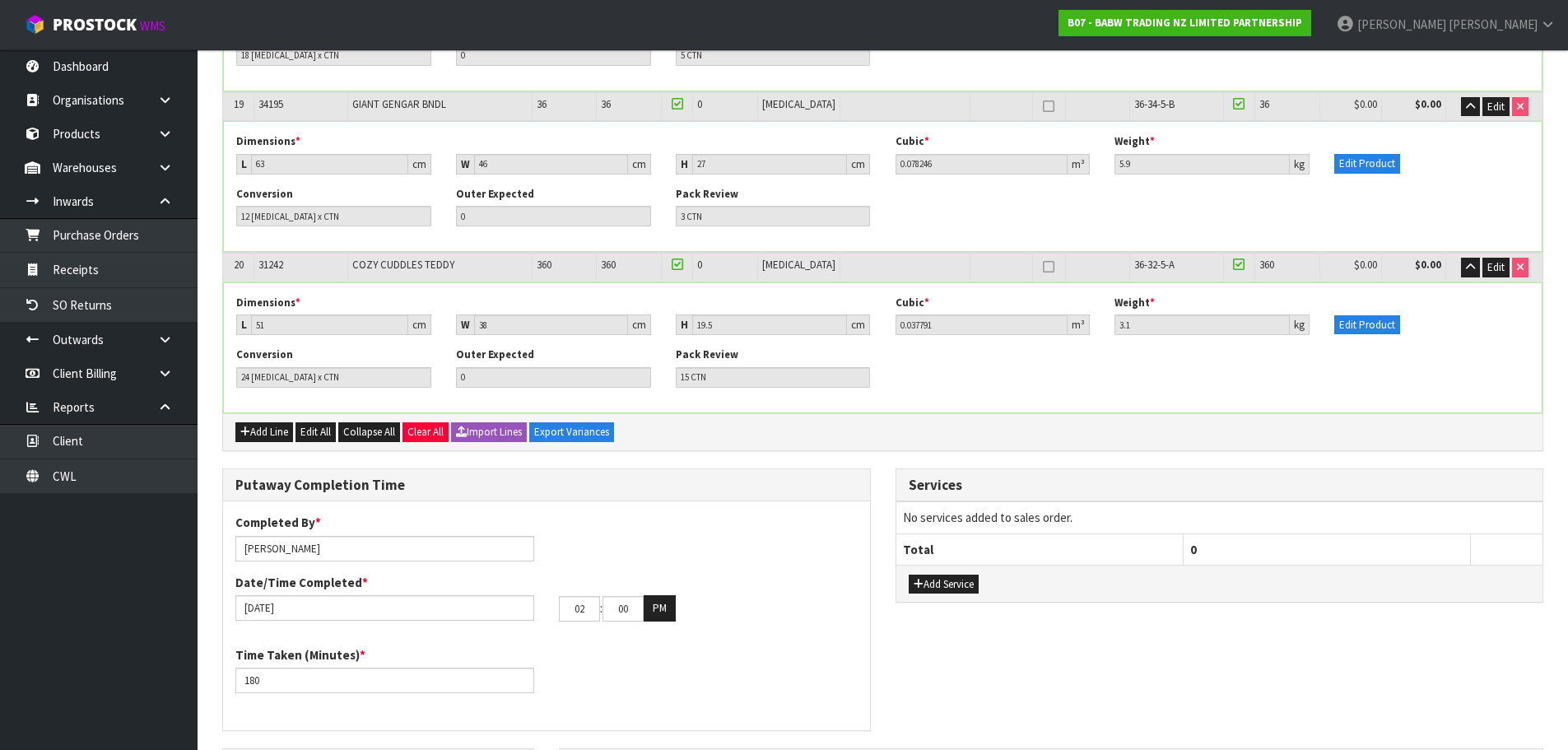
scroll to position [2875, 0]
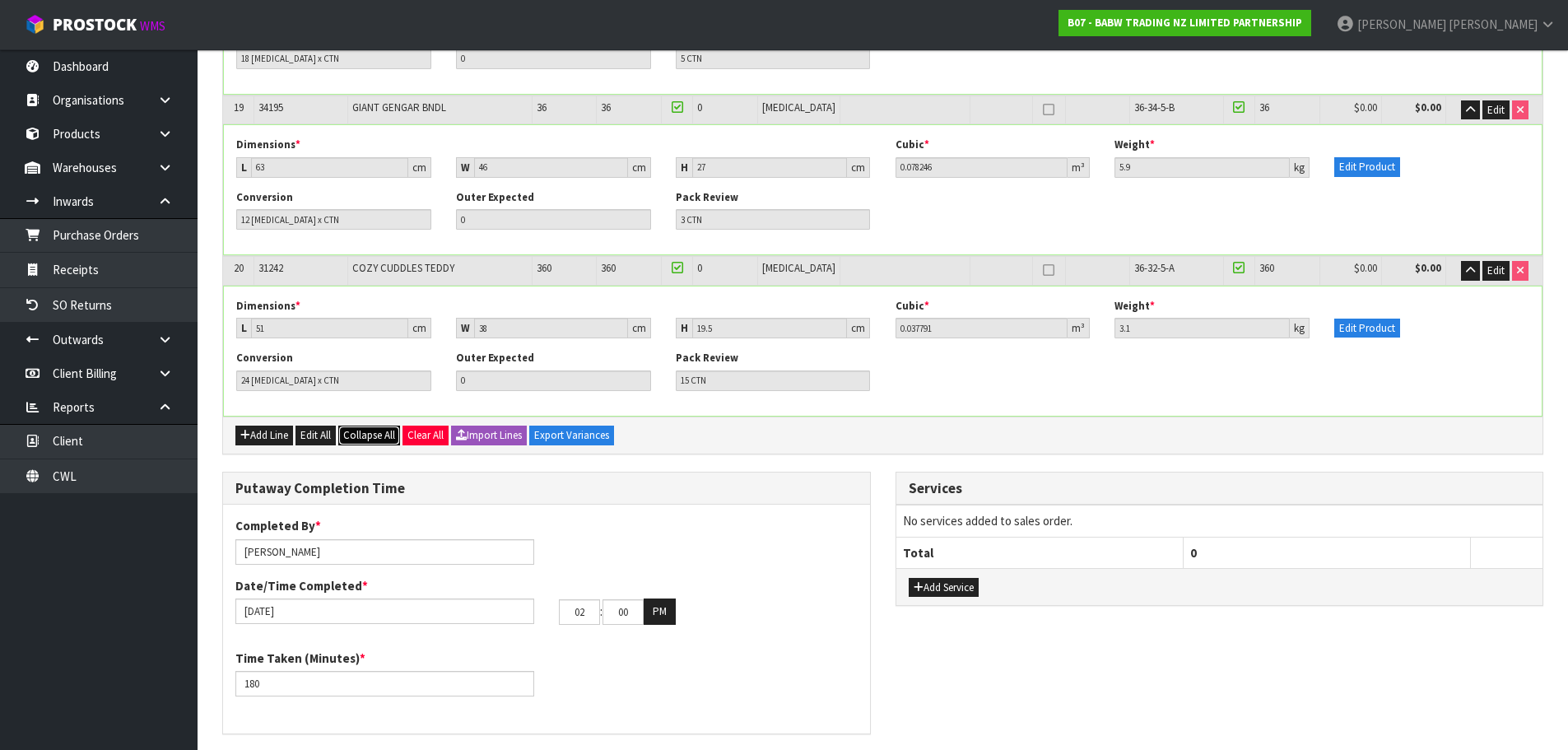
click at [390, 436] on span "Collapse All" at bounding box center [369, 435] width 51 height 14
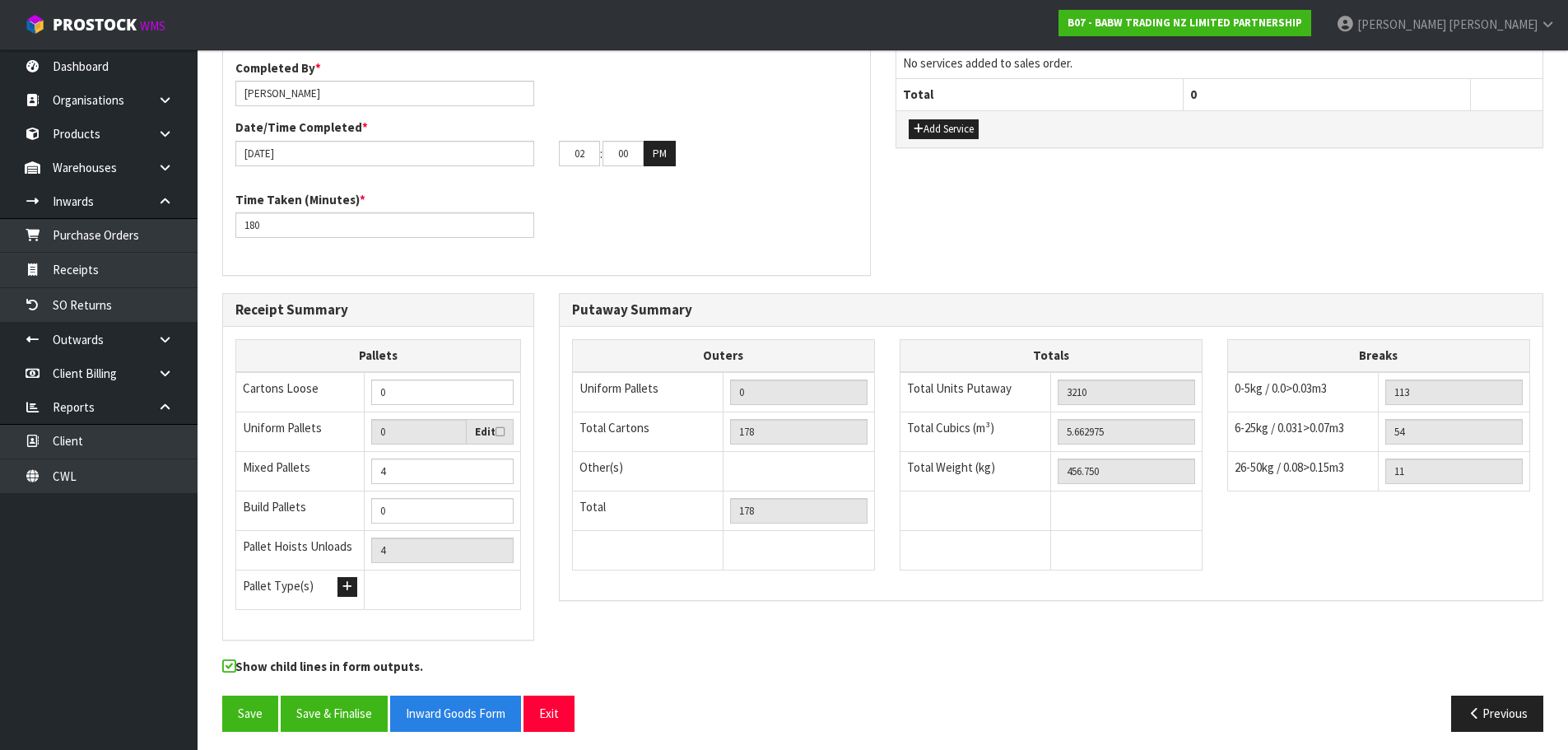
scroll to position [986, 0]
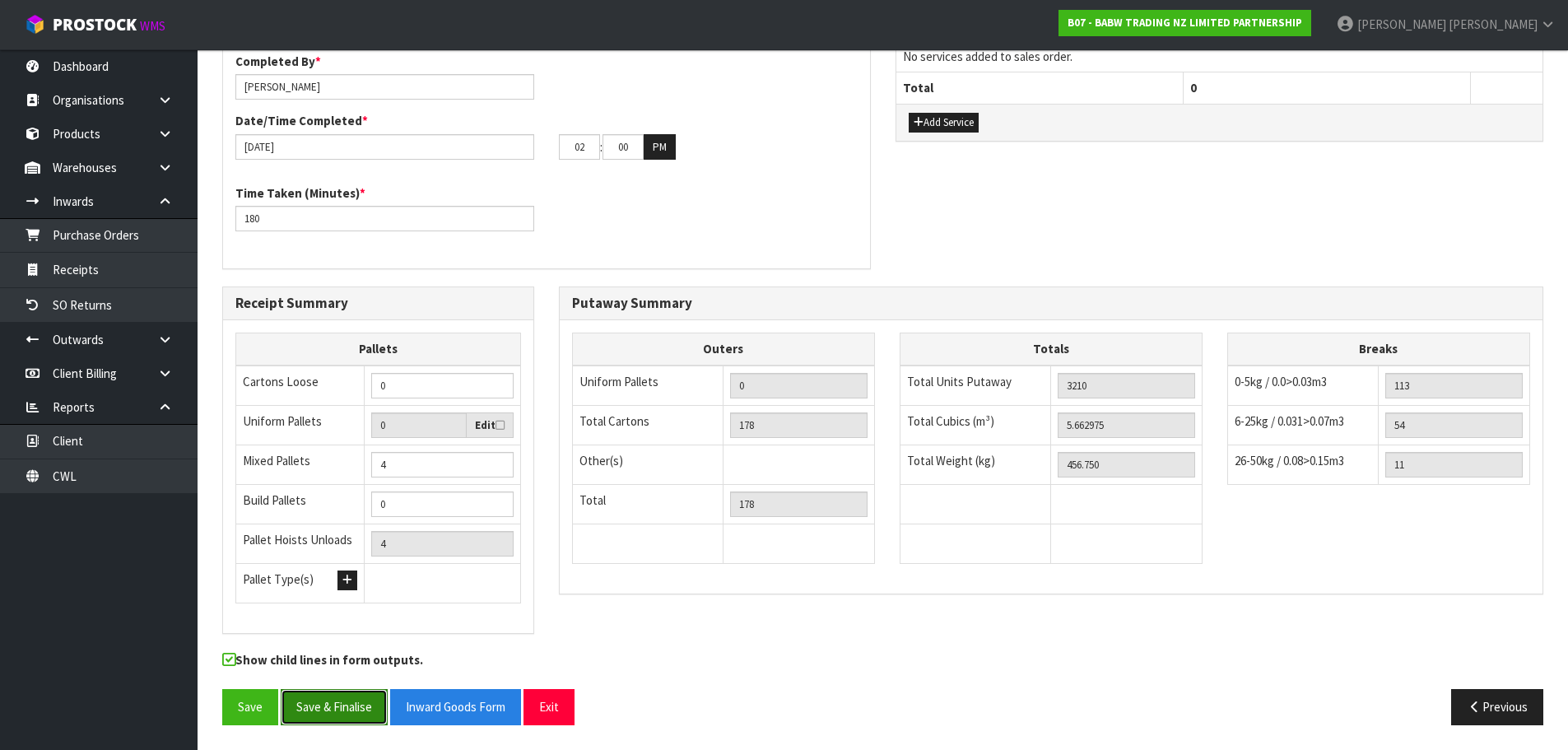
click at [371, 713] on button "Save & Finalise" at bounding box center [334, 706] width 107 height 36
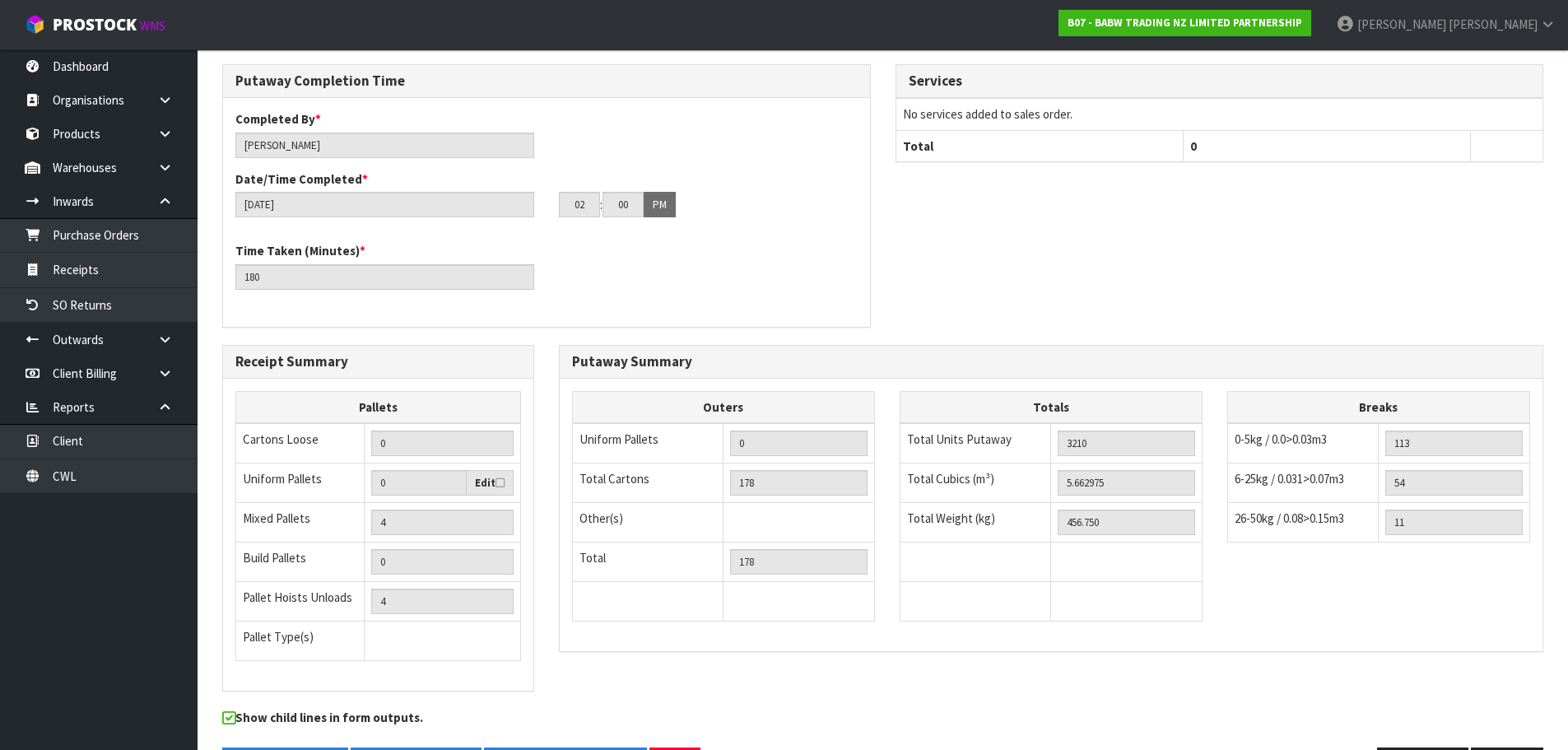
scroll to position [1045, 0]
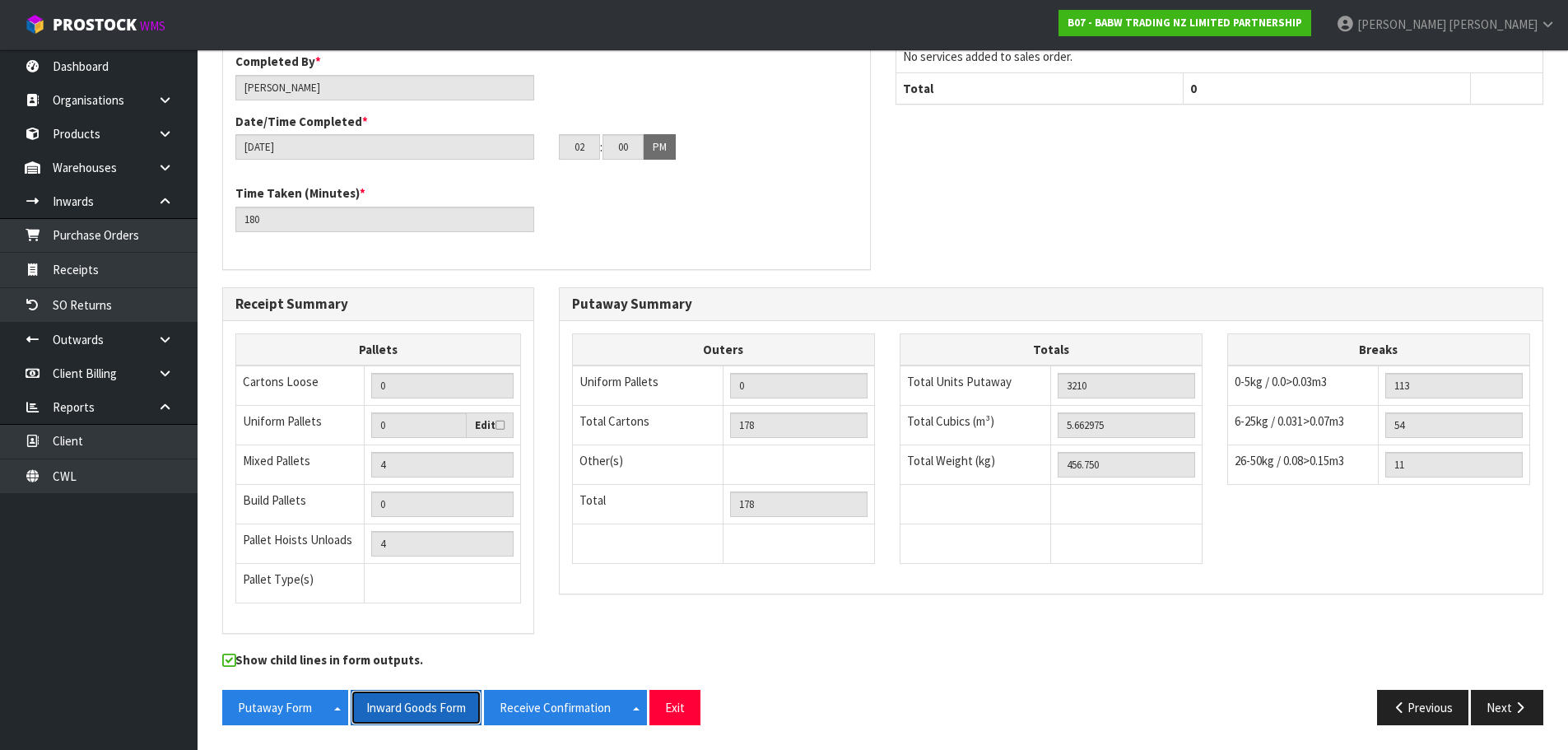
click at [448, 709] on button "Inward Goods Form" at bounding box center [417, 707] width 131 height 36
click at [1499, 693] on button "Next" at bounding box center [1507, 707] width 72 height 36
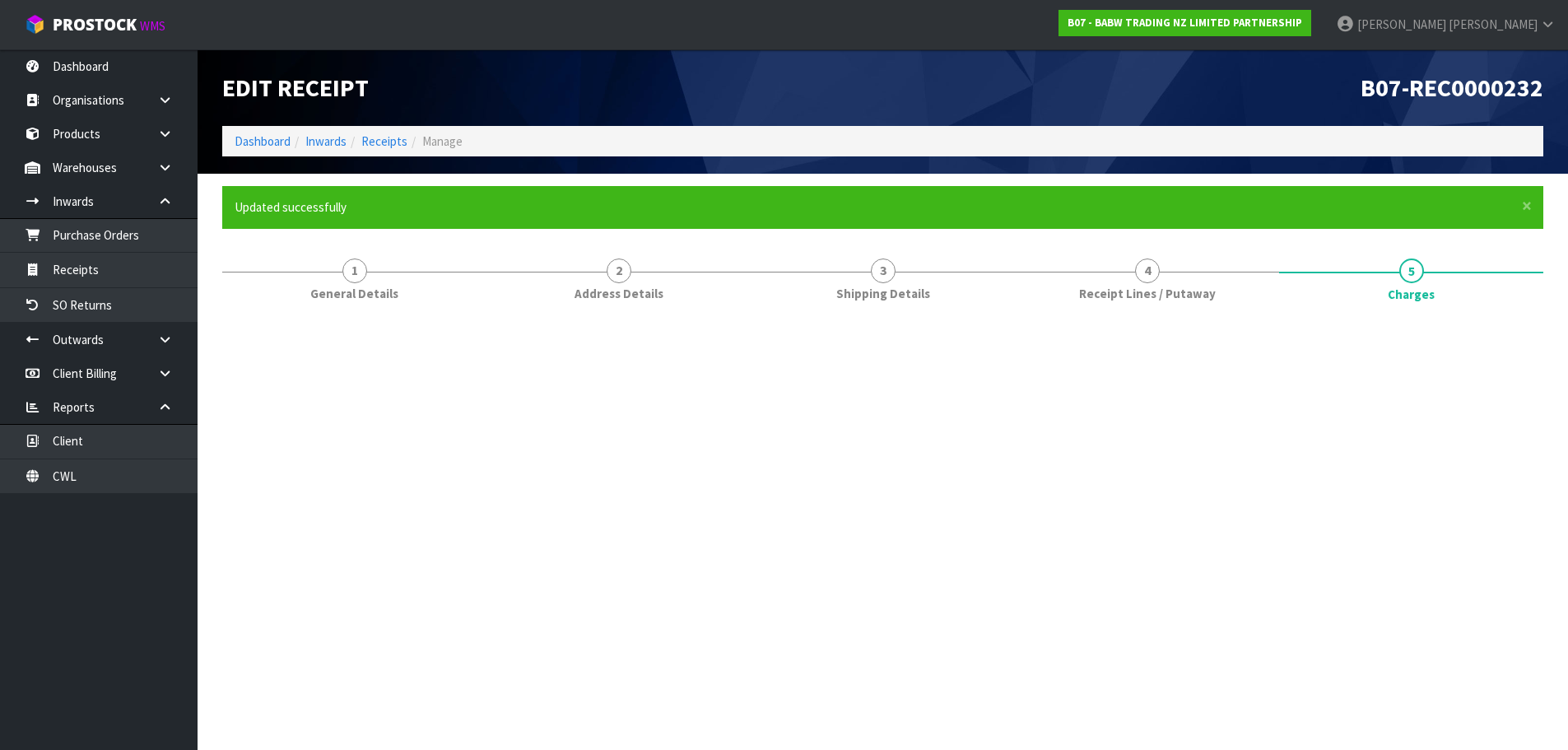
scroll to position [0, 0]
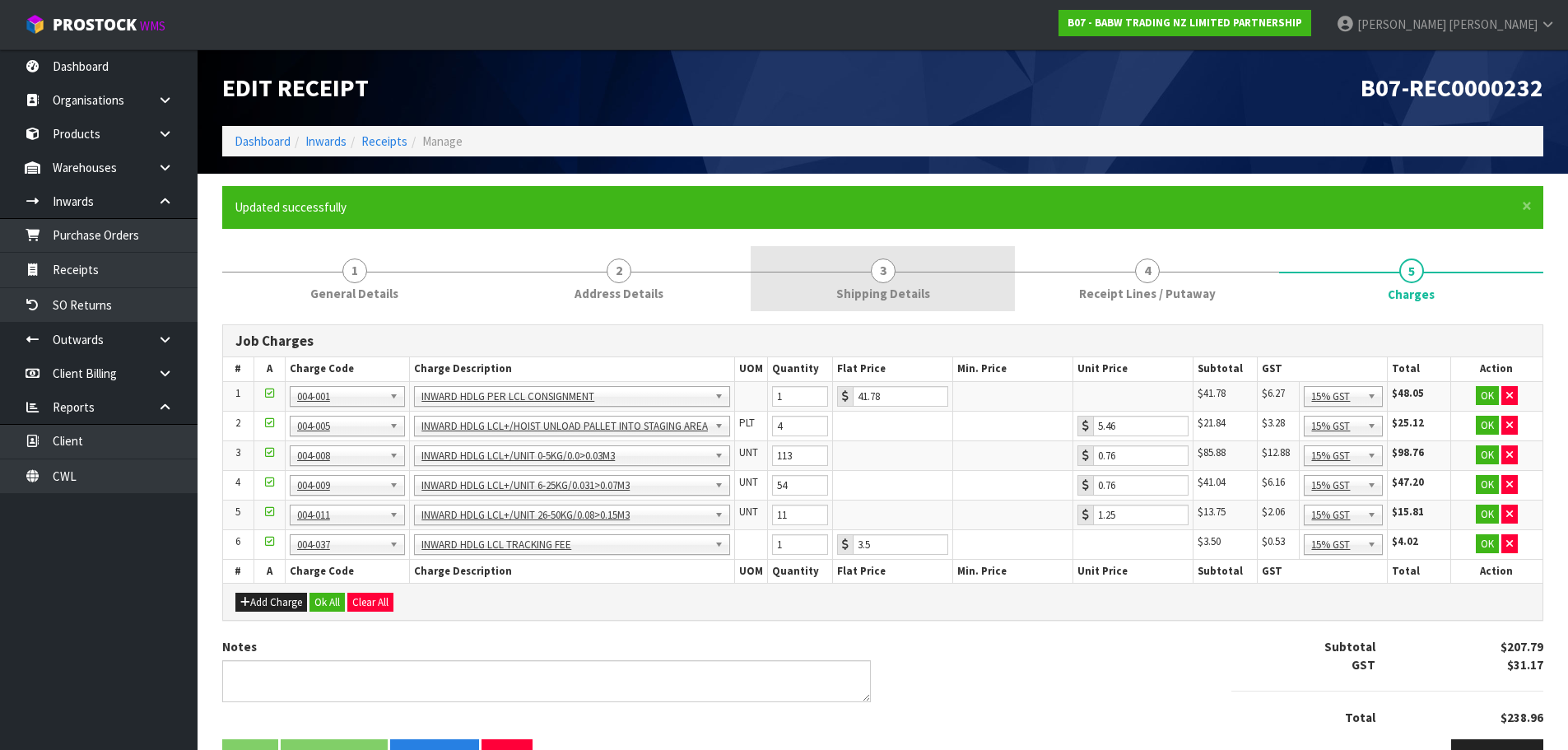
click at [871, 283] on link "3 Shipping Details" at bounding box center [883, 279] width 264 height 65
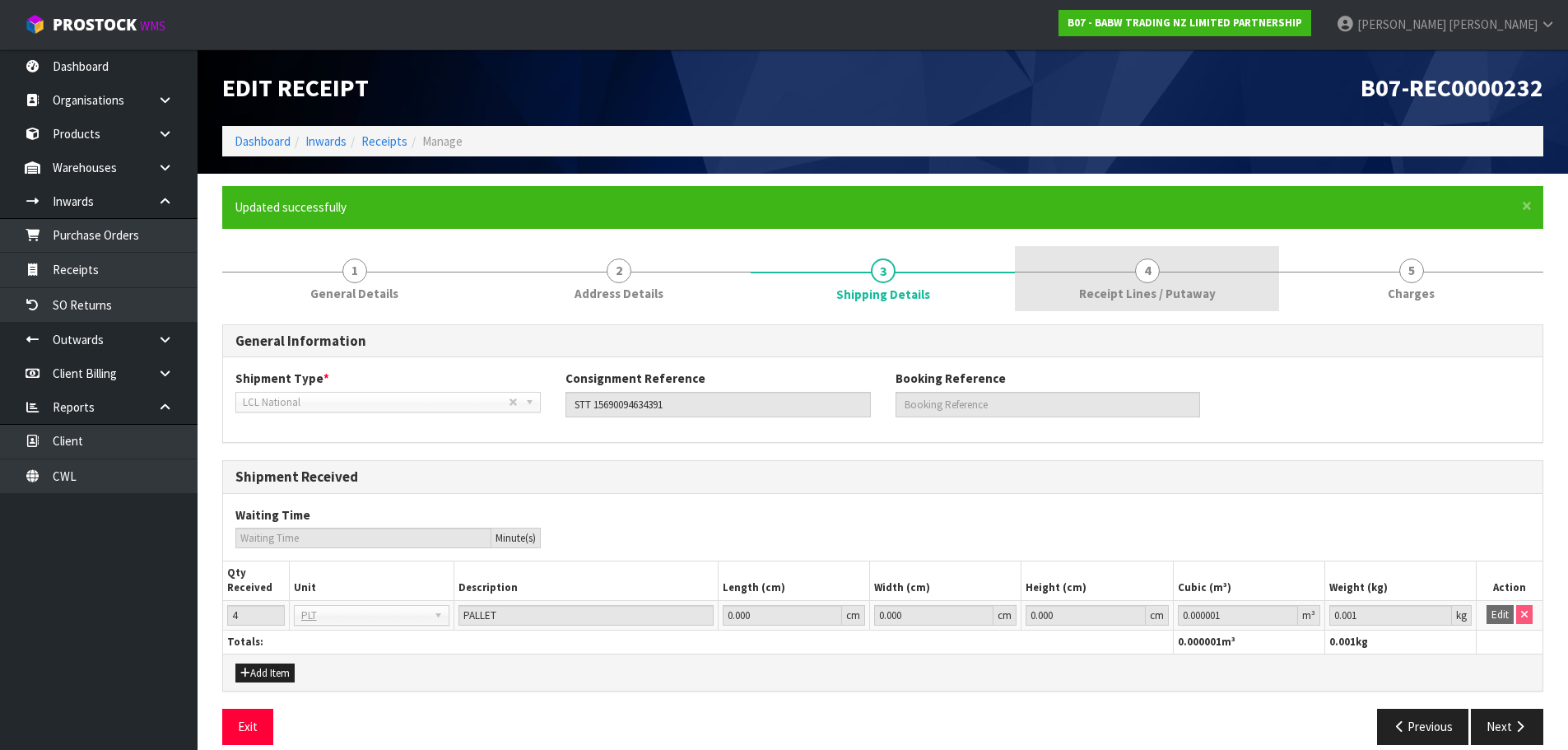
click at [1171, 273] on link "4 Receipt Lines / Putaway" at bounding box center [1147, 279] width 264 height 65
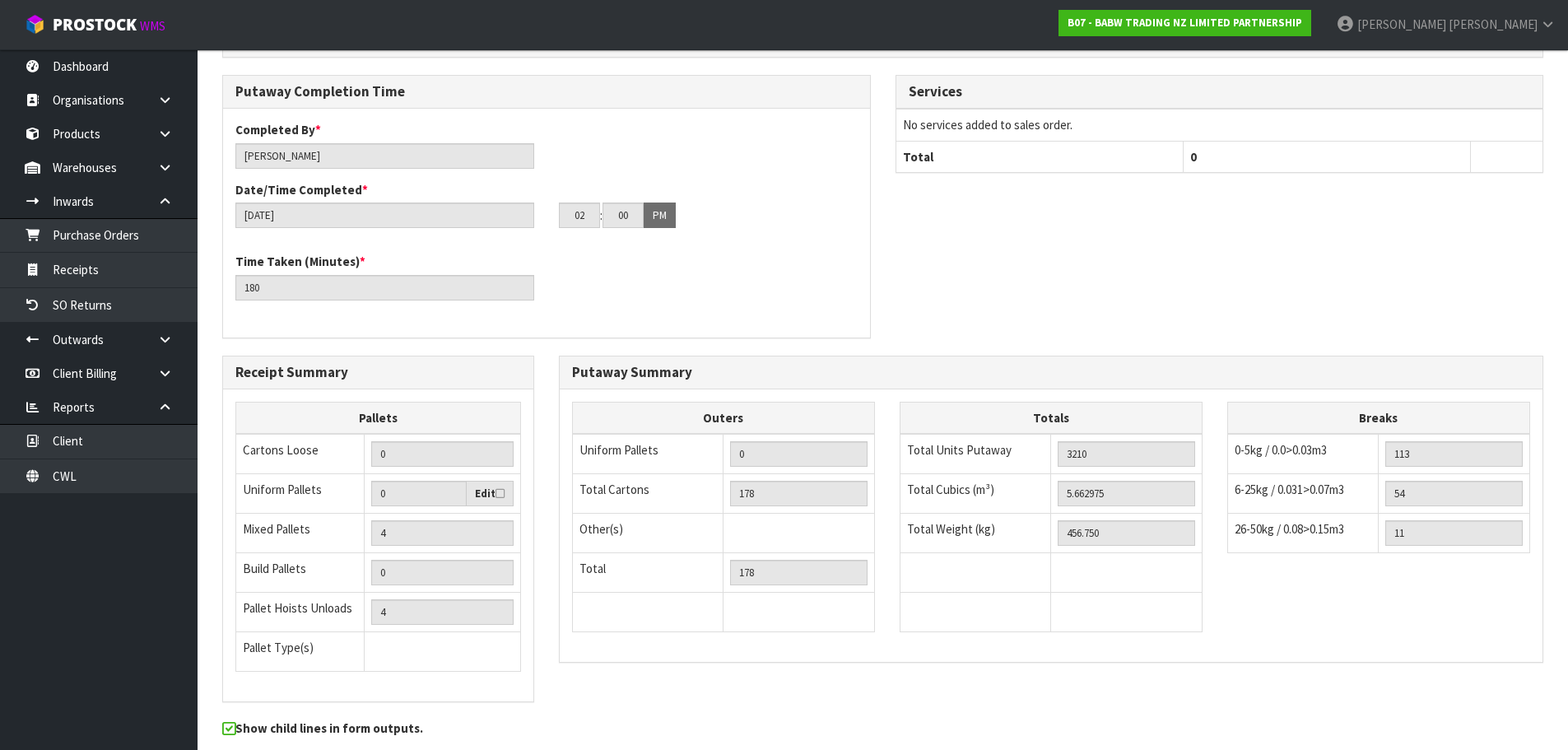
scroll to position [1045, 0]
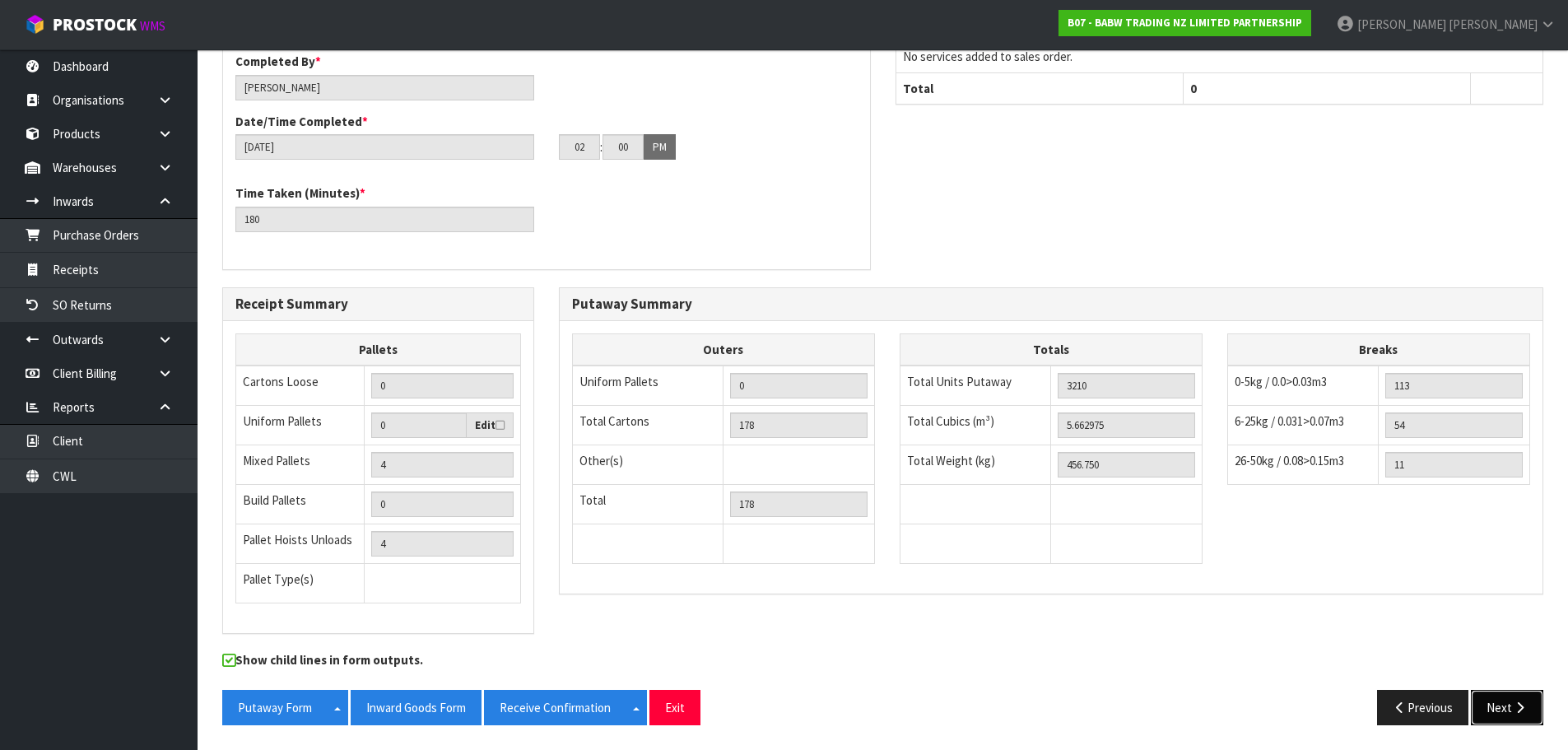
click at [1518, 712] on icon "button" at bounding box center [1520, 707] width 16 height 12
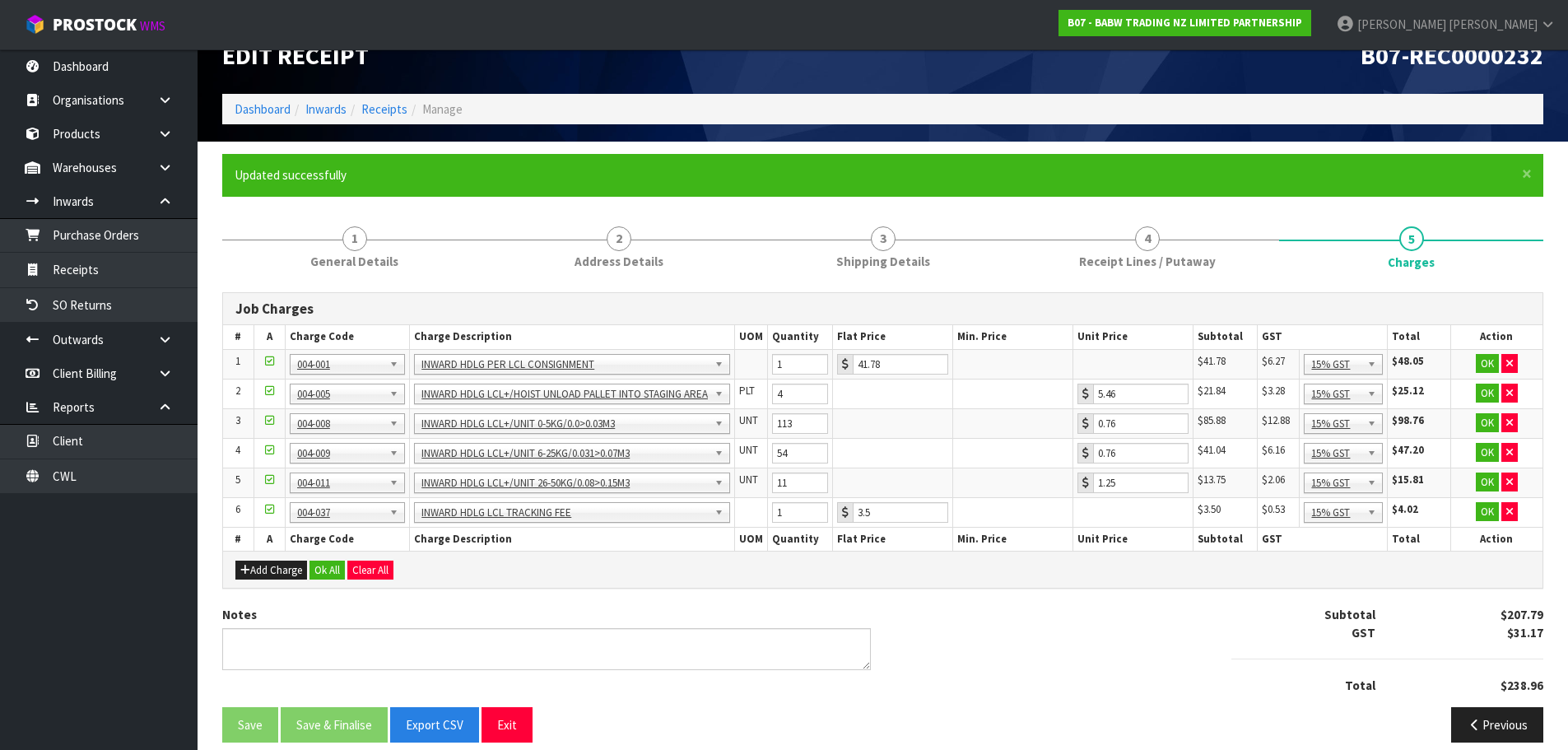
scroll to position [50, 0]
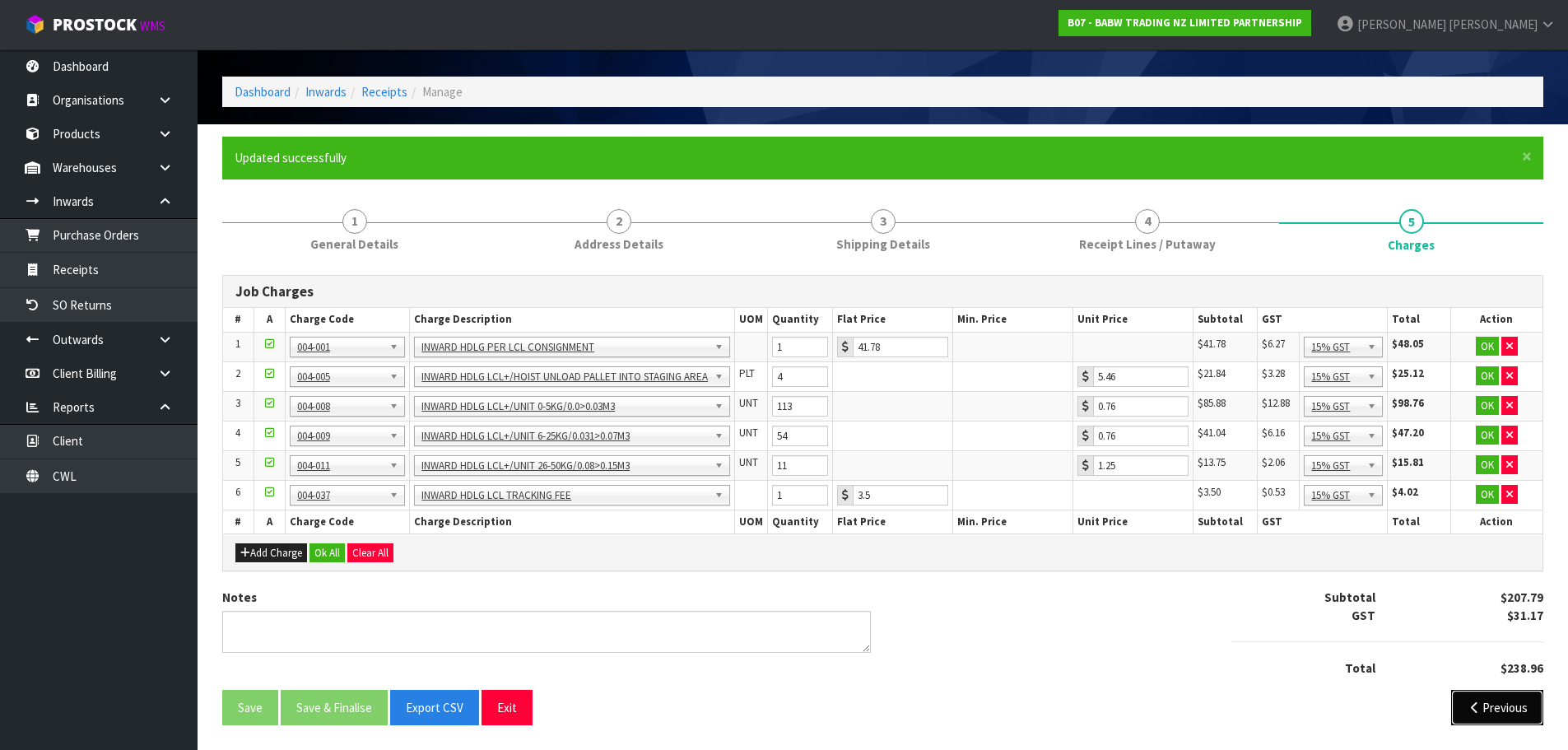
click at [1472, 710] on icon "button" at bounding box center [1474, 707] width 16 height 12
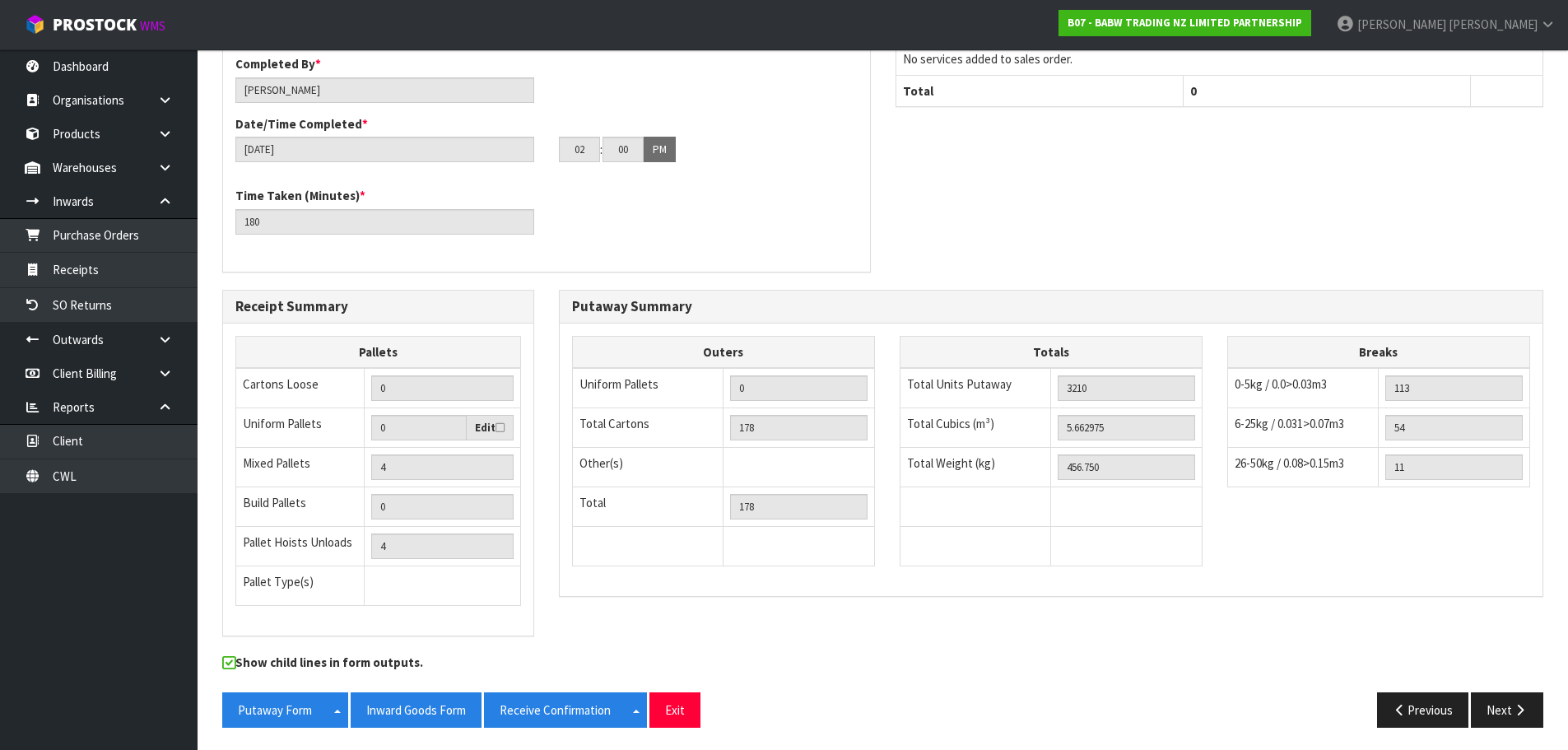
scroll to position [1045, 0]
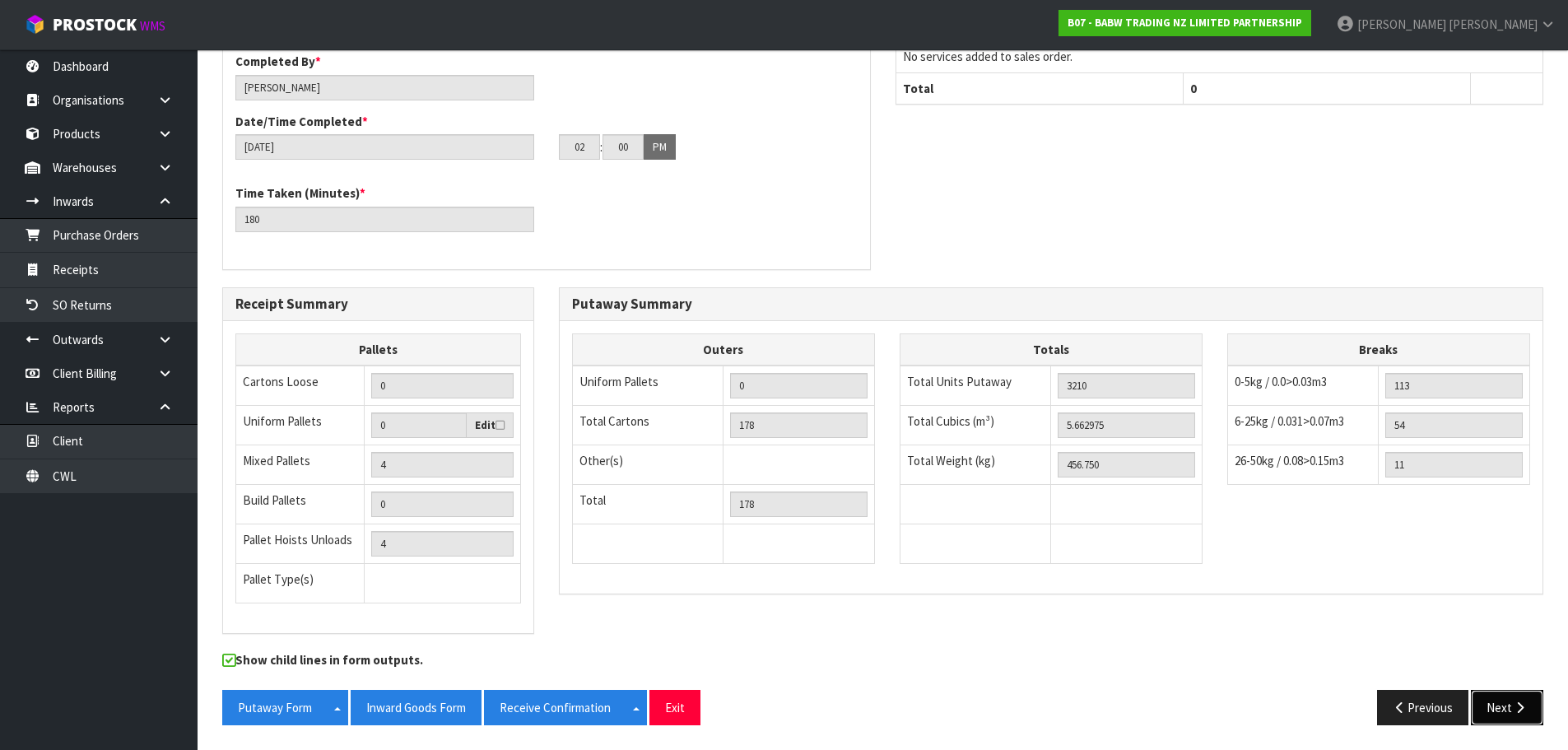
click at [1517, 712] on icon "button" at bounding box center [1520, 707] width 16 height 12
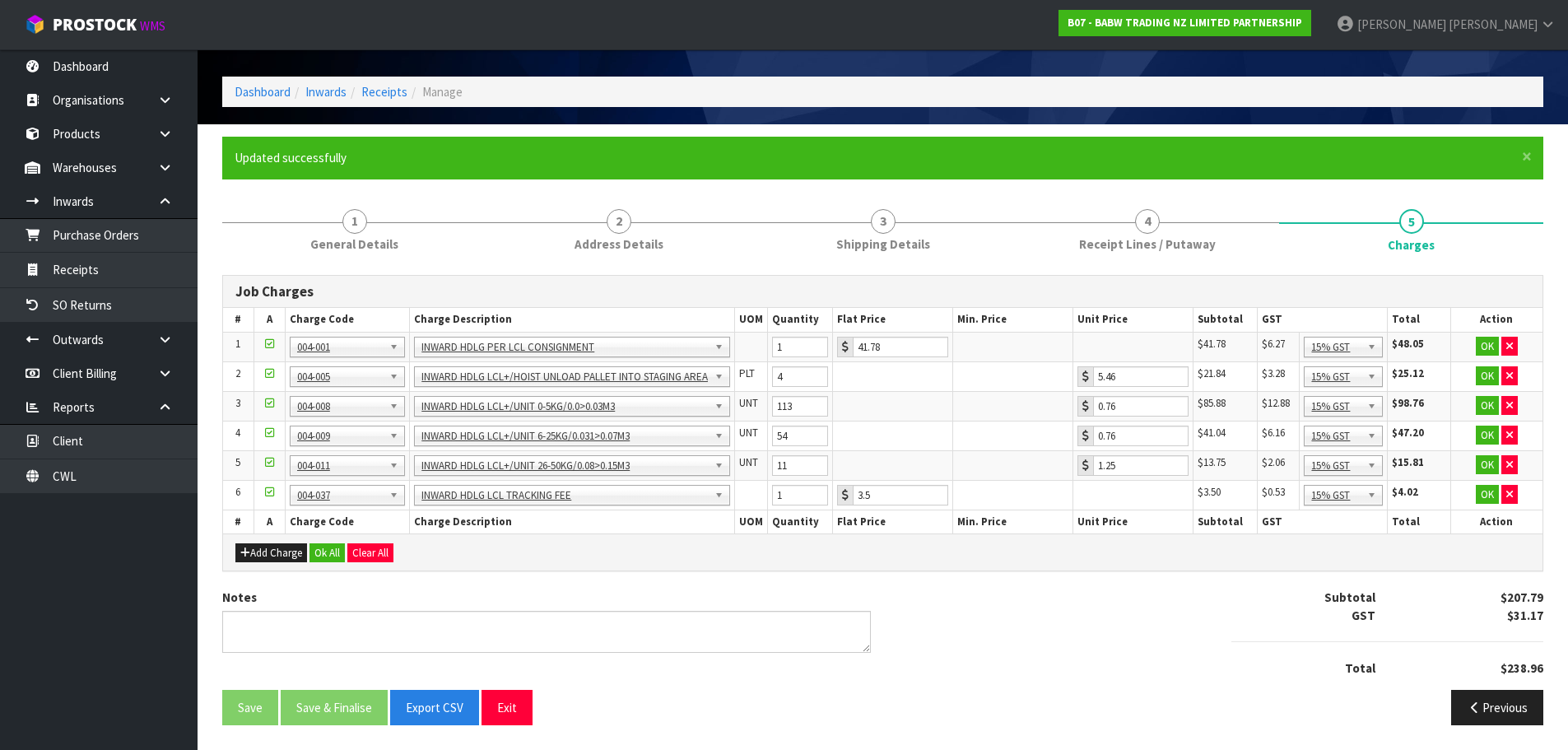
scroll to position [0, 0]
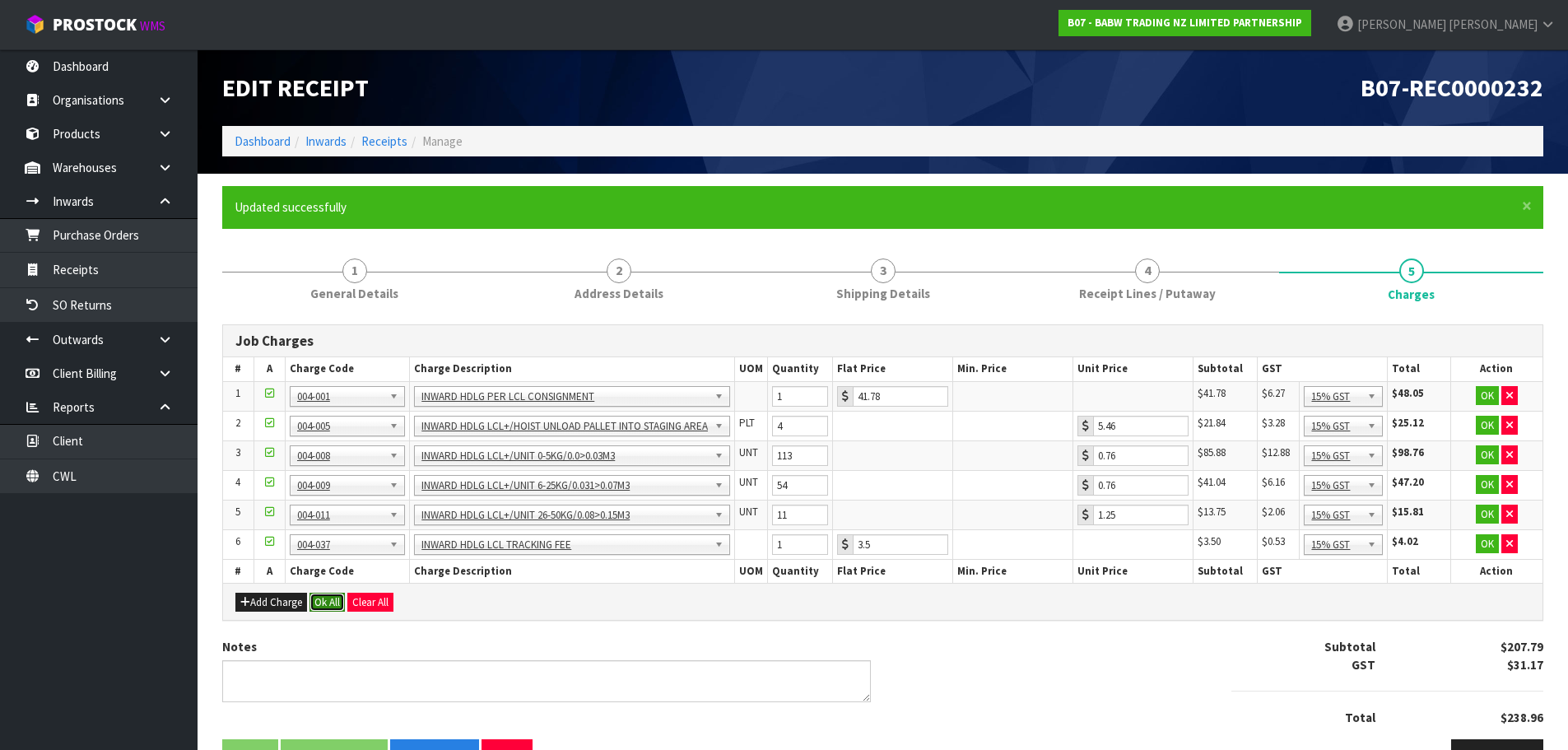
click at [336, 600] on button "Ok All" at bounding box center [327, 602] width 36 height 20
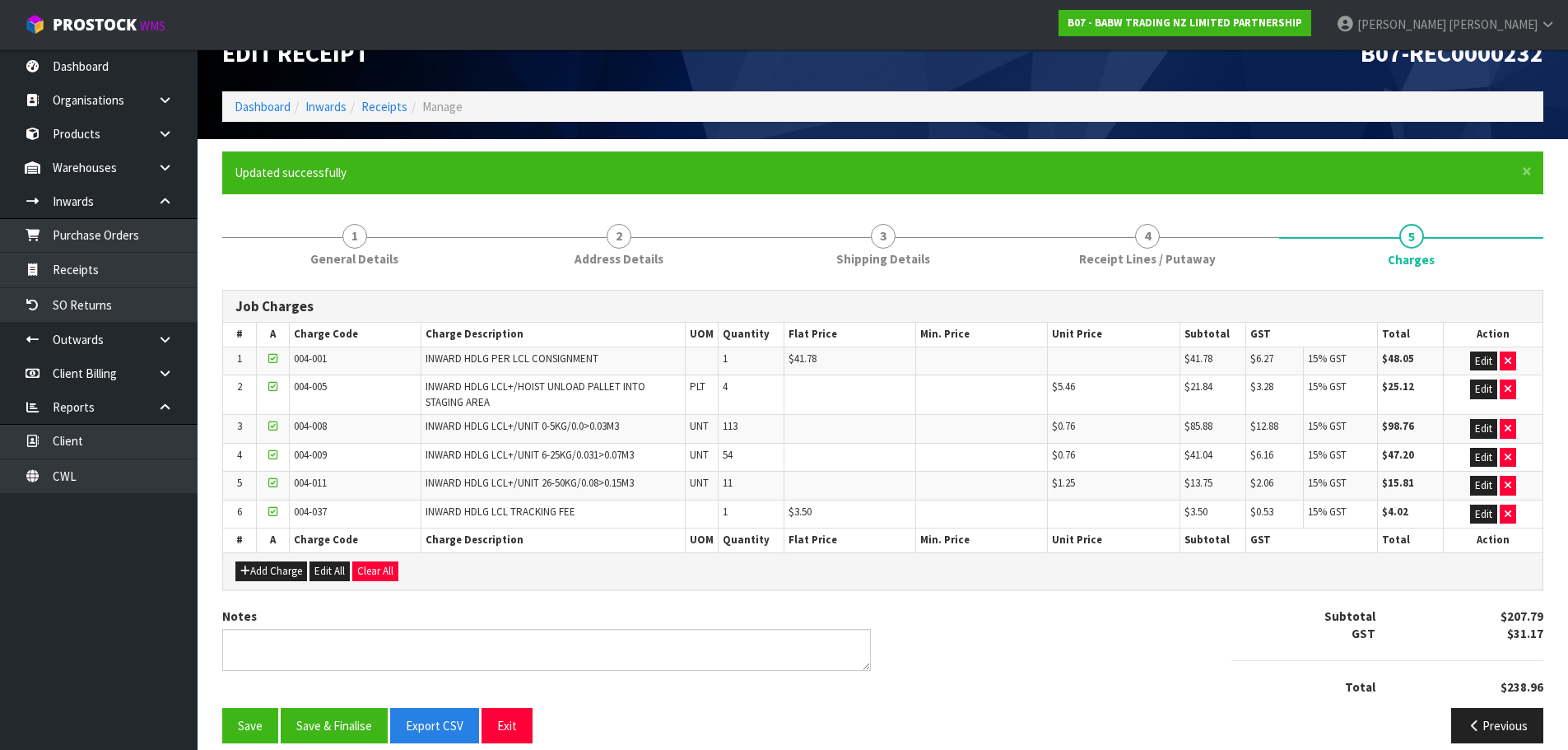
scroll to position [52, 0]
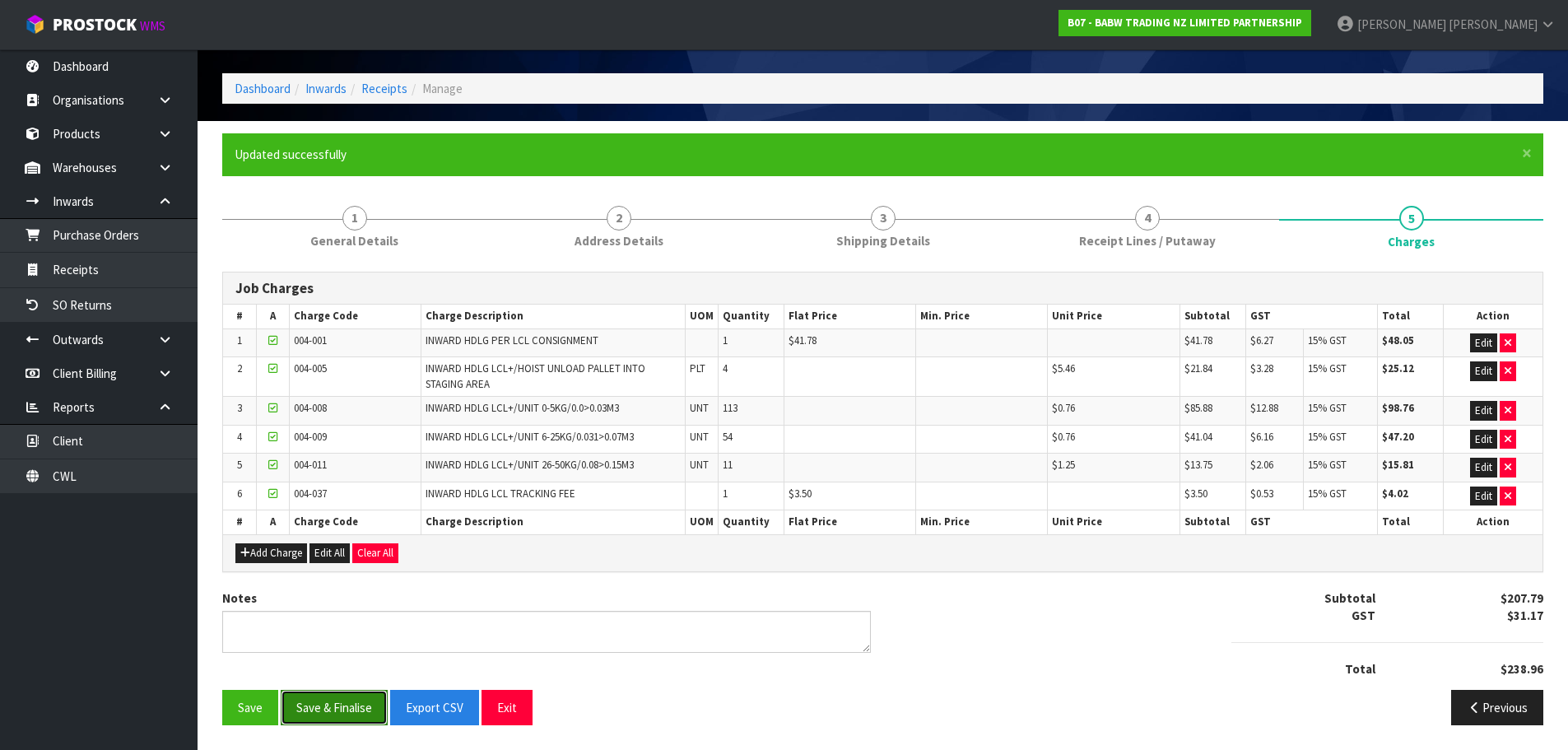
click at [346, 713] on button "Save & Finalise" at bounding box center [334, 707] width 107 height 36
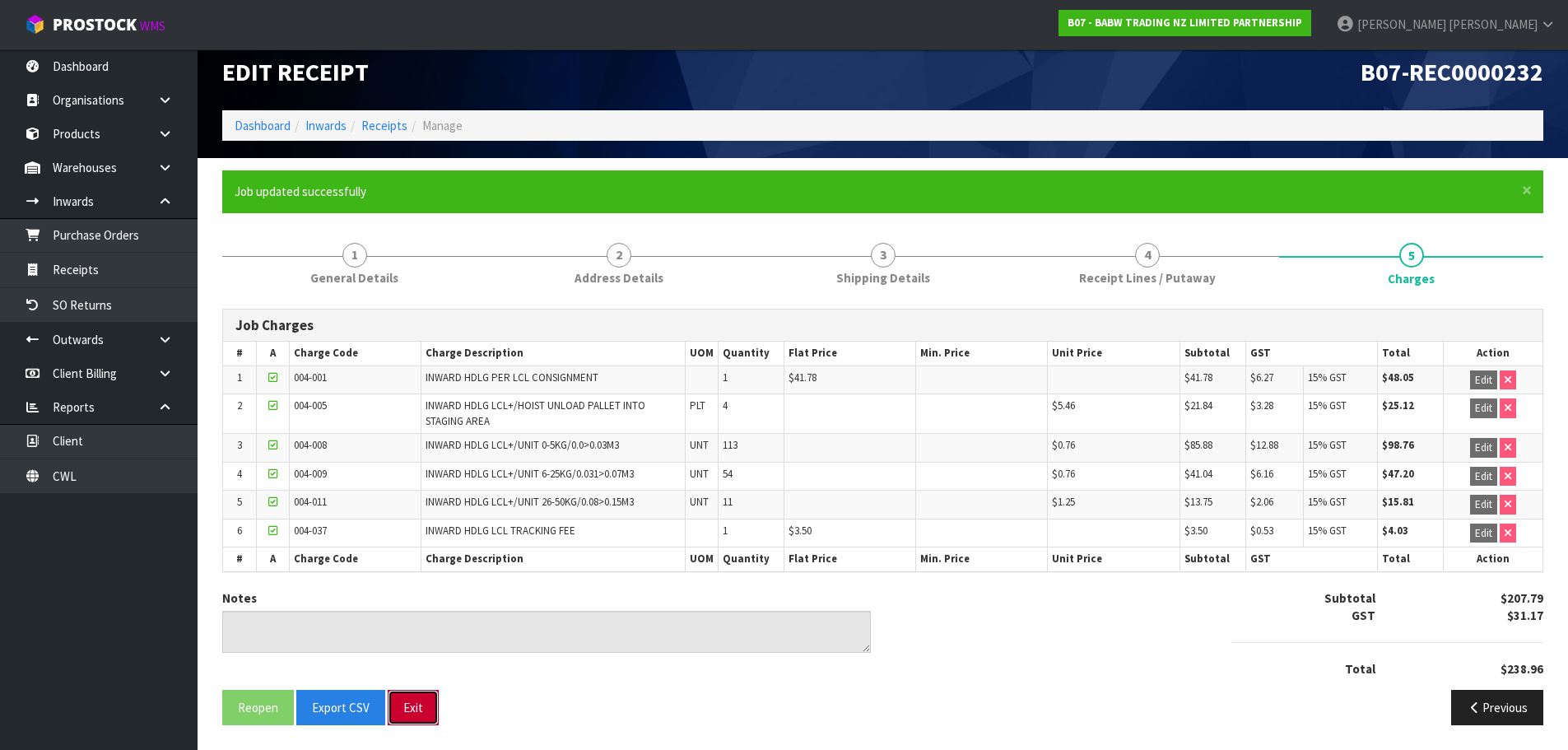
click at [417, 713] on button "Exit" at bounding box center [413, 707] width 51 height 36
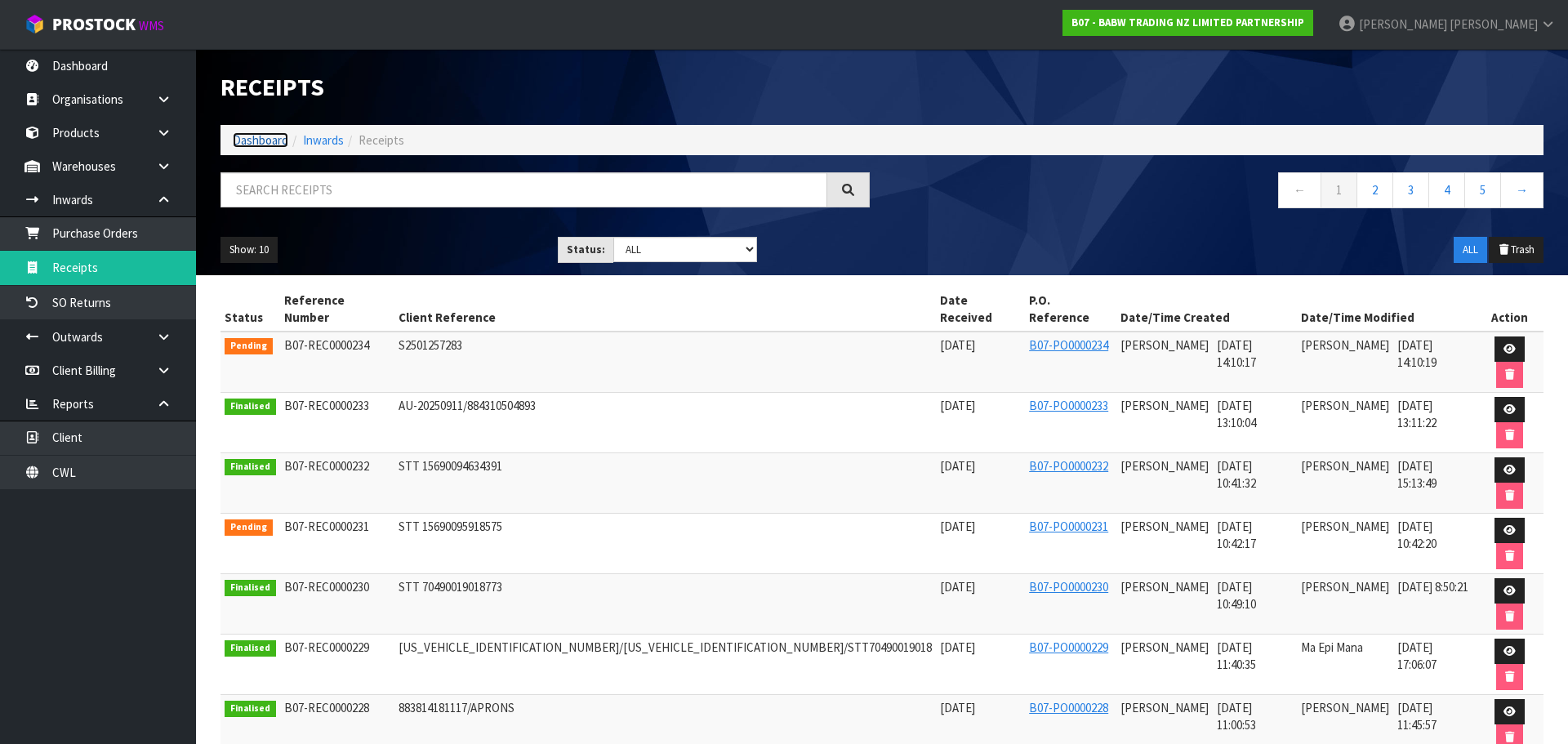
click at [262, 143] on link "Dashboard" at bounding box center [260, 140] width 55 height 16
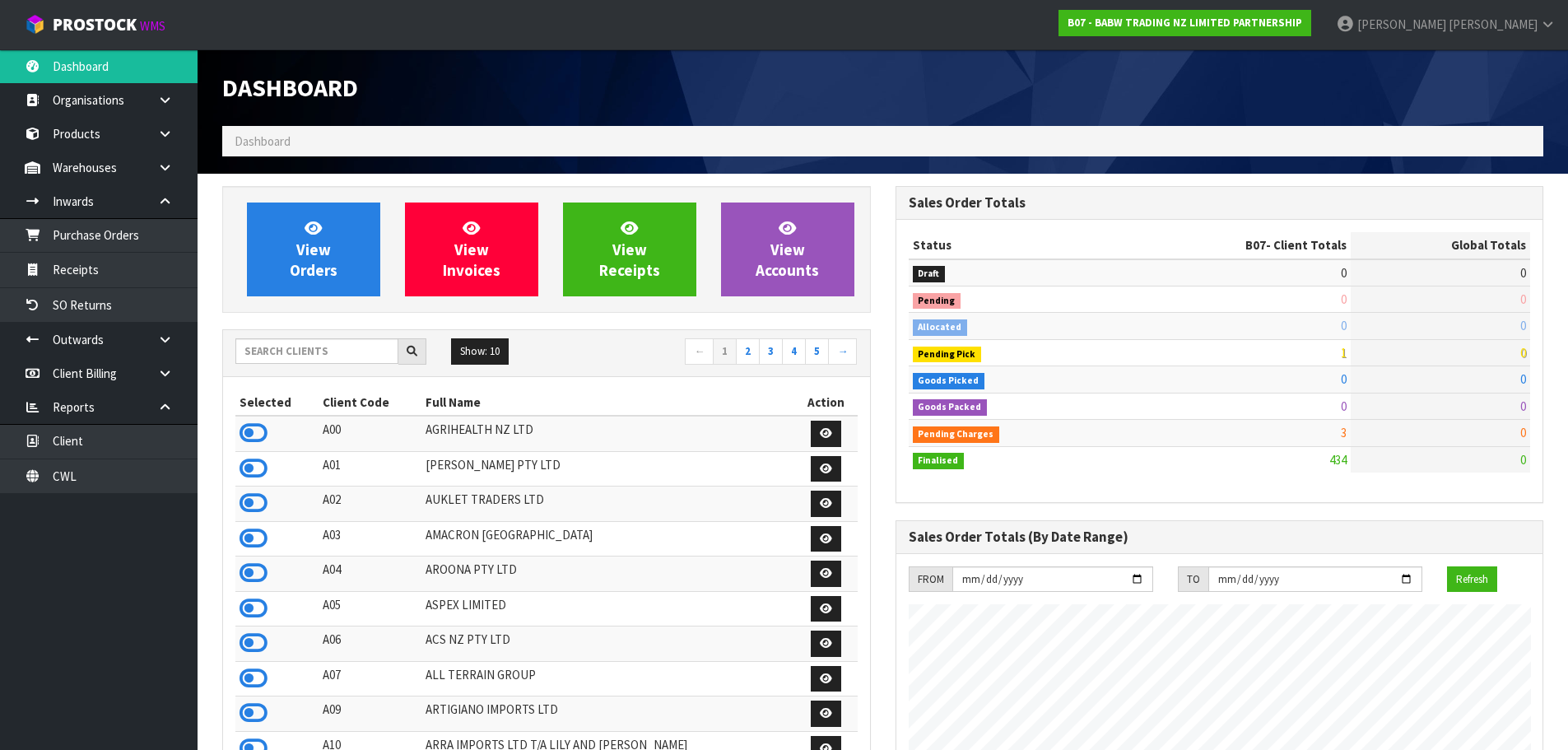
scroll to position [1247, 672]
click at [341, 360] on input "text" at bounding box center [317, 351] width 163 height 26
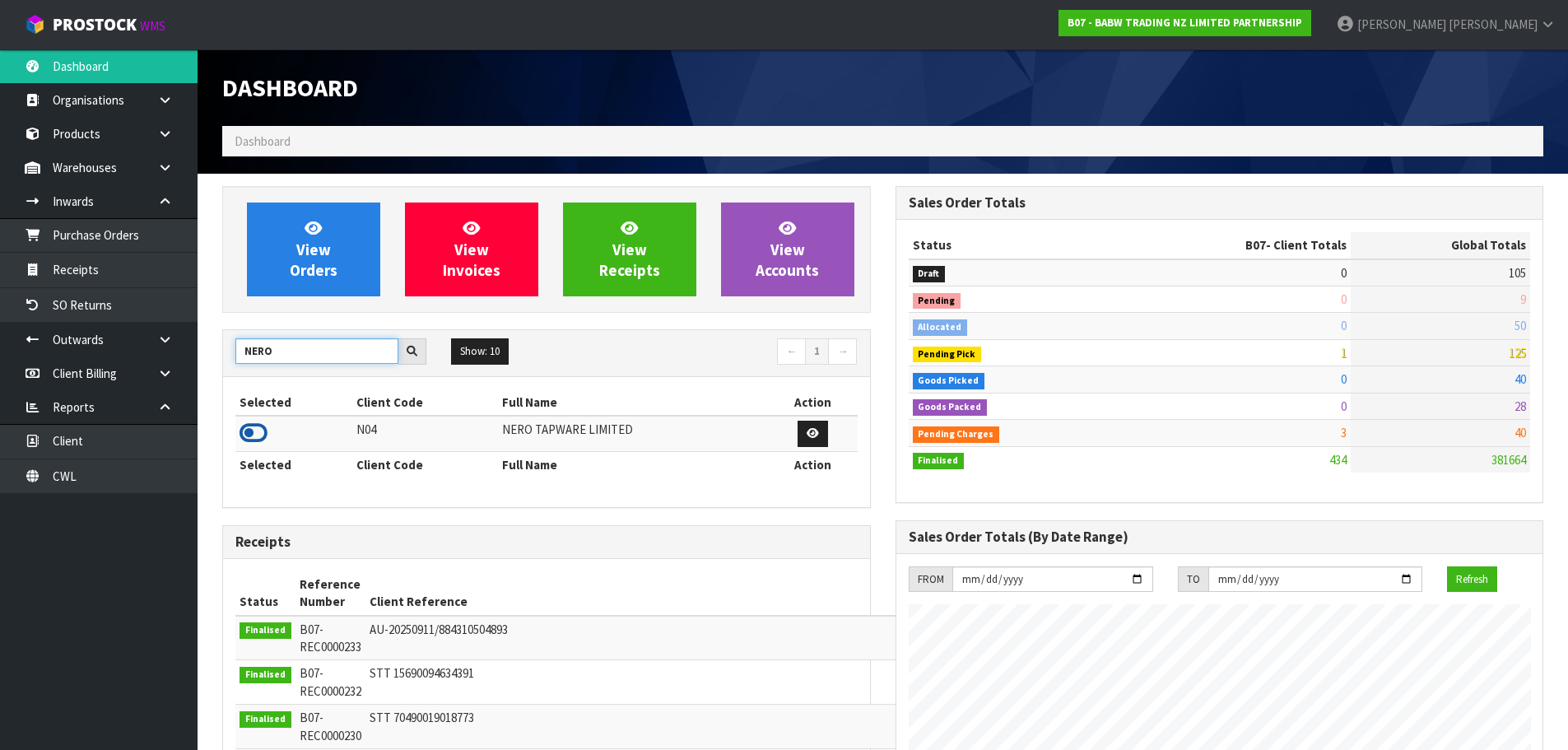
type input "NERO"
click at [256, 436] on icon at bounding box center [254, 433] width 28 height 25
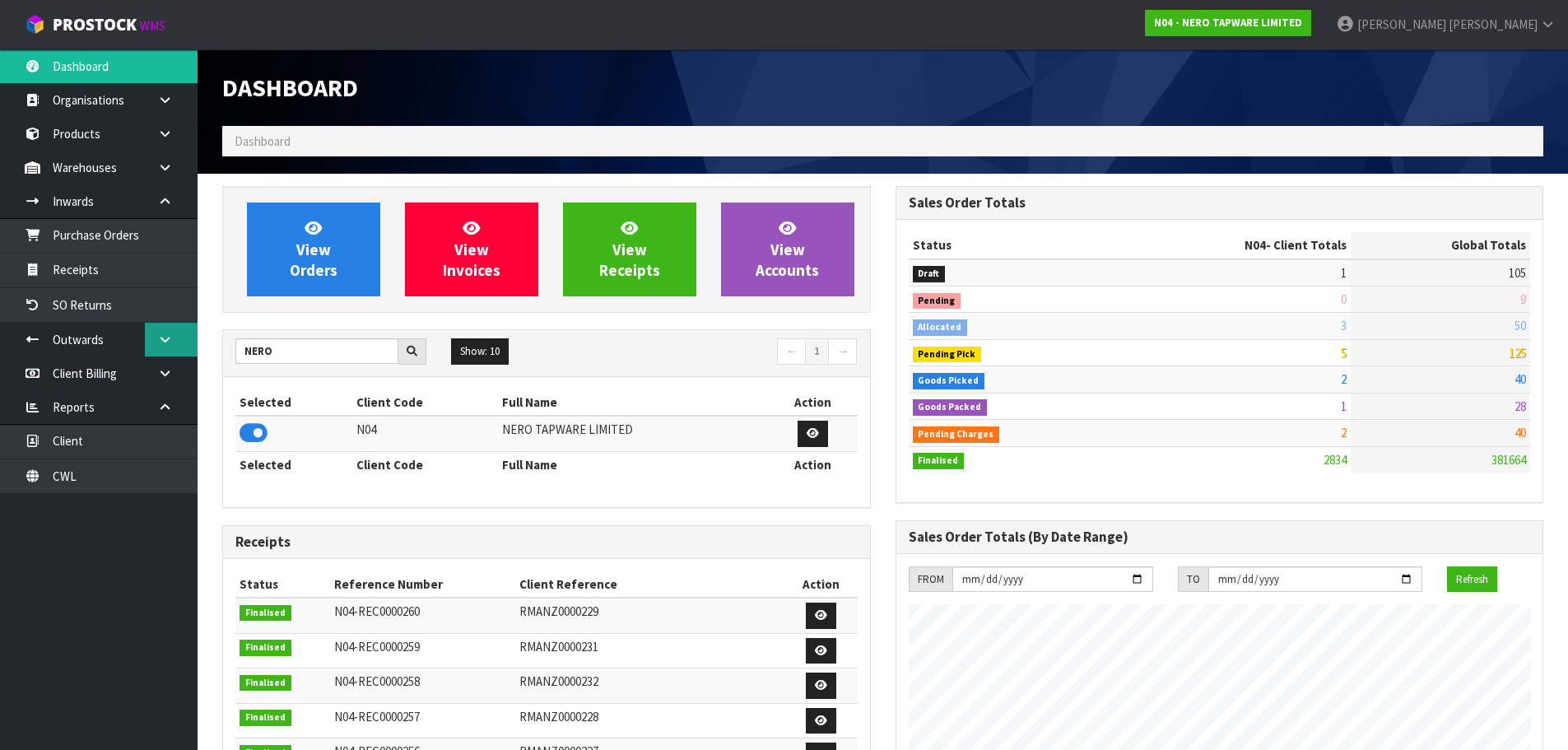
scroll to position [1317, 672]
click at [99, 272] on link "Receipts" at bounding box center [99, 270] width 198 height 34
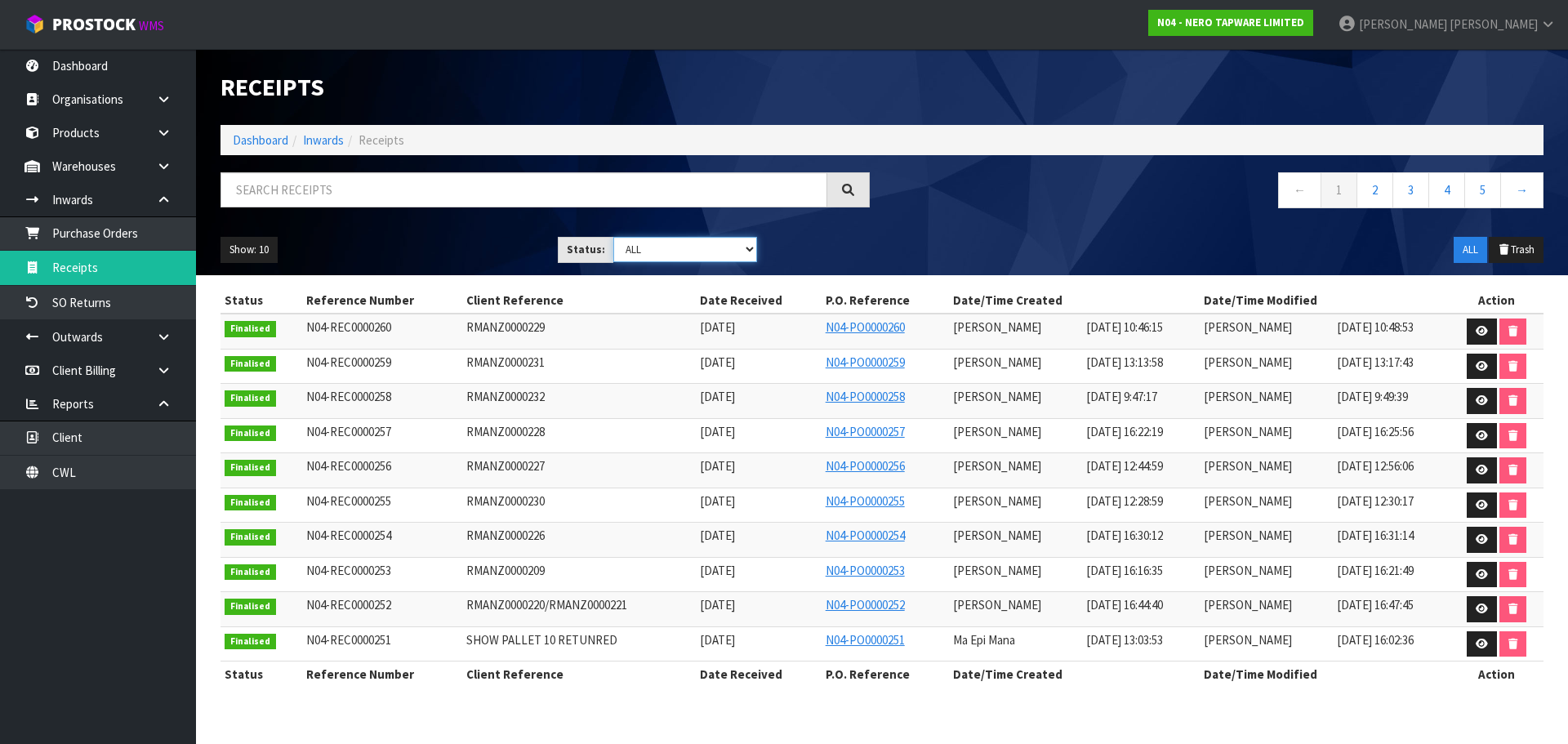
click at [658, 253] on select "Draft Pending Goods Checked Goods Putaway Pending Charges Finalised Cancelled A…" at bounding box center [686, 249] width 145 height 26
select select "string:4"
click at [614, 237] on select "Draft Pending Goods Checked Goods Putaway Pending Charges Finalised Cancelled A…" at bounding box center [686, 249] width 145 height 26
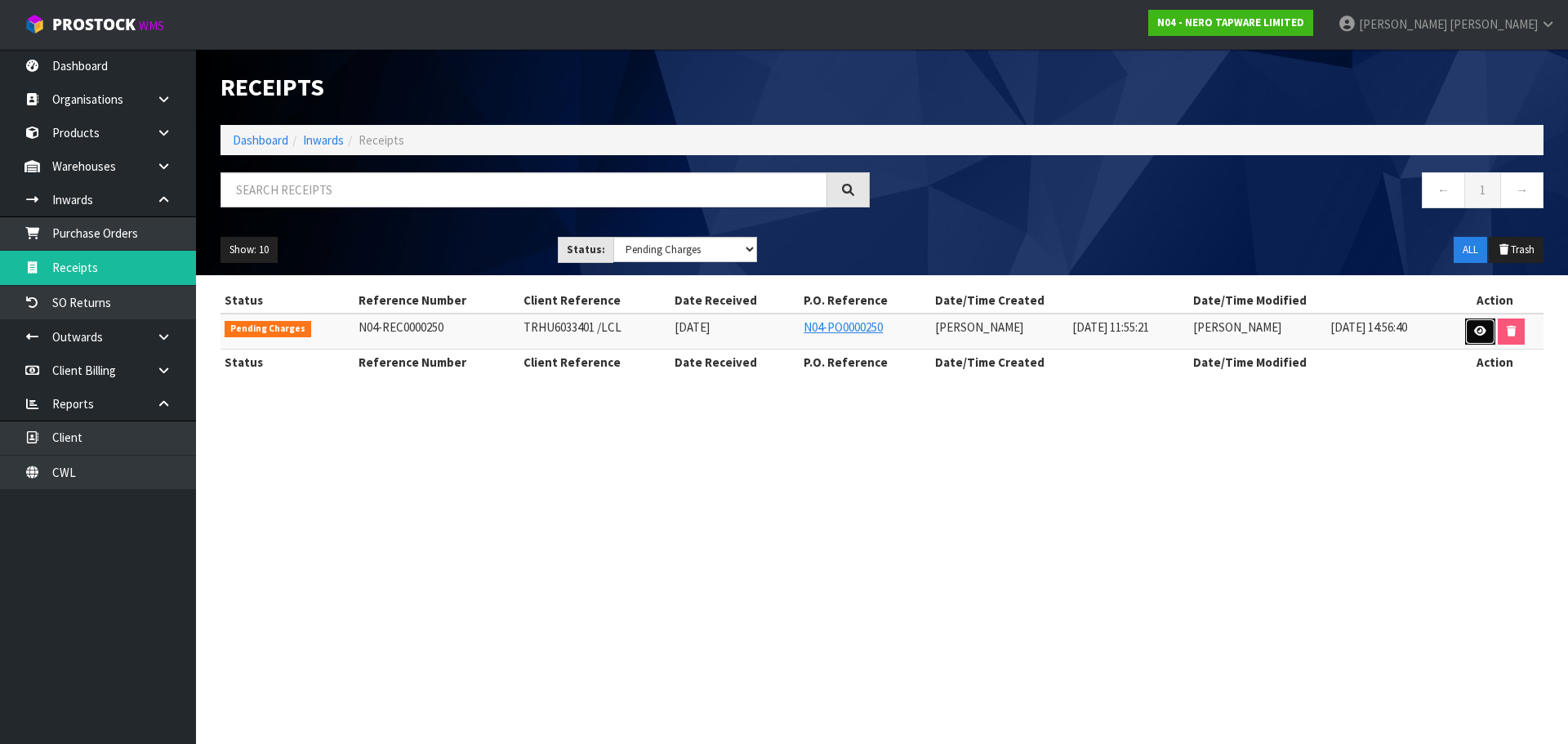
click at [1478, 331] on icon at bounding box center [1480, 331] width 12 height 11
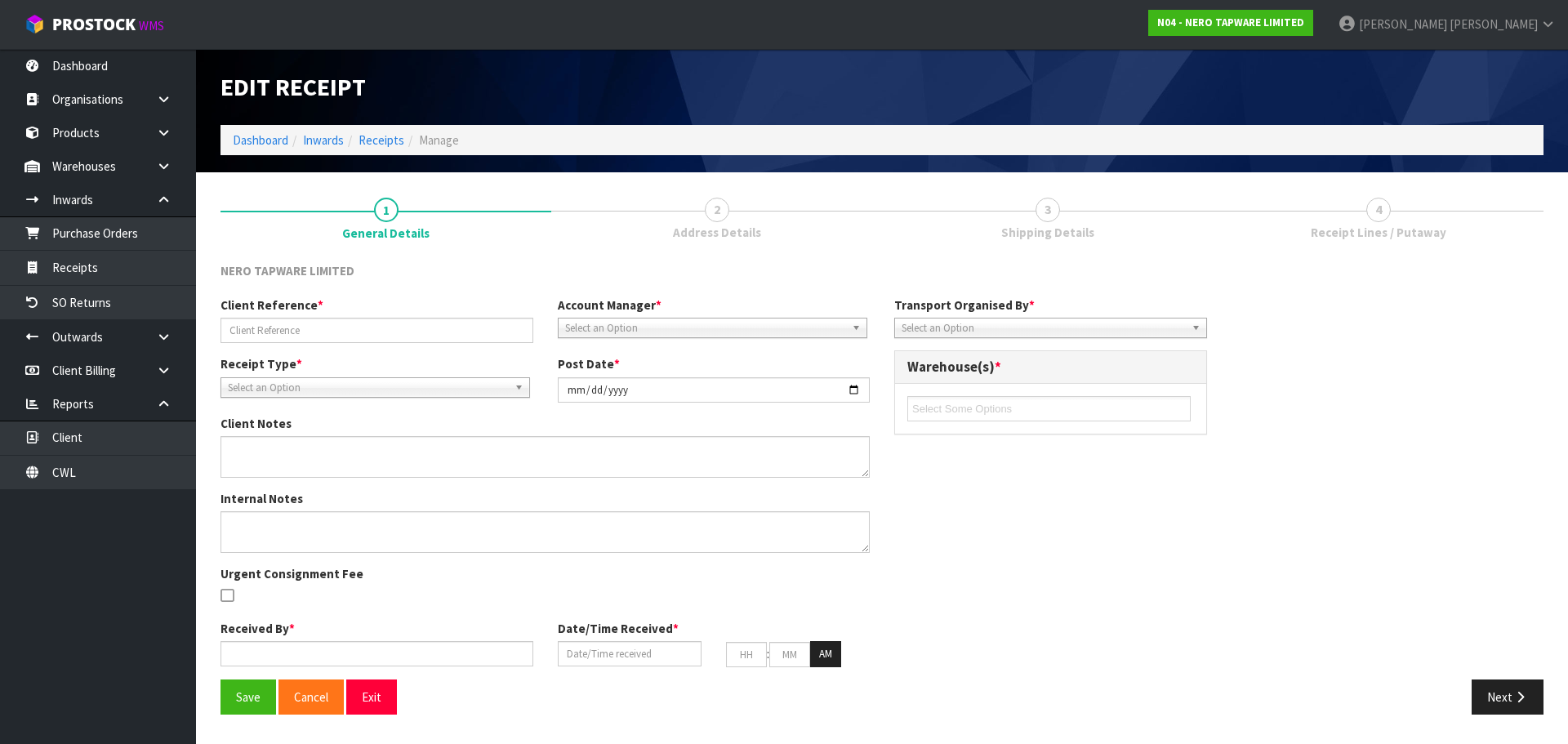
type input "TRHU6033401 /LCL"
type input "[DATE]"
type input "[PERSON_NAME]"
type input "[DATE]"
type input "11"
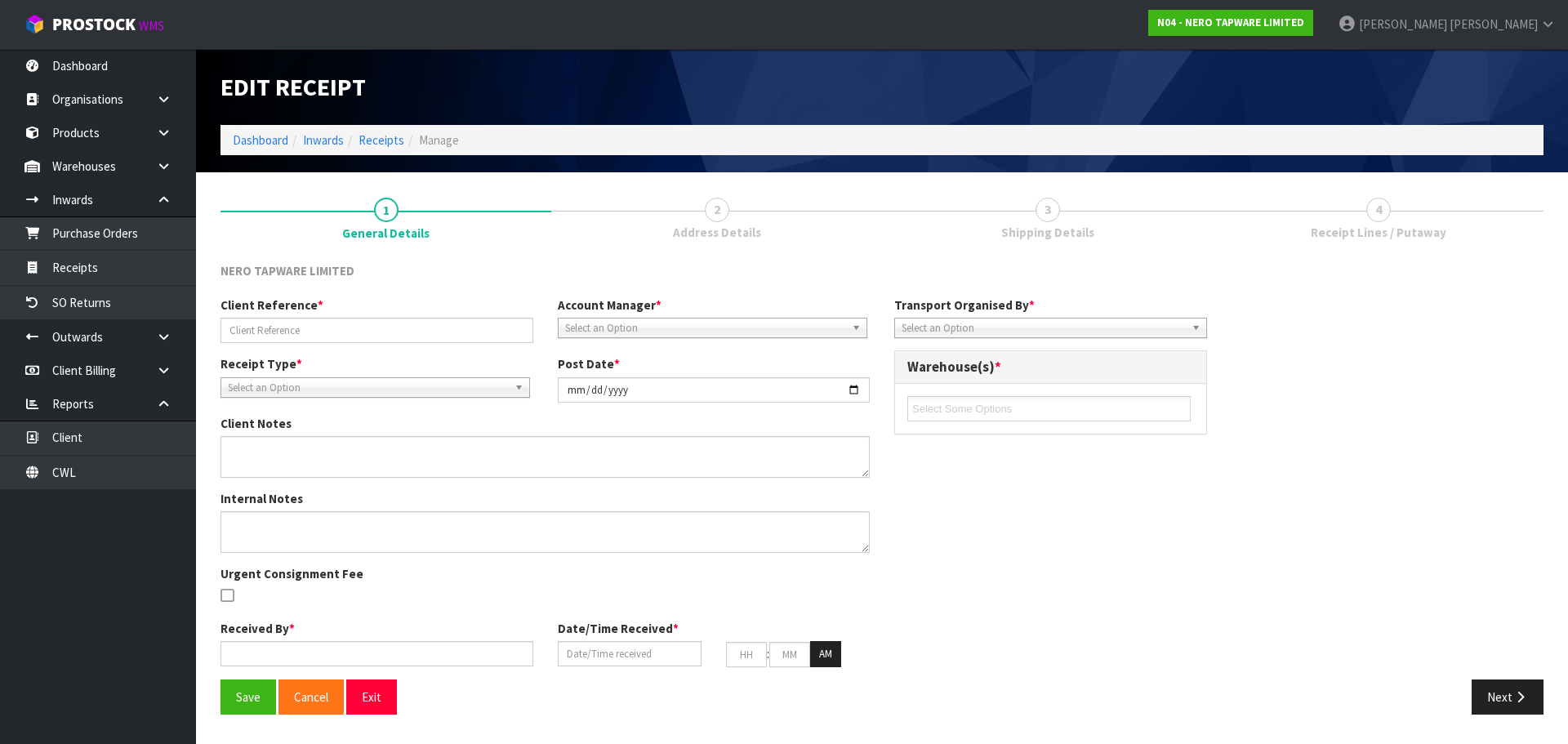
type input "55"
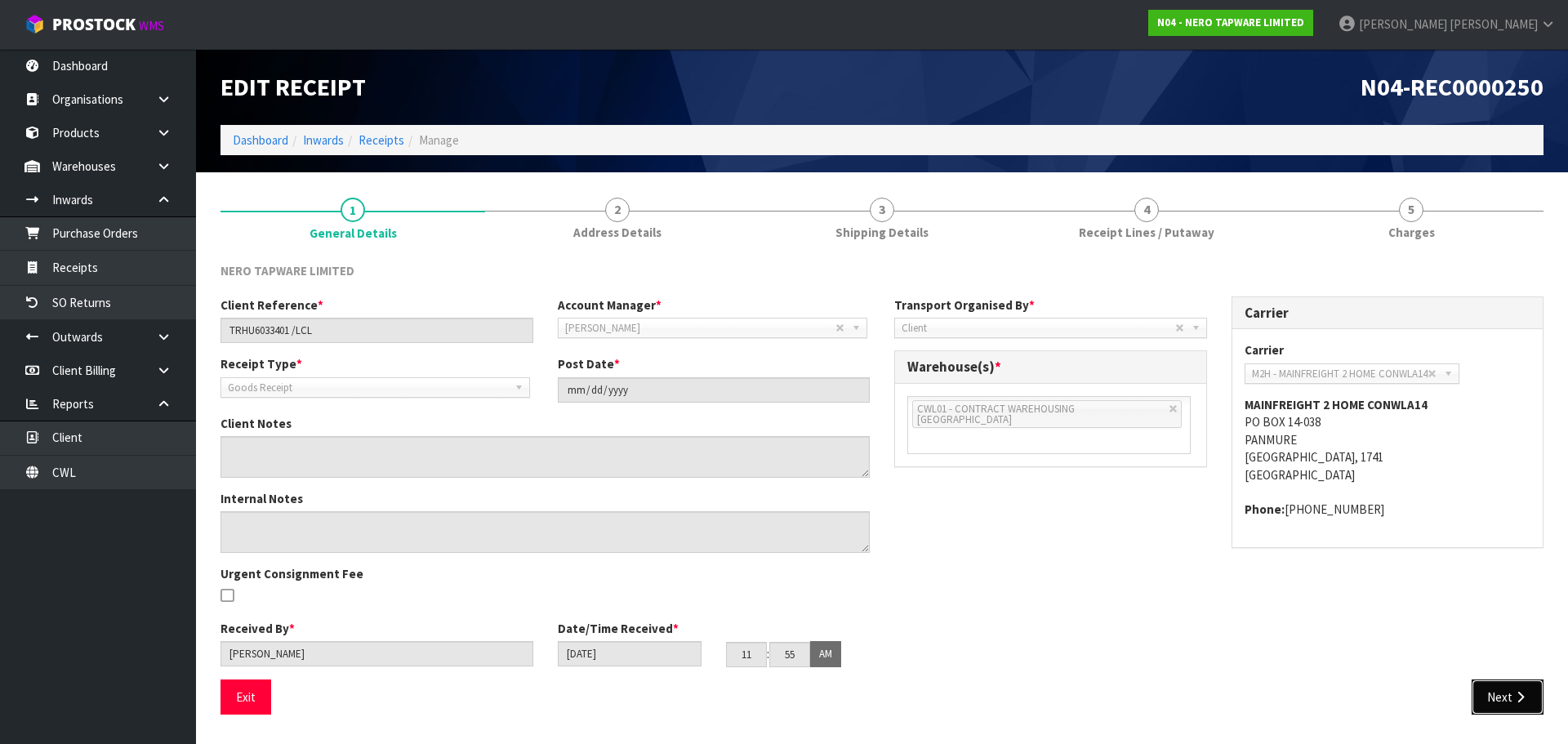
click at [1512, 695] on button "Next" at bounding box center [1507, 696] width 72 height 35
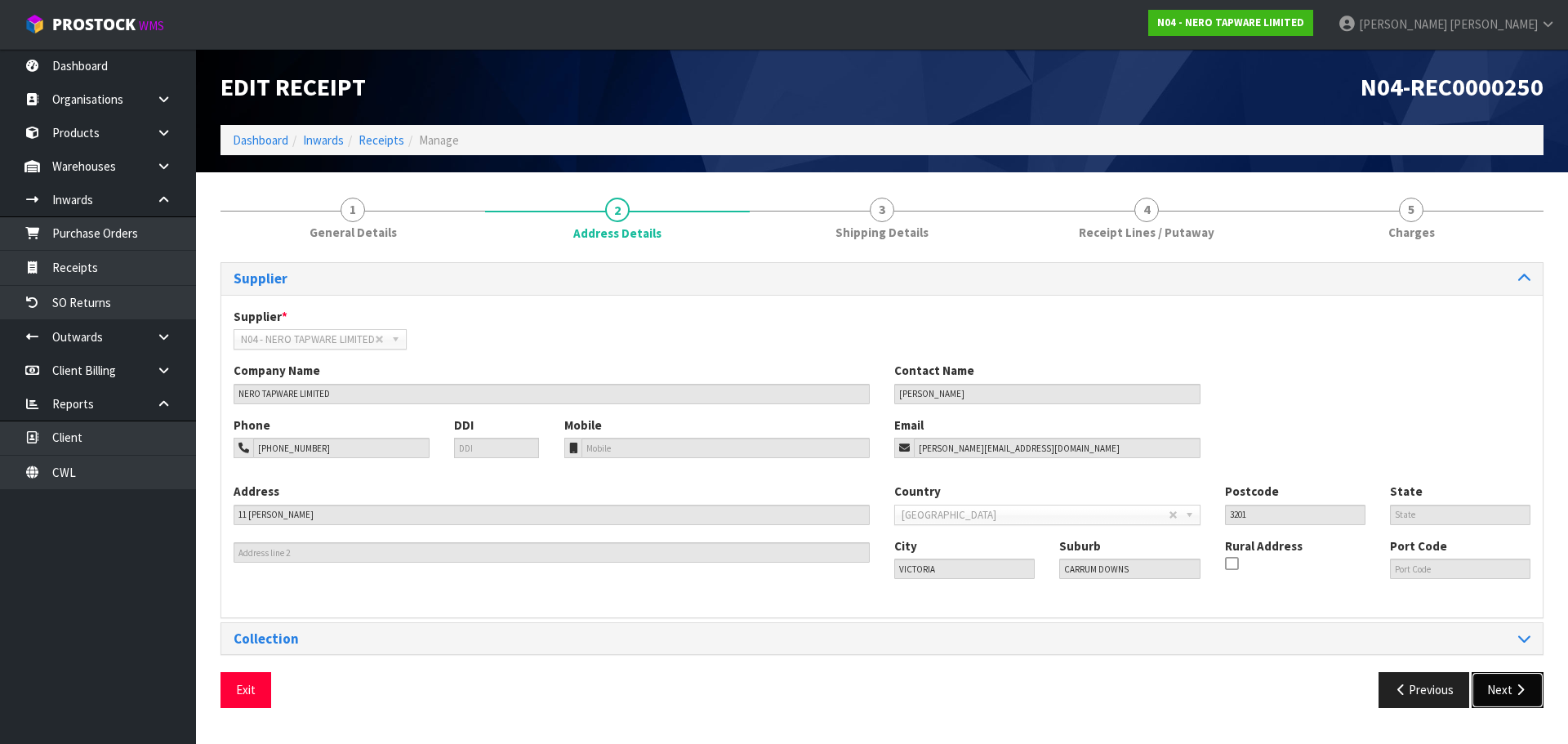
click at [1491, 685] on button "Next" at bounding box center [1507, 689] width 72 height 35
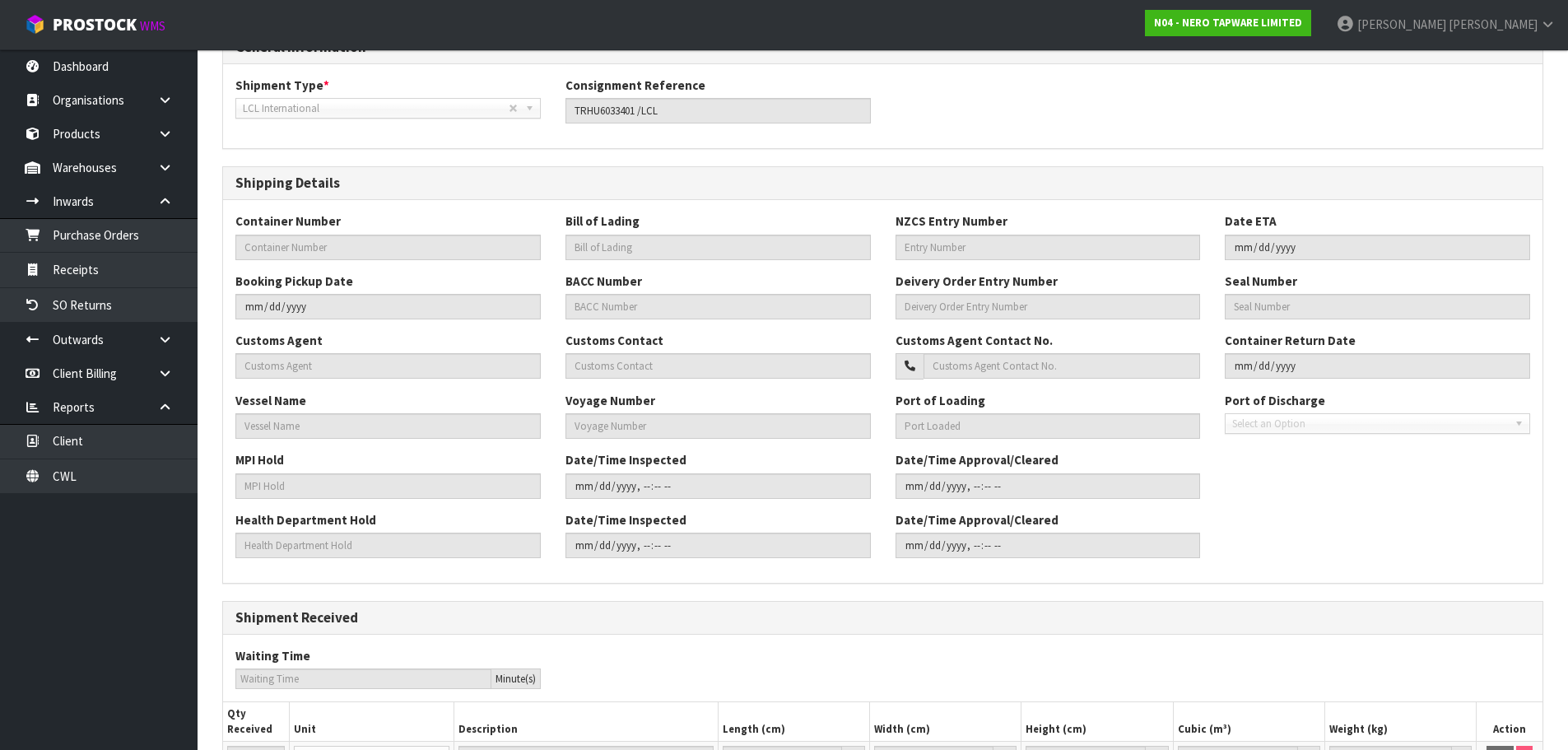
scroll to position [394, 0]
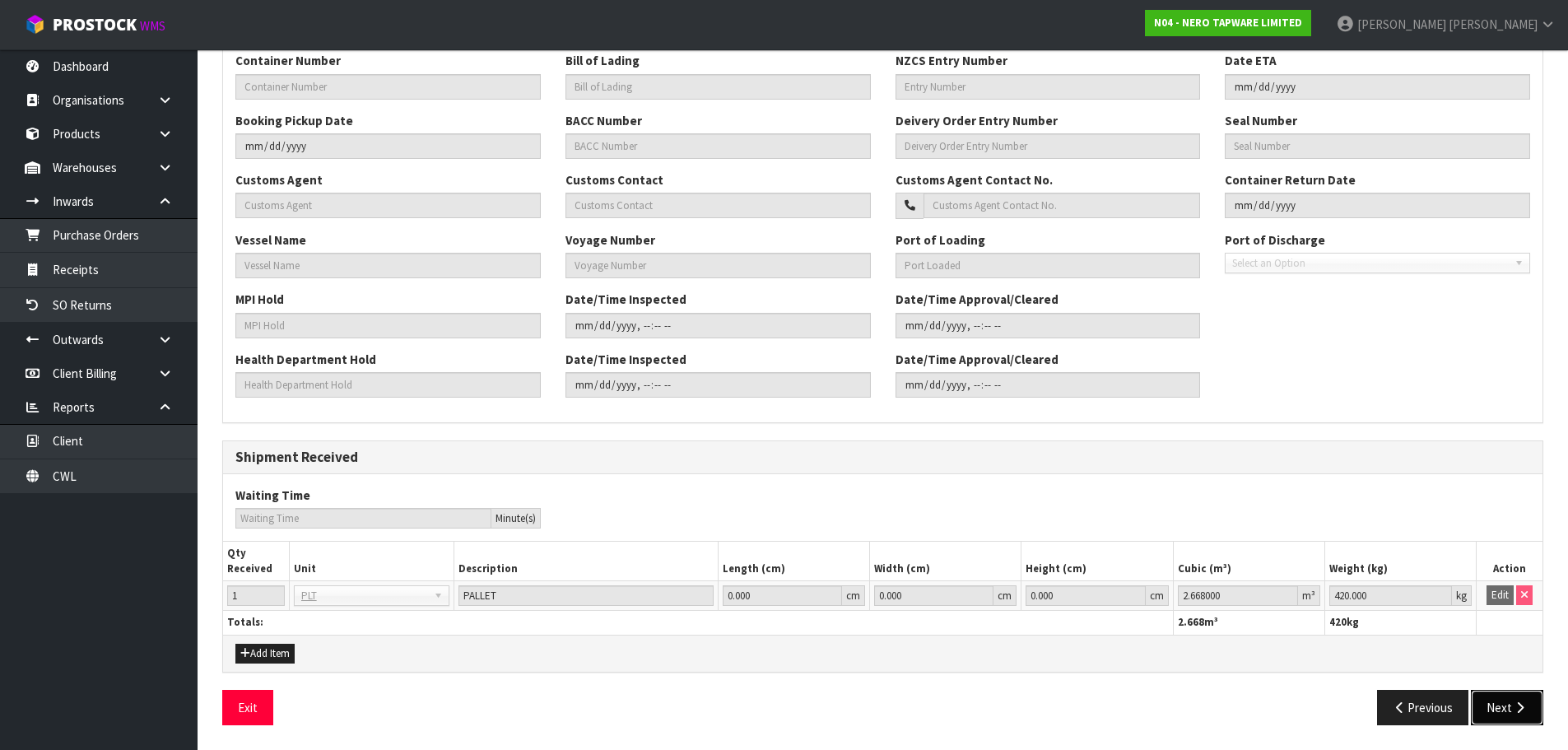
click at [1517, 713] on icon "button" at bounding box center [1520, 707] width 16 height 12
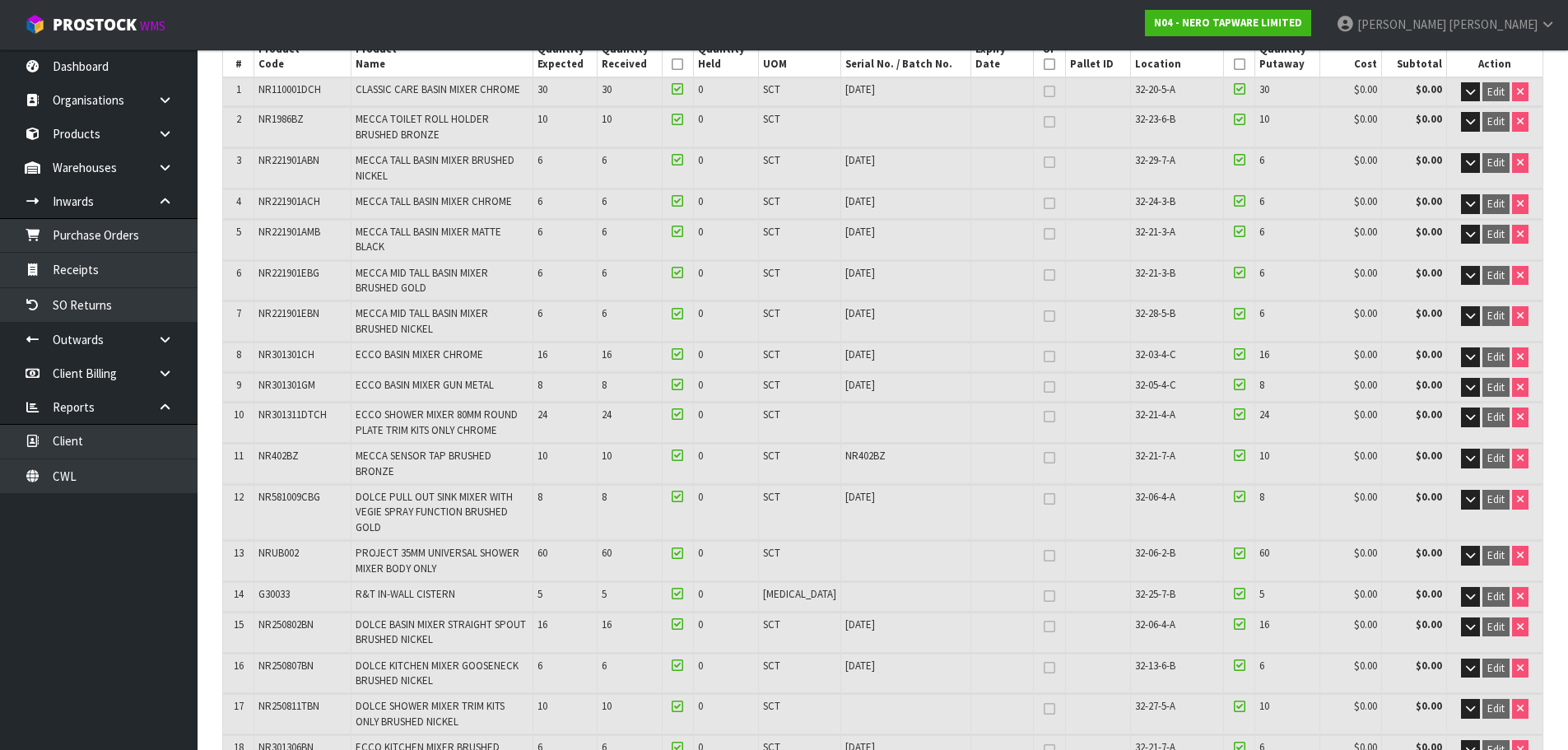
scroll to position [247, 0]
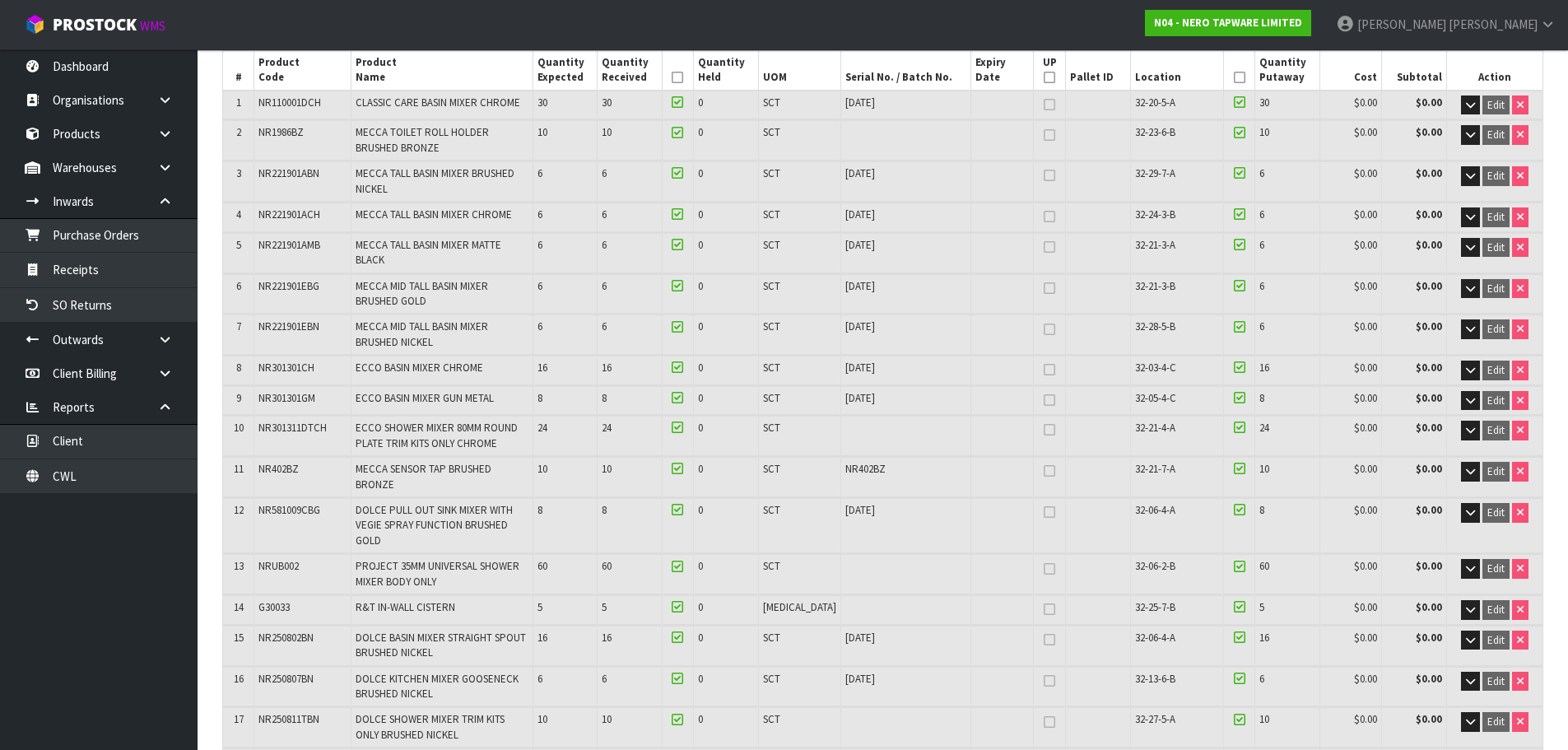
click at [846, 461] on span "NR402BZ" at bounding box center [866, 468] width 41 height 14
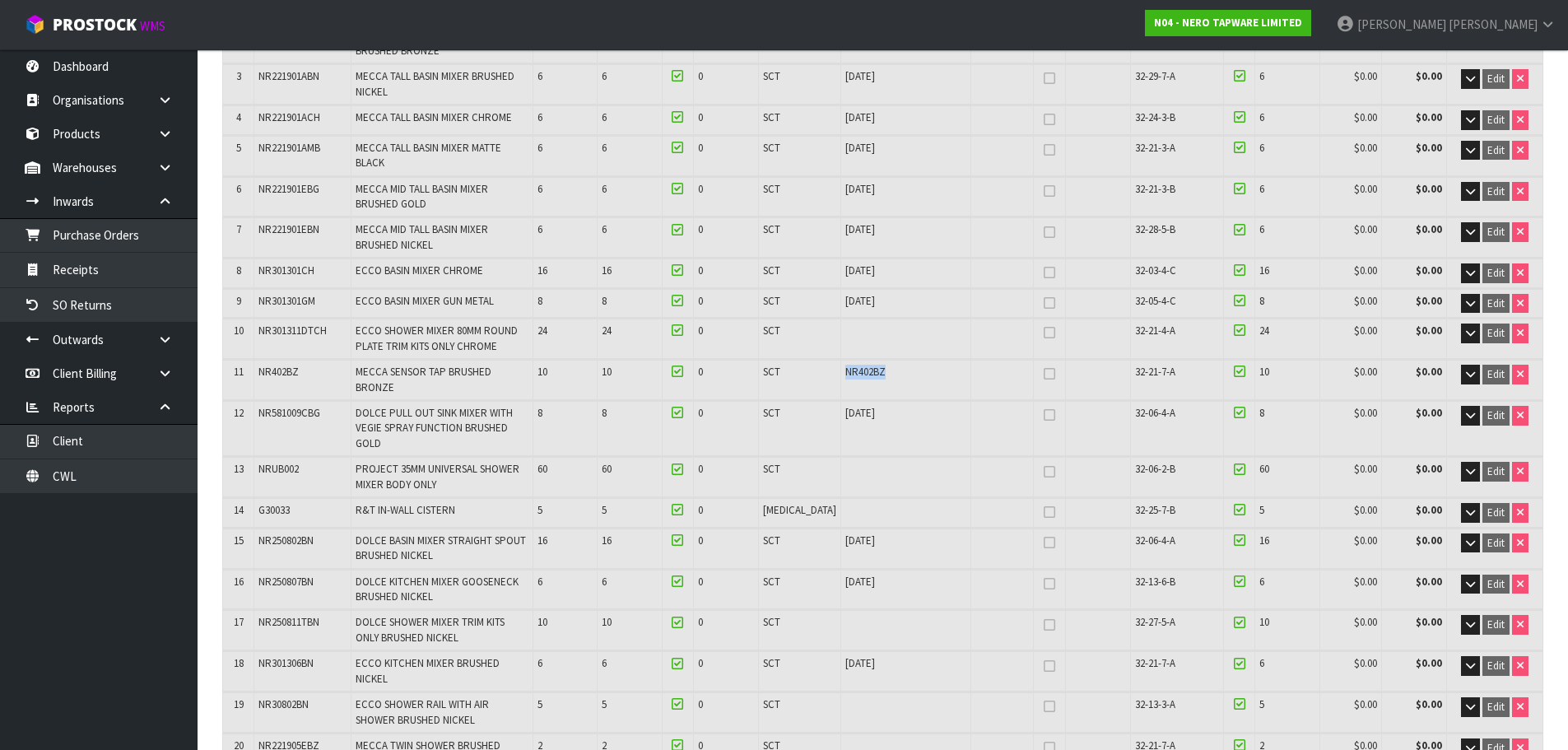
scroll to position [494, 0]
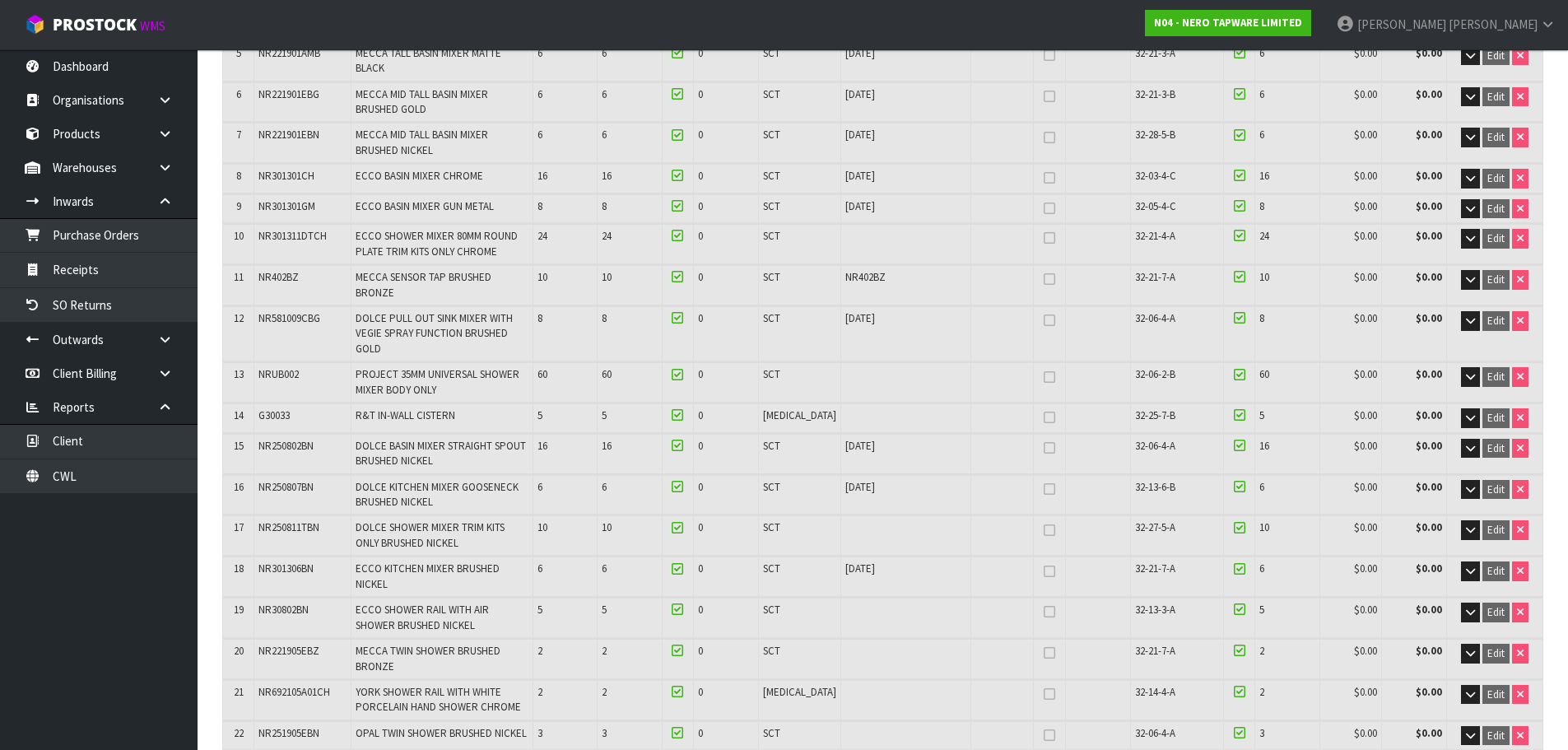
click at [1239, 387] on table "# Product Code Product Name Quantity Expected Quantity Received Quantity Held U…" at bounding box center [883, 304] width 1320 height 890
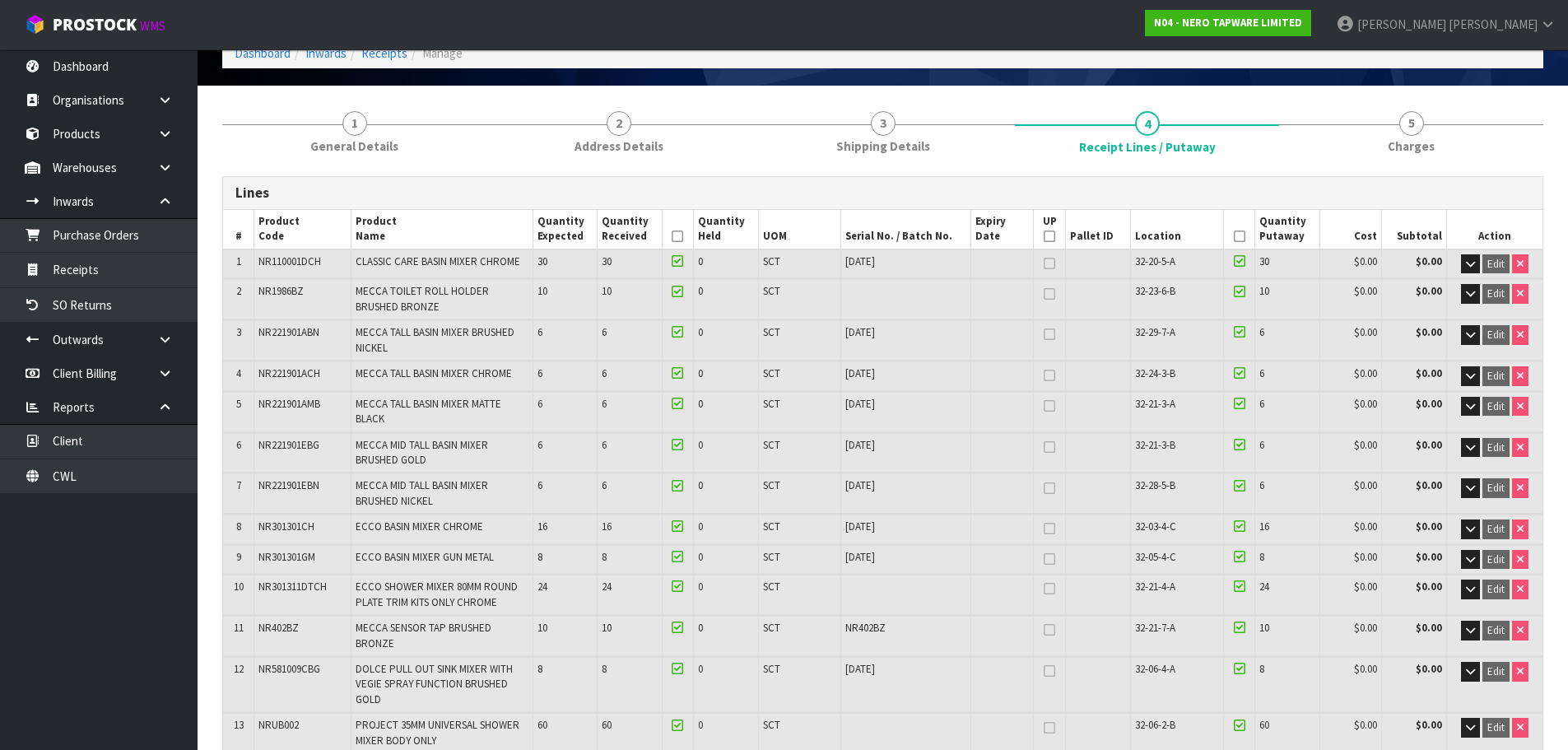
scroll to position [0, 0]
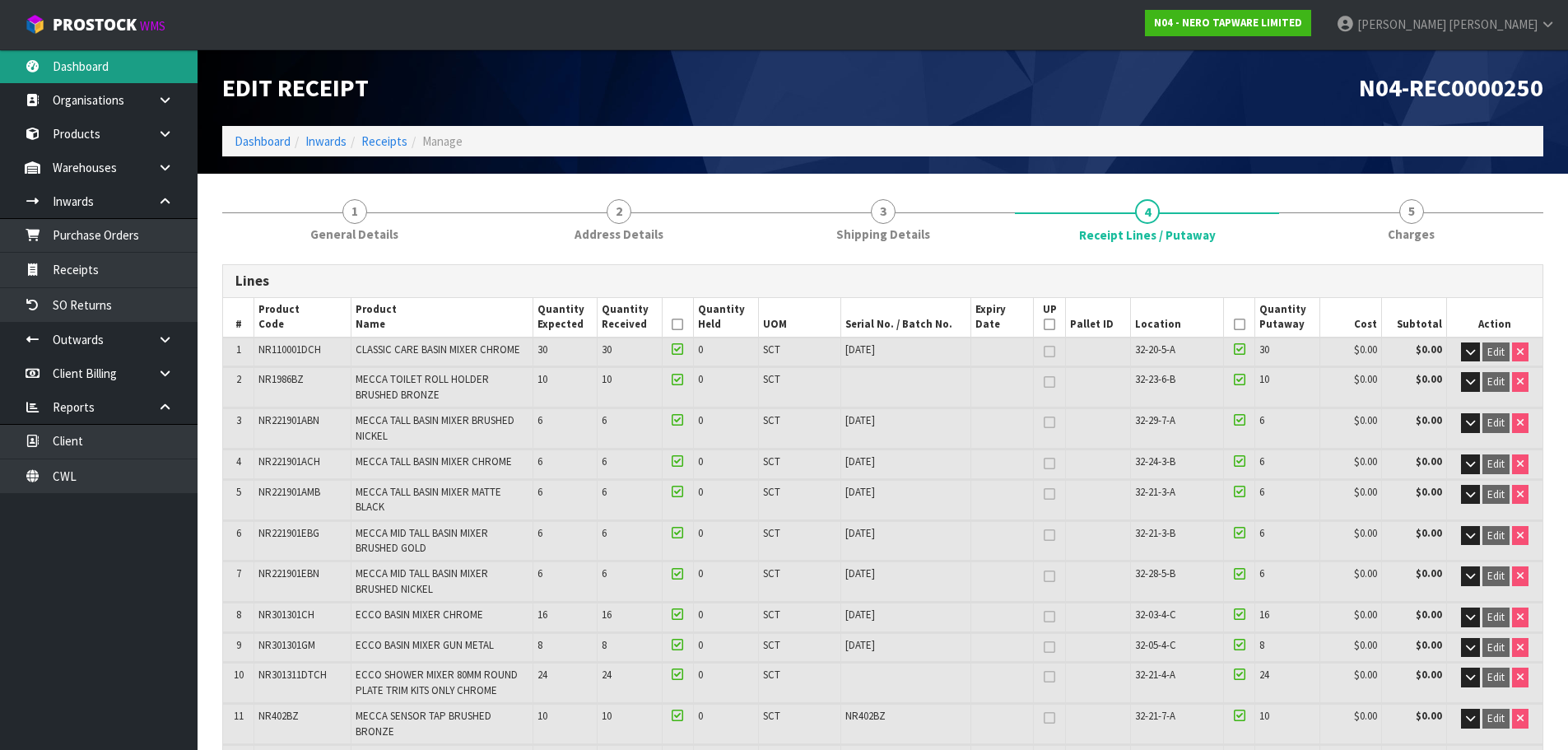
click at [102, 80] on link "Dashboard" at bounding box center [99, 66] width 198 height 34
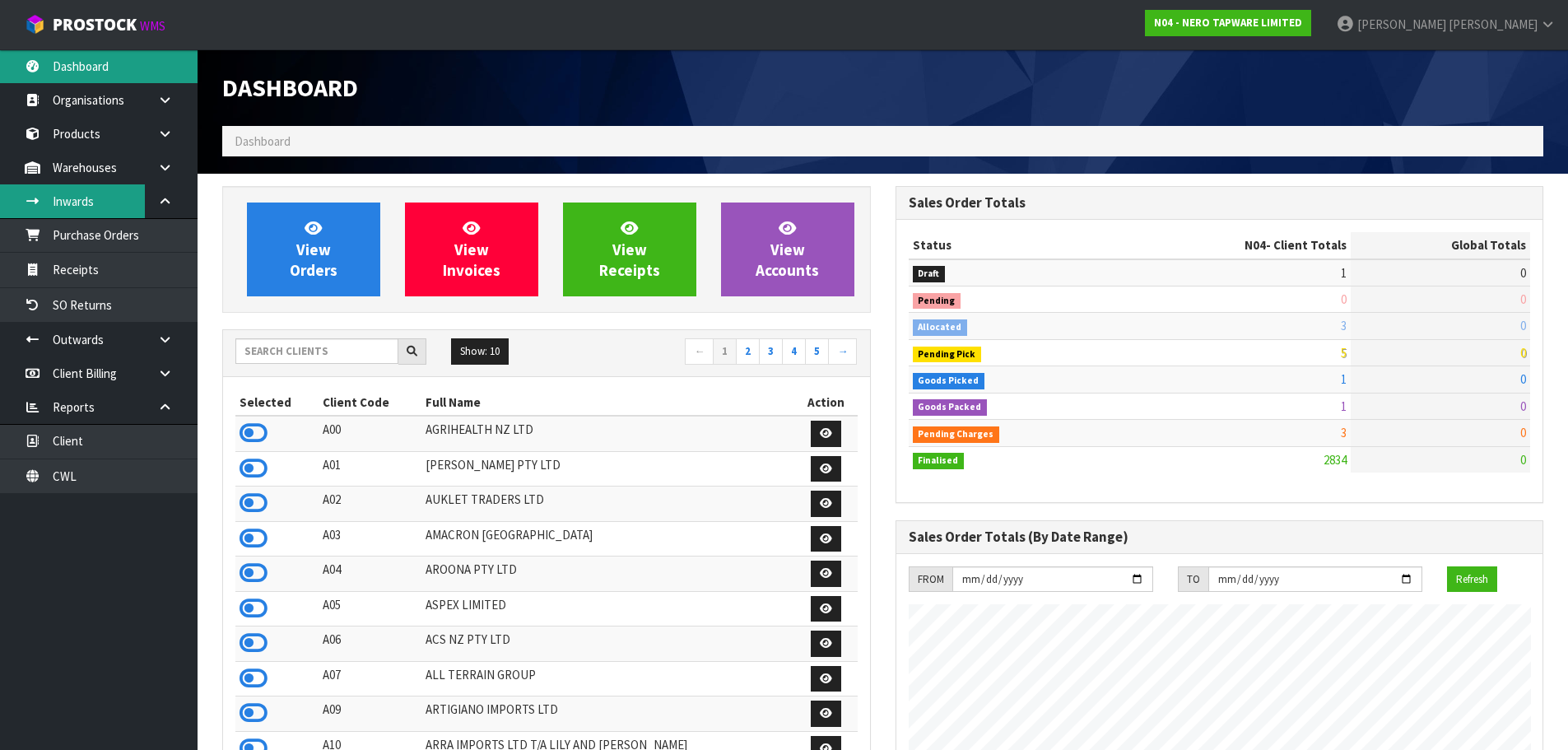
scroll to position [1317, 672]
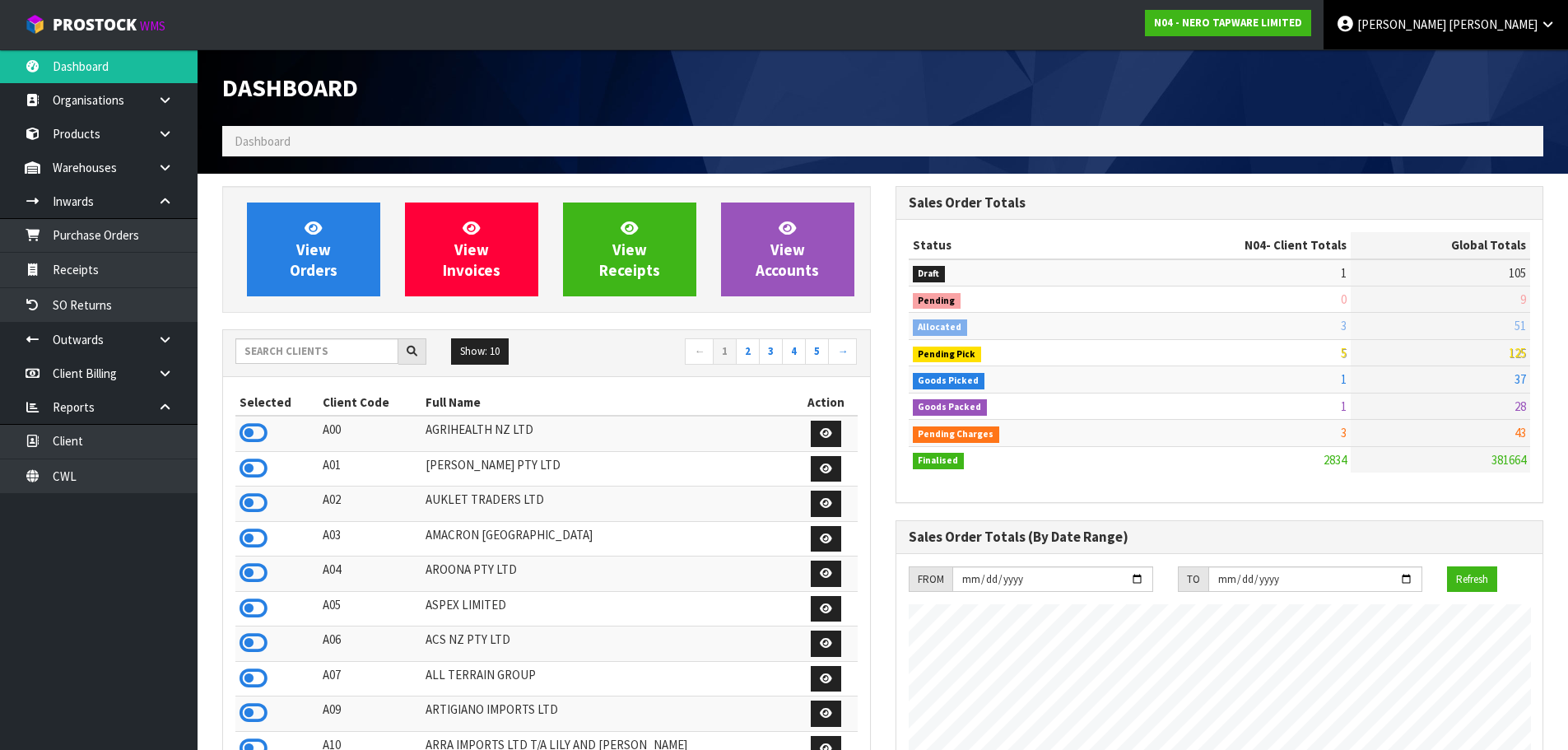
click at [1447, 31] on span "[PERSON_NAME]" at bounding box center [1402, 24] width 89 height 16
click at [1483, 60] on link "Logout" at bounding box center [1502, 65] width 130 height 22
